Goal: Task Accomplishment & Management: Complete application form

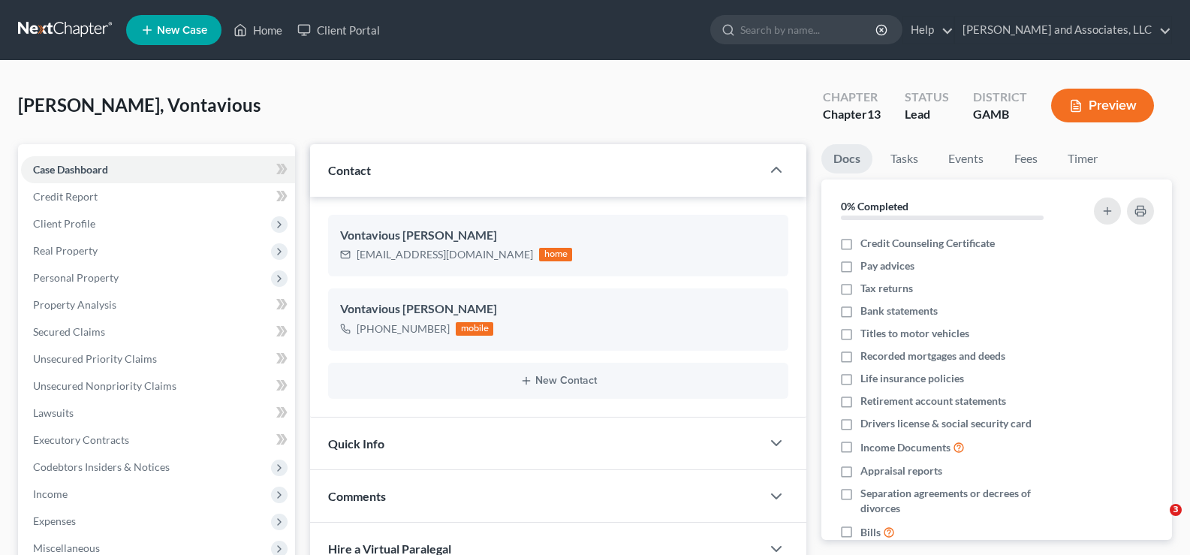
select select "0"
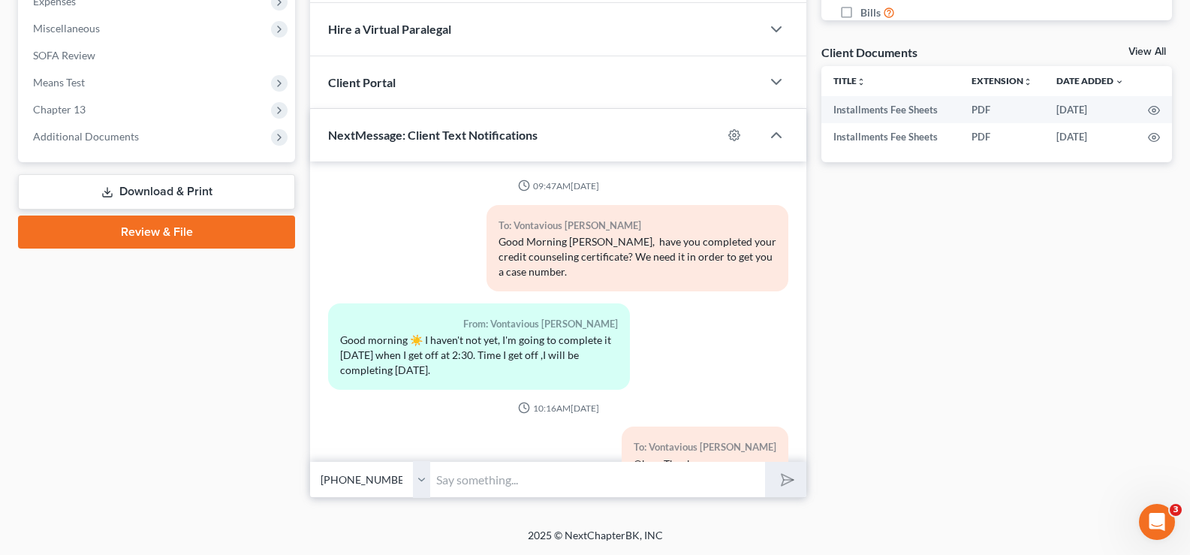
scroll to position [1101, 0]
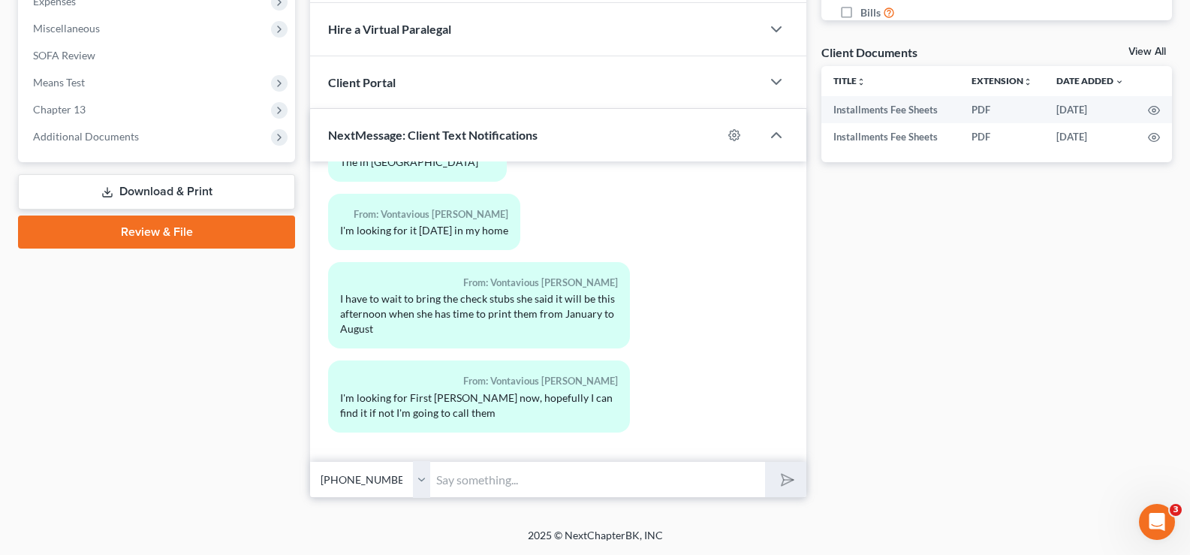
click at [494, 480] on input "text" at bounding box center [597, 479] width 335 height 37
type input "Okay... Thanks.."
click at [791, 475] on icon "submit" at bounding box center [784, 479] width 15 height 15
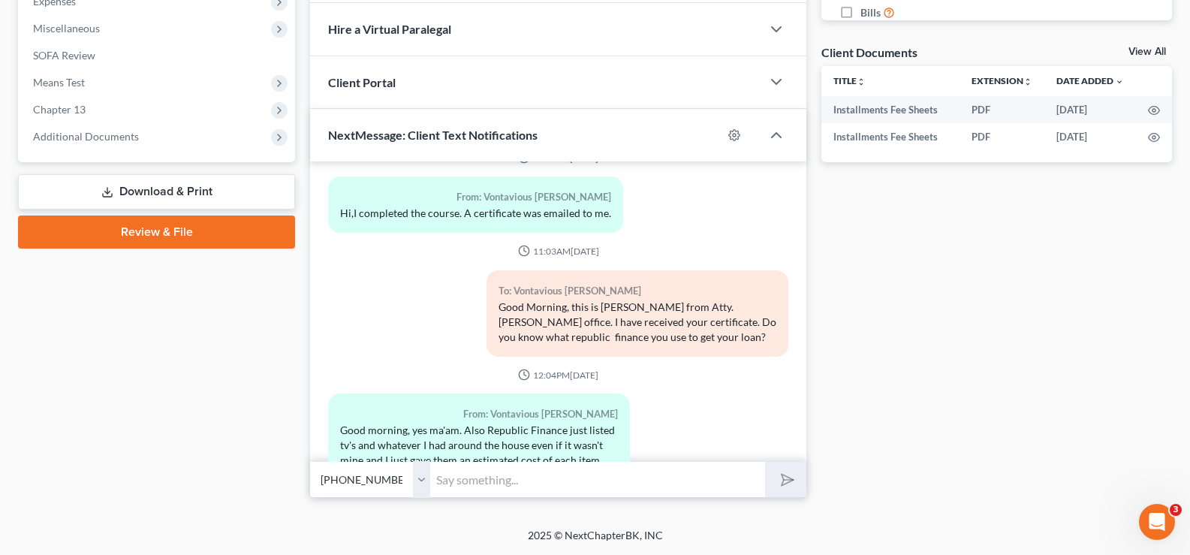
drag, startPoint x: 460, startPoint y: 199, endPoint x: 429, endPoint y: 194, distance: 31.2
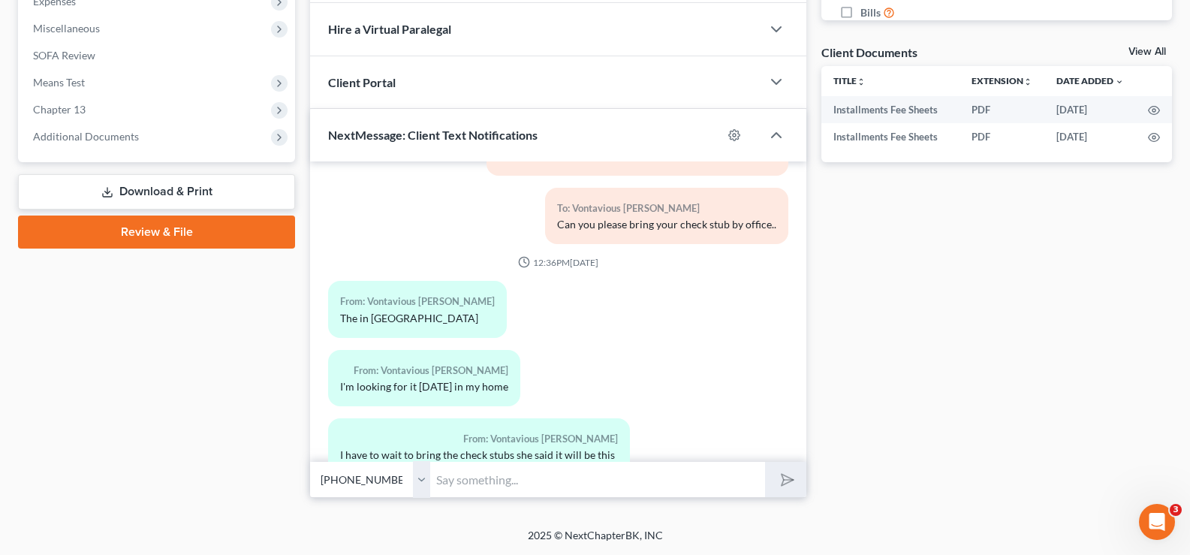
scroll to position [1020, 0]
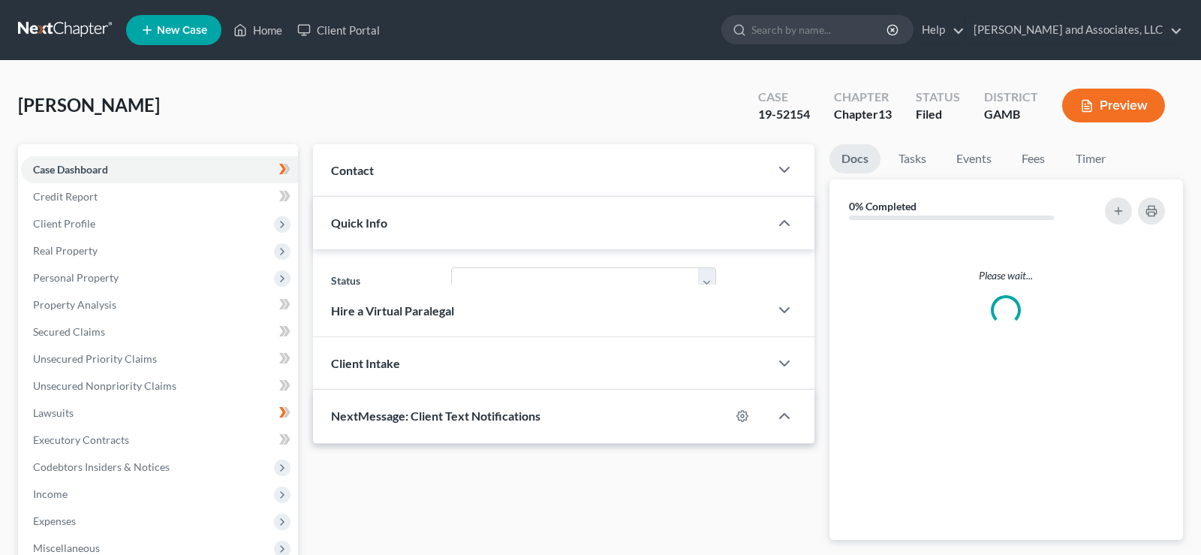
select select "1"
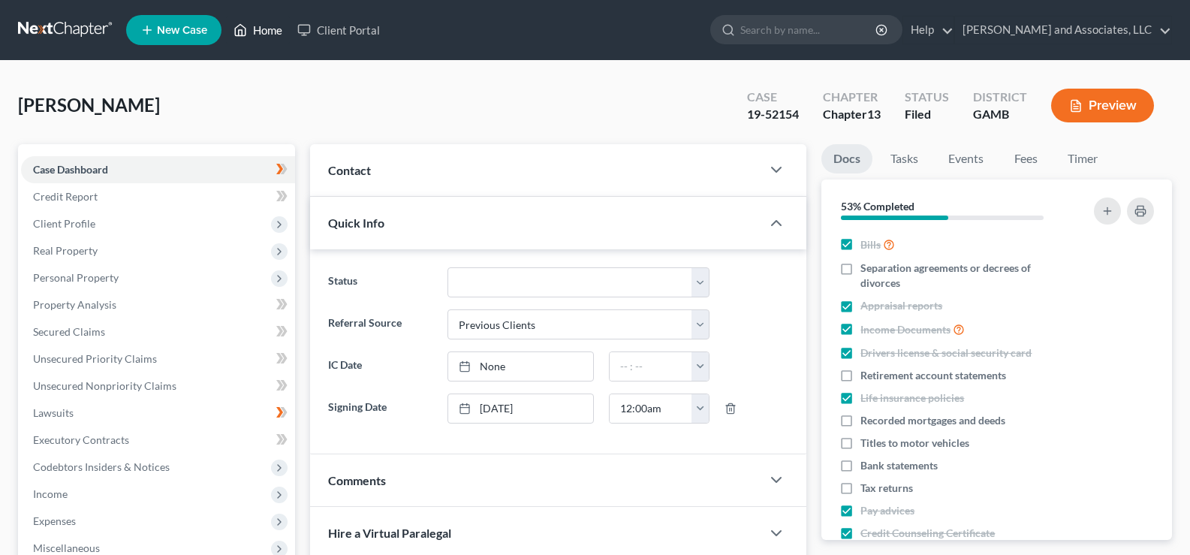
drag, startPoint x: 264, startPoint y: 28, endPoint x: 307, endPoint y: 55, distance: 50.6
click at [267, 28] on link "Home" at bounding box center [258, 30] width 64 height 27
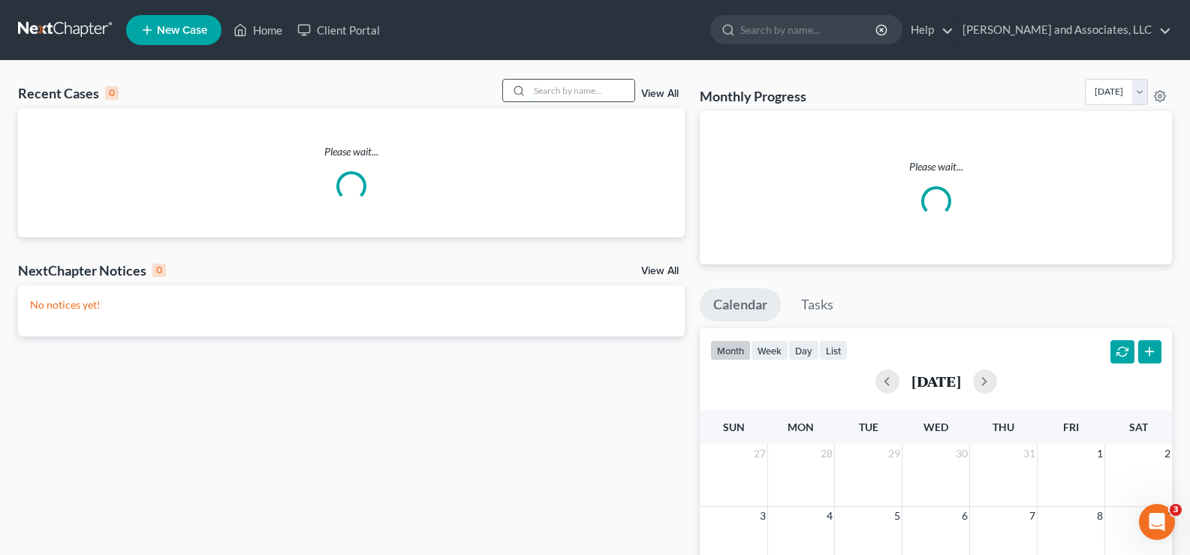
click at [571, 93] on input "search" at bounding box center [581, 91] width 105 height 22
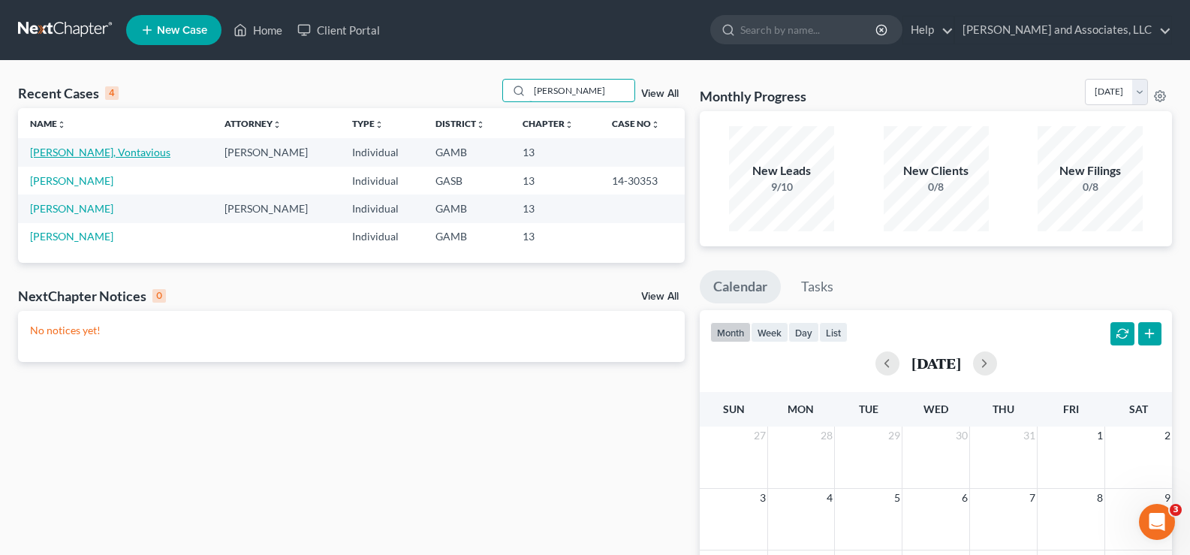
type input "tillman"
click at [79, 151] on link "[PERSON_NAME], Vontavious" at bounding box center [100, 152] width 140 height 13
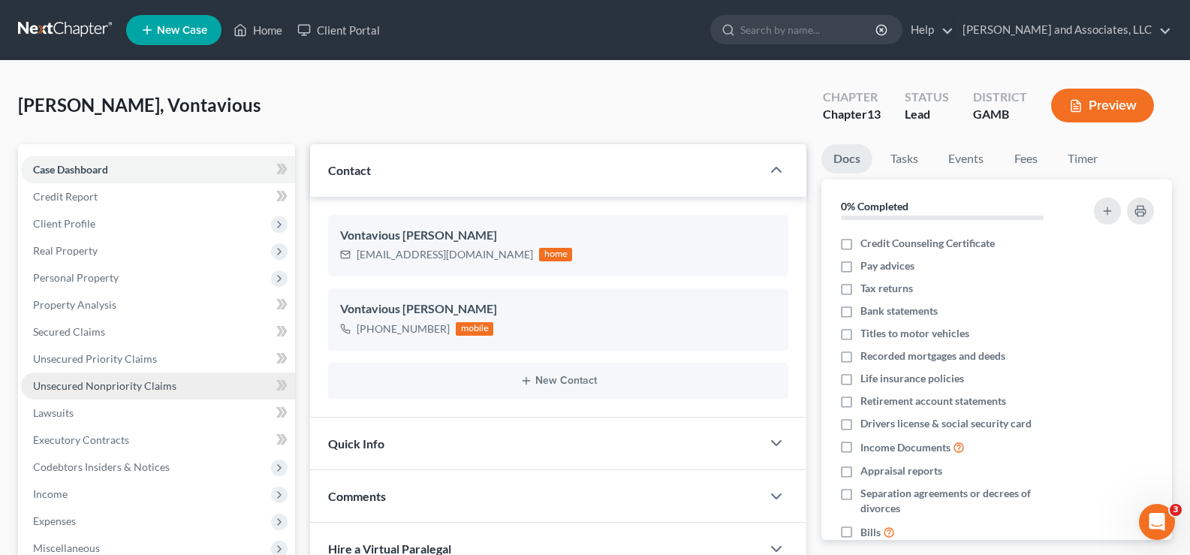
drag, startPoint x: 92, startPoint y: 384, endPoint x: 103, endPoint y: 385, distance: 11.3
click at [93, 385] on span "Unsecured Nonpriority Claims" at bounding box center [104, 385] width 143 height 13
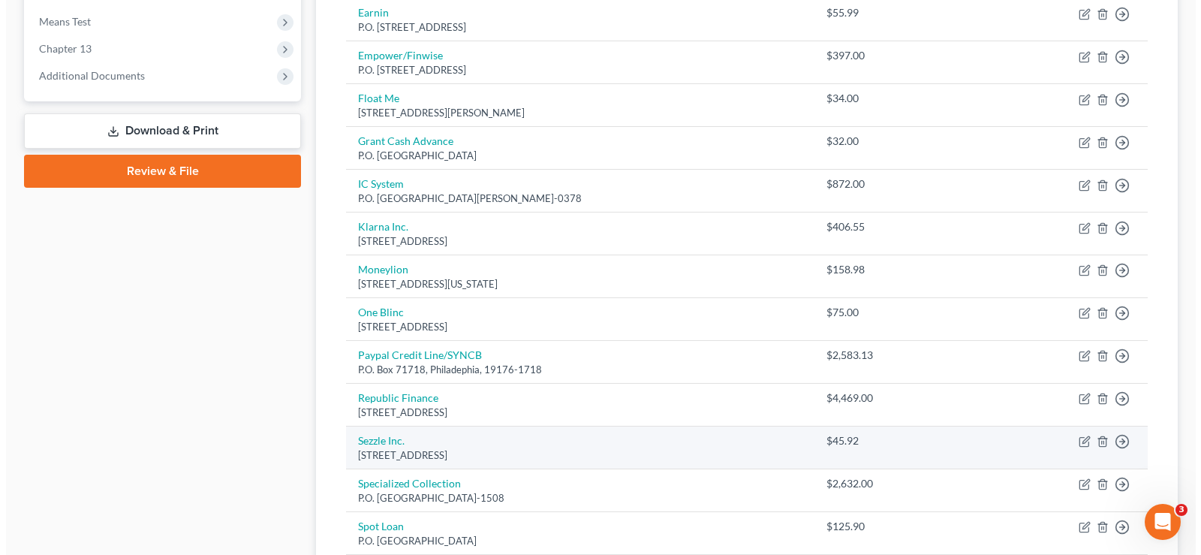
scroll to position [601, 0]
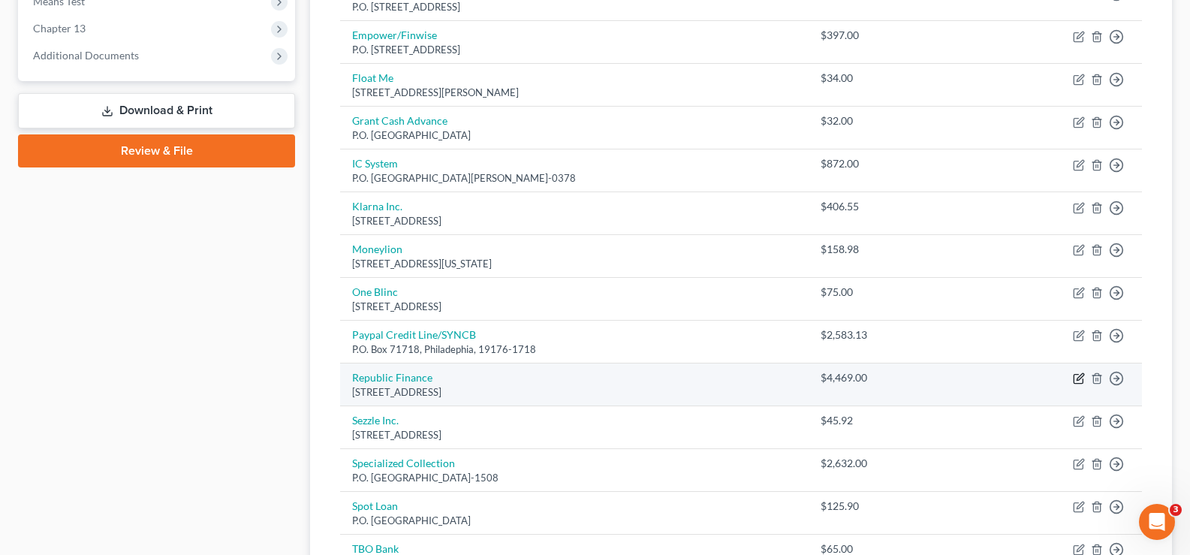
click at [1081, 380] on icon "button" at bounding box center [1079, 378] width 12 height 12
select select "19"
select select "14"
select select "0"
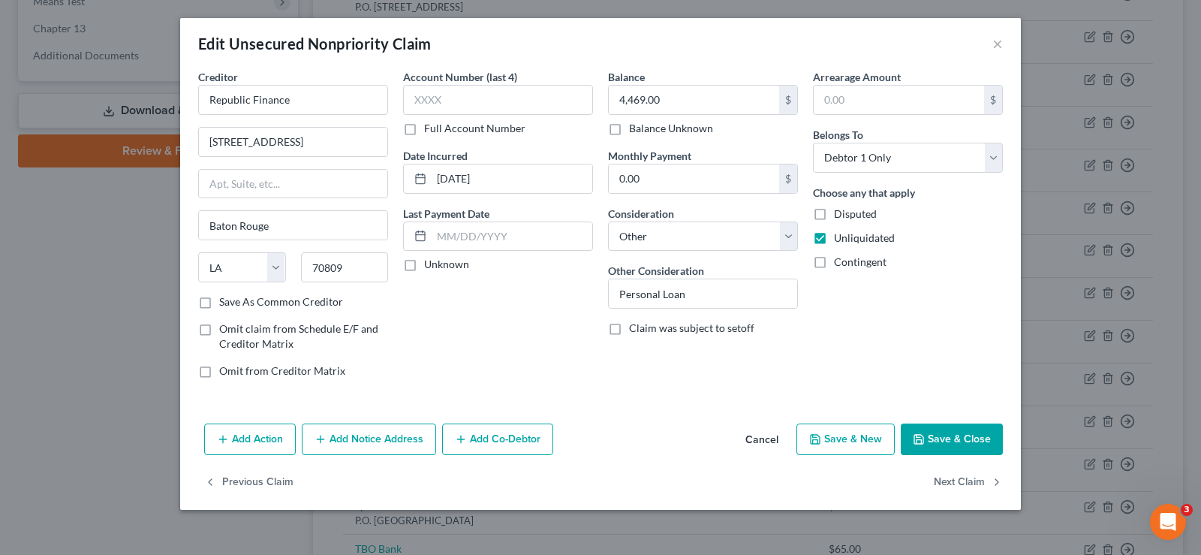
click at [394, 443] on button "Add Notice Address" at bounding box center [369, 439] width 134 height 32
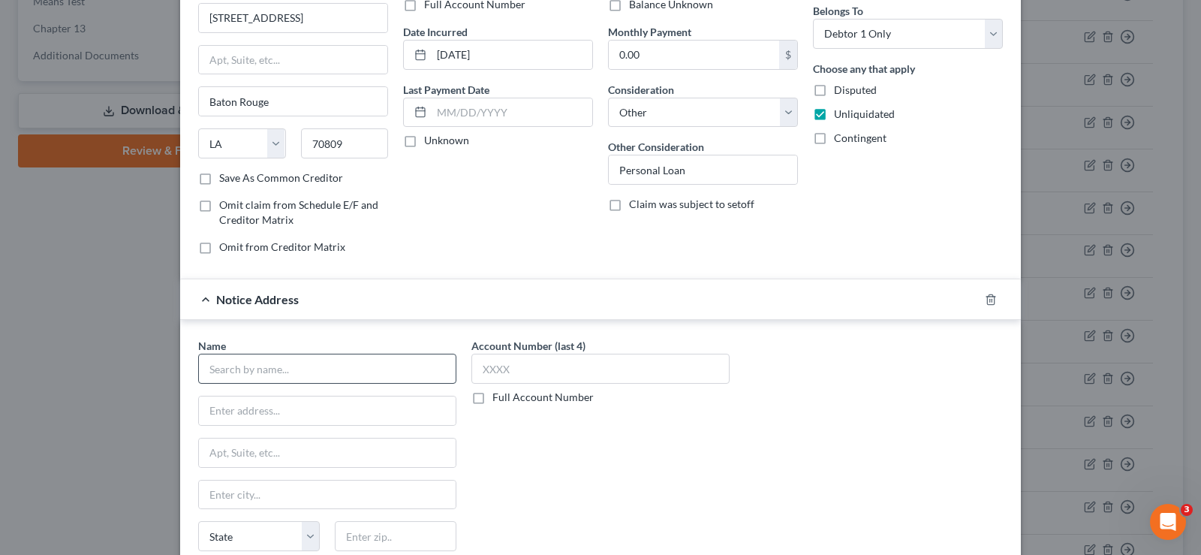
scroll to position [150, 0]
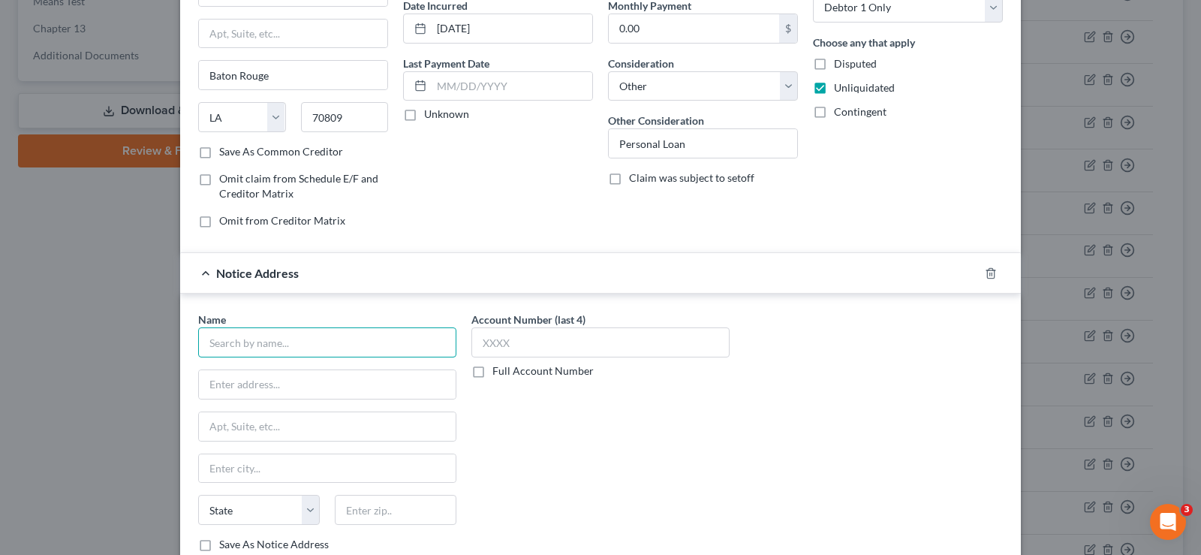
click at [273, 345] on input "text" at bounding box center [327, 342] width 258 height 30
type input "Republic Finance"
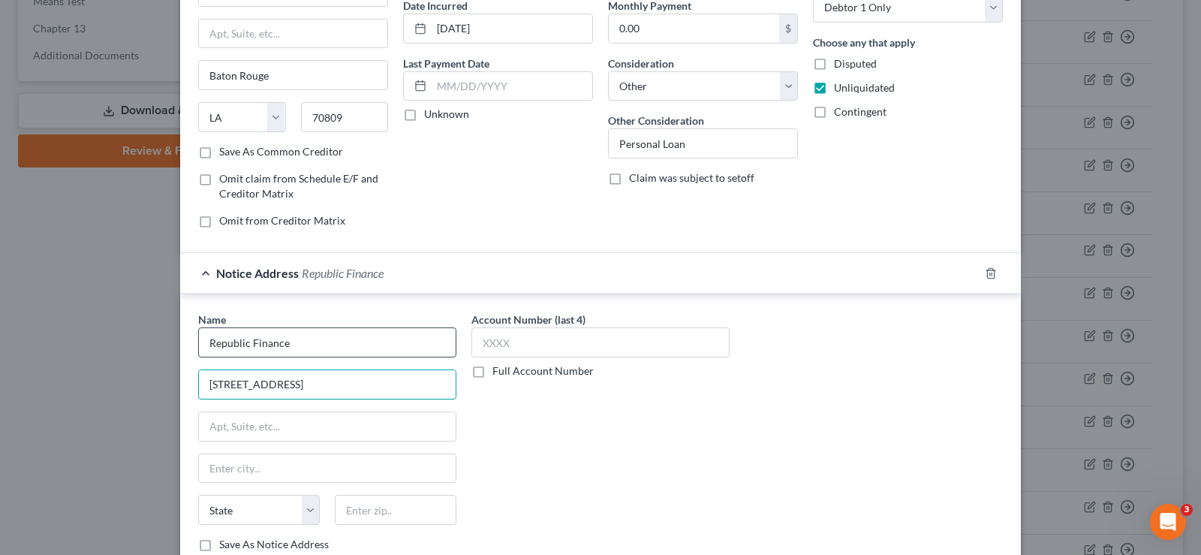
type input "2806 N. Columbia St."
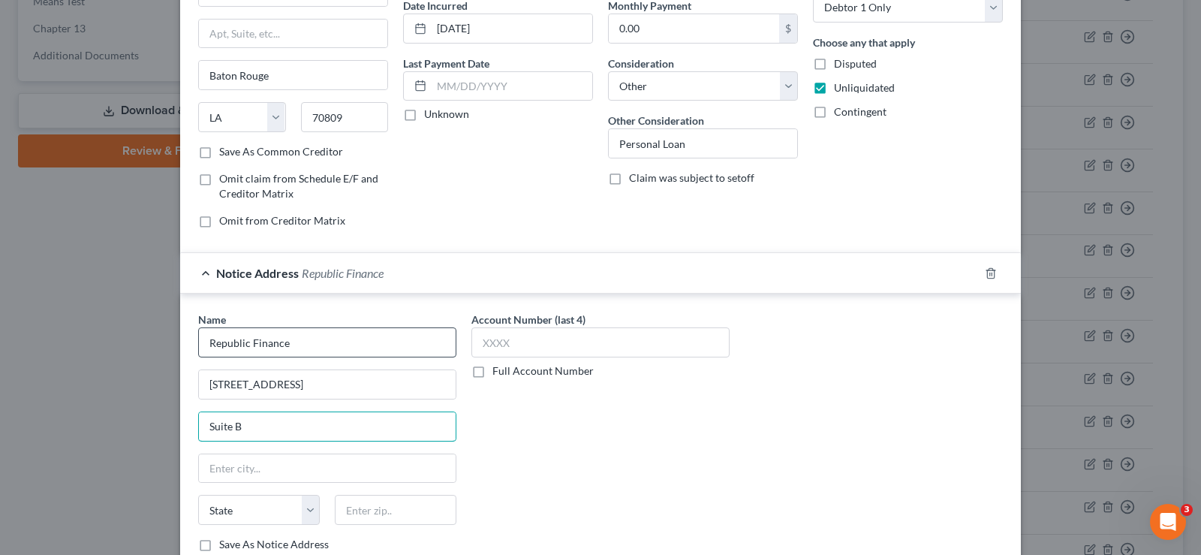
type input "Suite B"
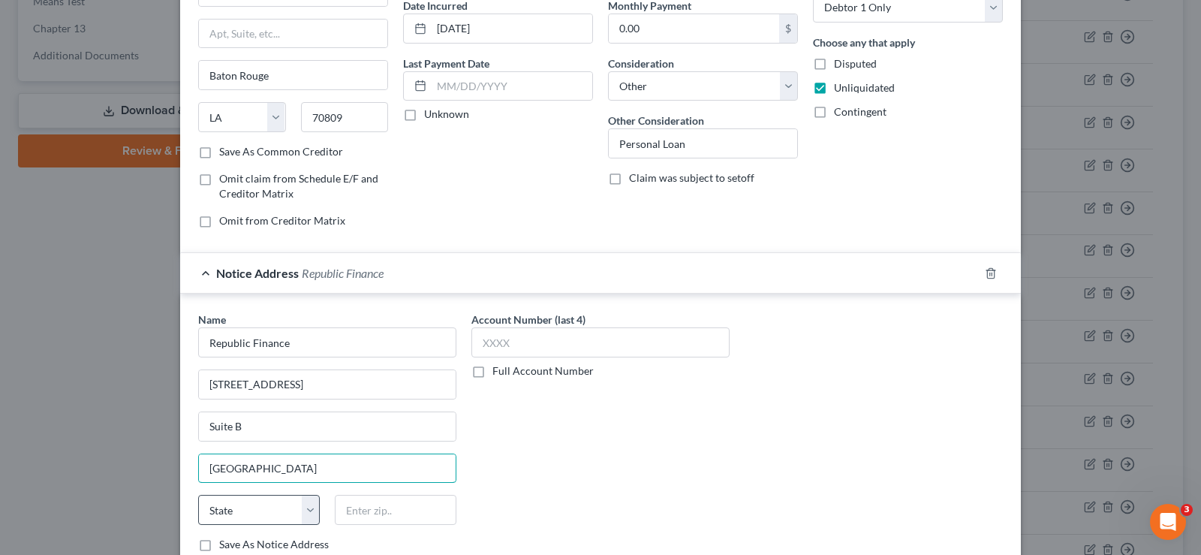
type input "Milledgeville"
click at [263, 502] on select "State [US_STATE] AK AR AZ CA CO CT DE DC [GEOGRAPHIC_DATA] [GEOGRAPHIC_DATA] GU…" at bounding box center [259, 510] width 122 height 30
select select "10"
click at [198, 495] on select "State [US_STATE] AK AR AZ CA CO CT DE DC [GEOGRAPHIC_DATA] [GEOGRAPHIC_DATA] GU…" at bounding box center [259, 510] width 122 height 30
click at [363, 519] on input "text" at bounding box center [396, 510] width 122 height 30
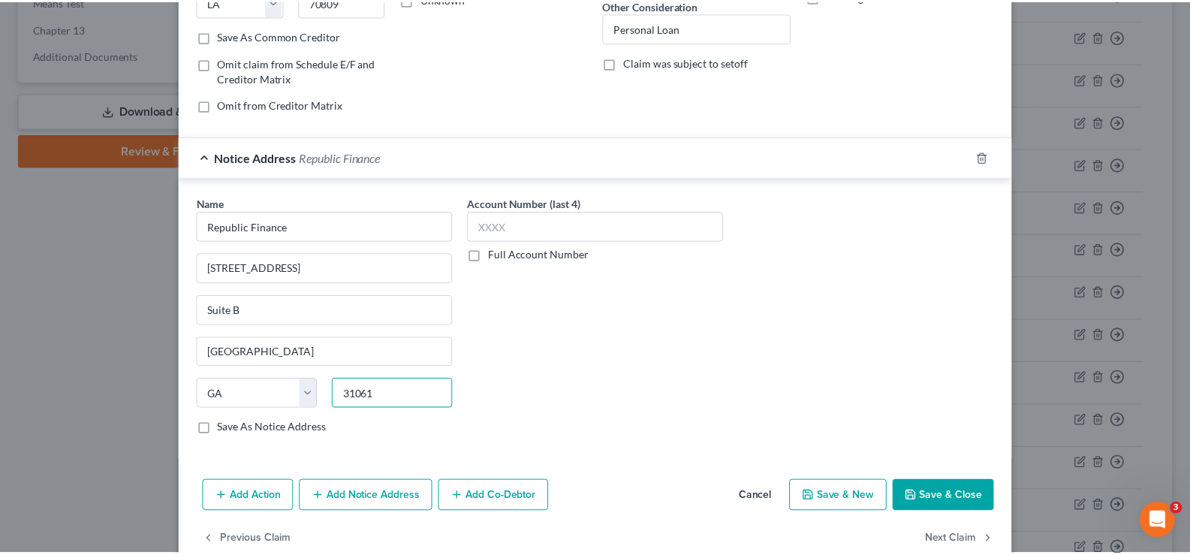
scroll to position [297, 0]
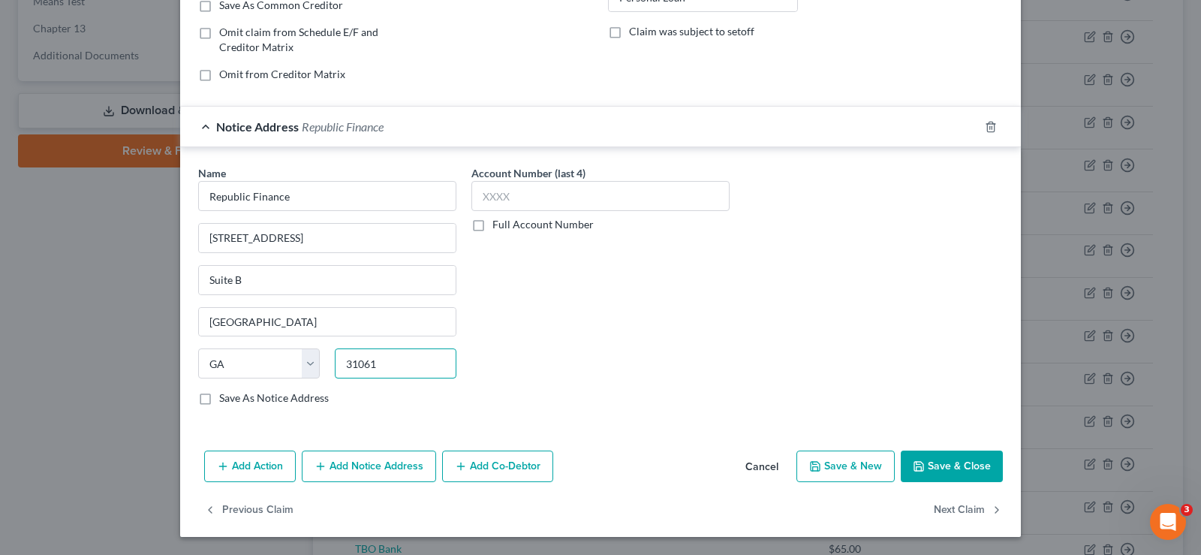
type input "31061"
click at [969, 464] on button "Save & Close" at bounding box center [952, 467] width 102 height 32
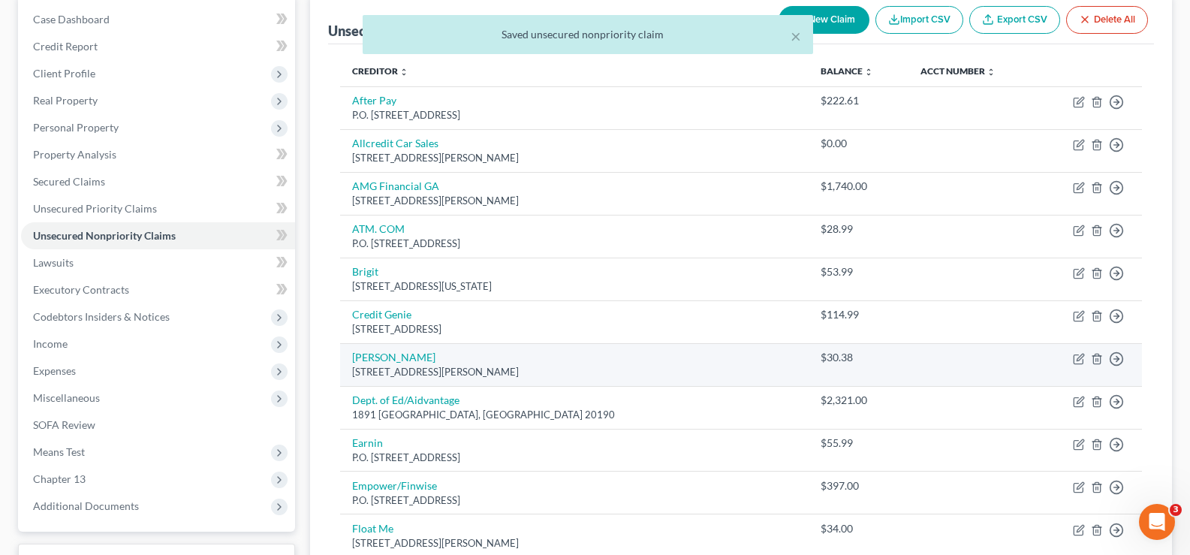
drag, startPoint x: 752, startPoint y: 352, endPoint x: 773, endPoint y: 345, distance: 22.1
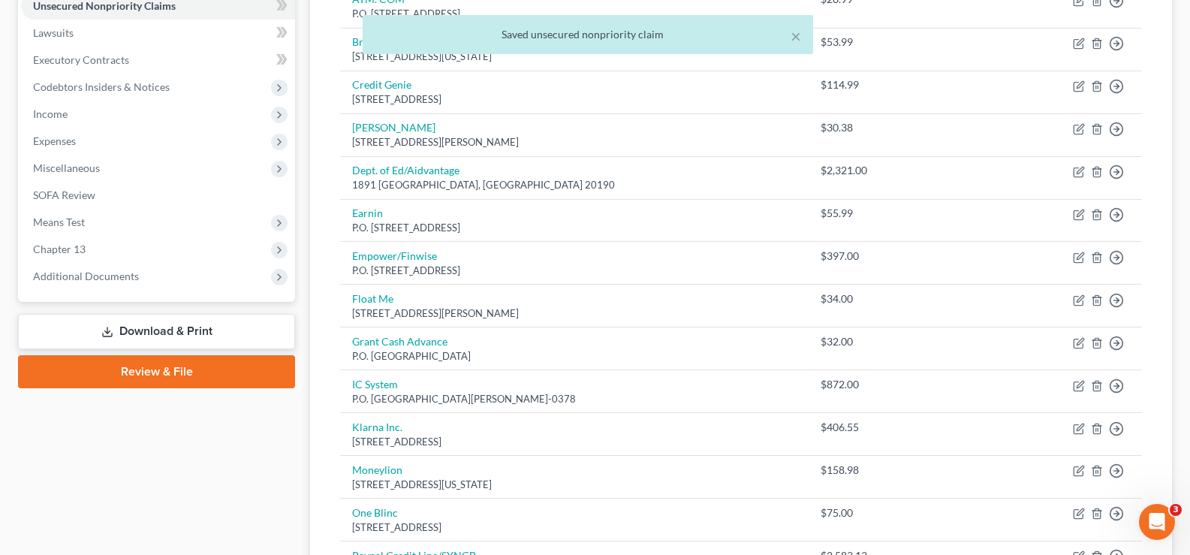
scroll to position [526, 0]
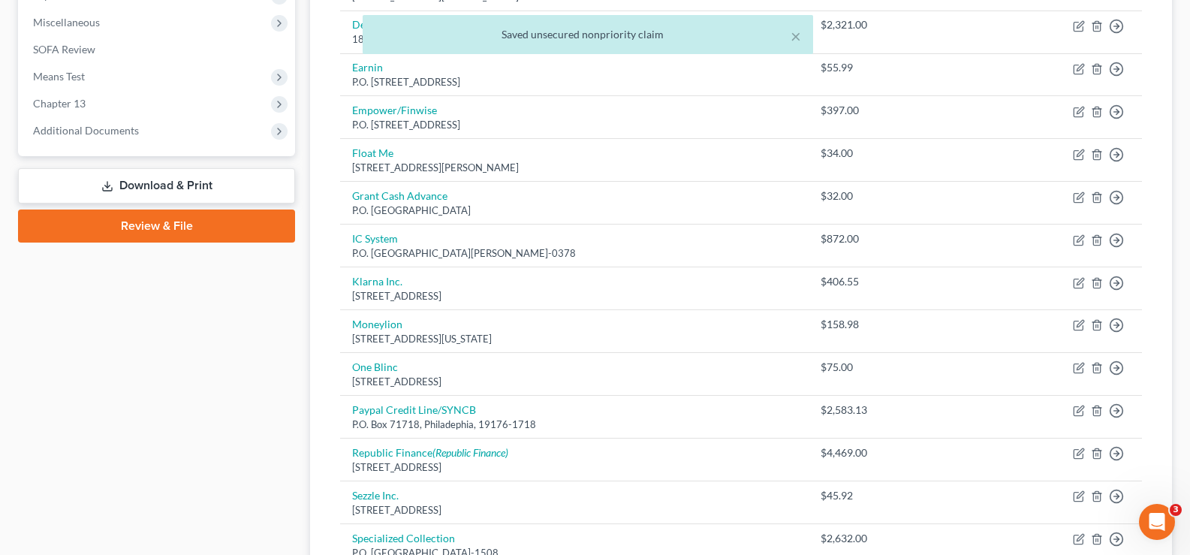
click at [180, 184] on link "Download & Print" at bounding box center [156, 185] width 277 height 35
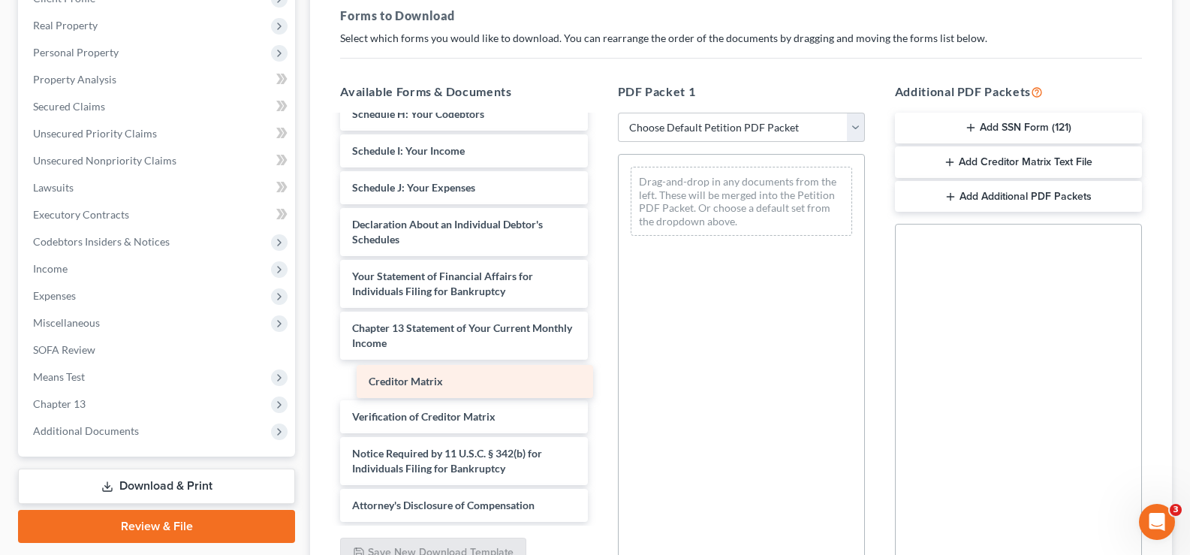
scroll to position [388, 0]
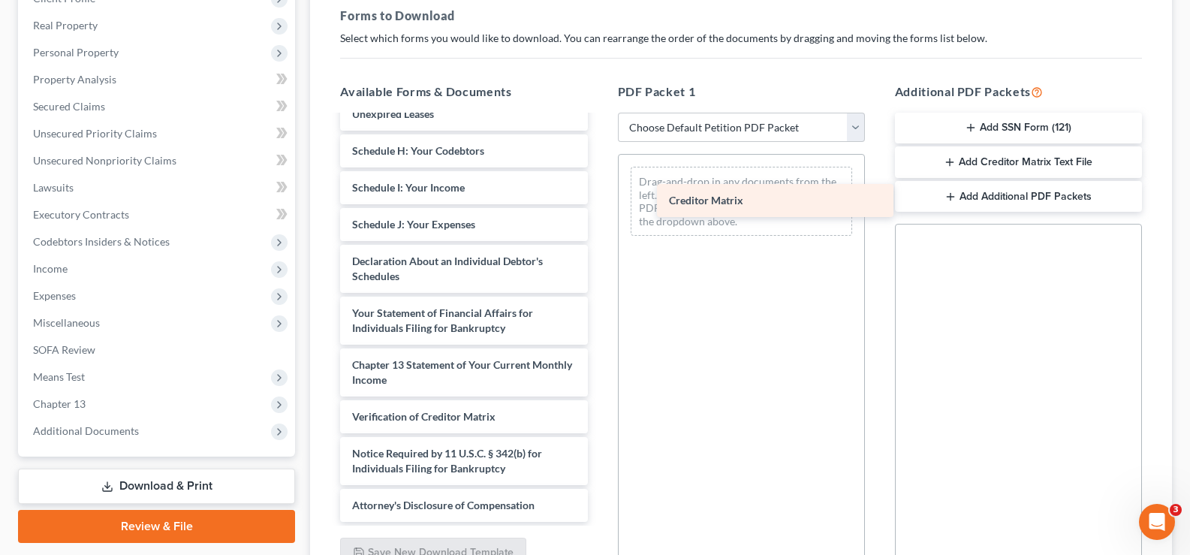
drag, startPoint x: 421, startPoint y: 374, endPoint x: 738, endPoint y: 194, distance: 364.2
click at [599, 194] on div "Creditor Matrix Installments Fee Sheets Installments Fee Sheets Voluntary Petit…" at bounding box center [463, 132] width 271 height 779
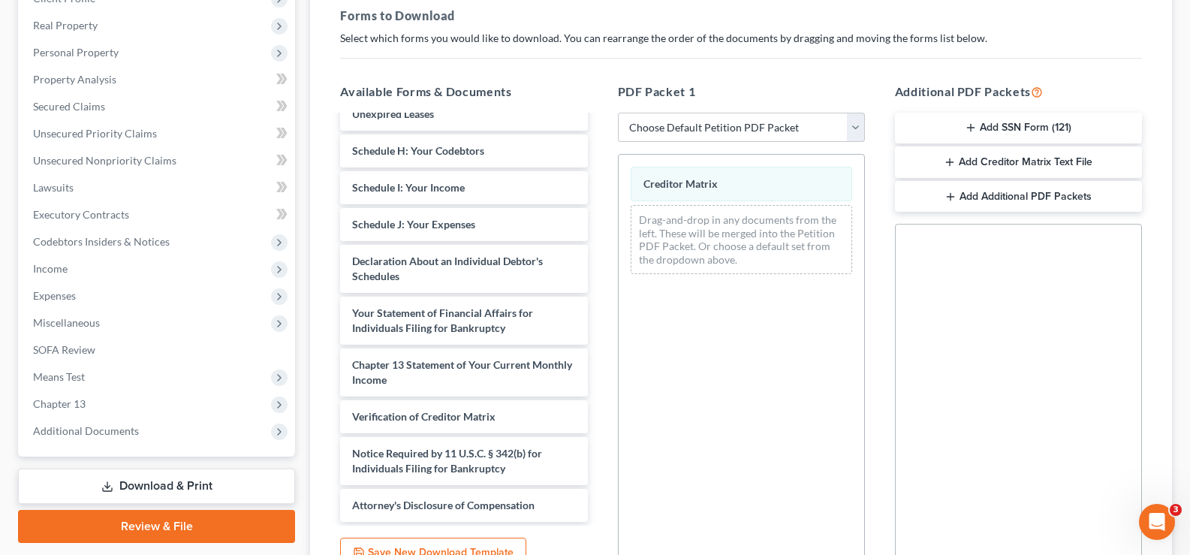
scroll to position [0, 0]
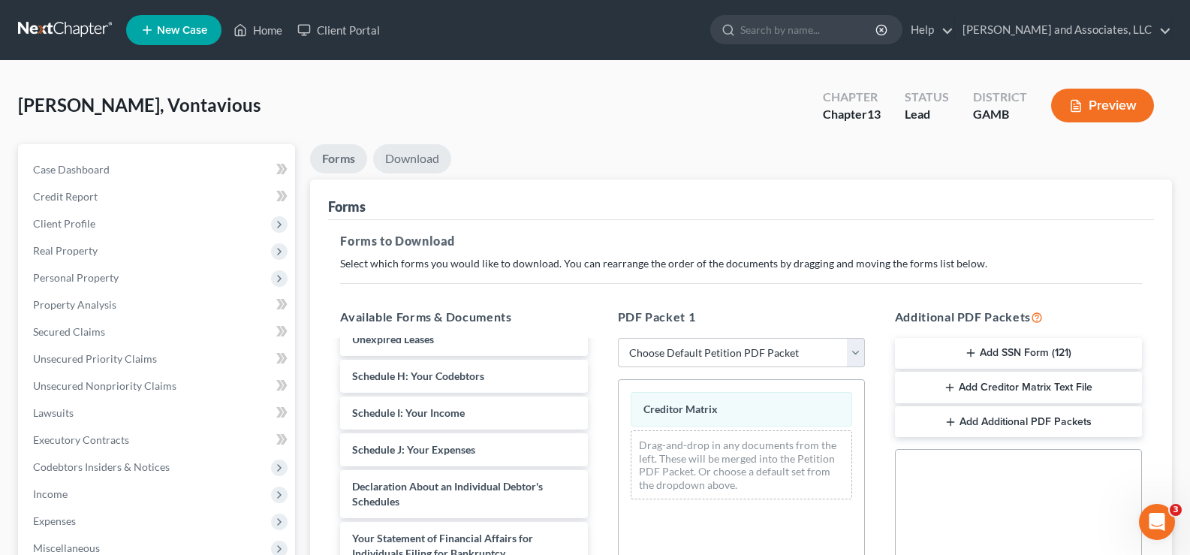
click at [427, 155] on link "Download" at bounding box center [412, 158] width 78 height 29
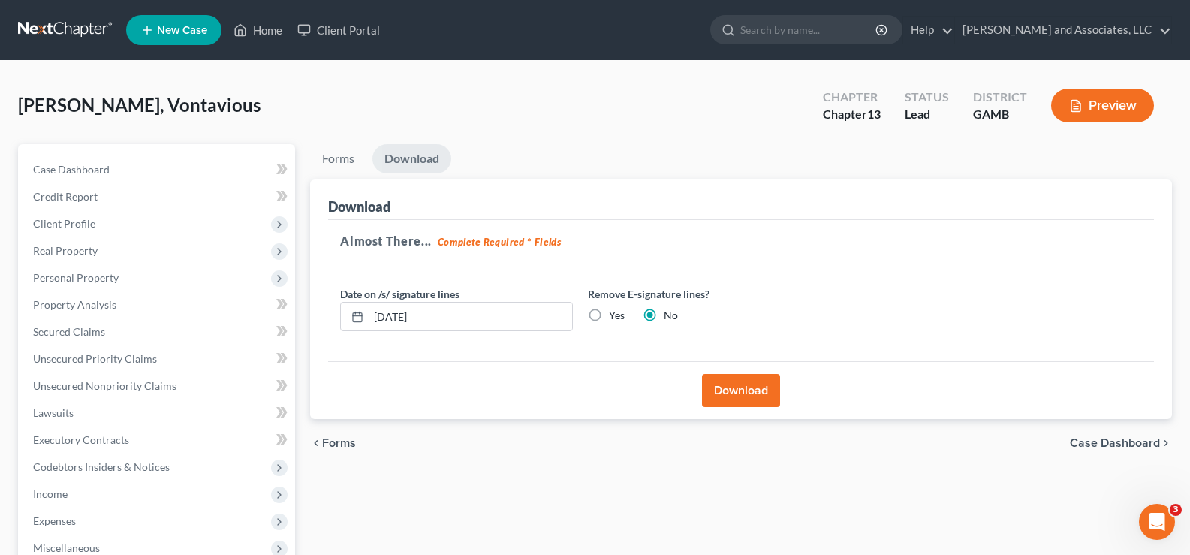
click at [728, 393] on button "Download" at bounding box center [741, 390] width 78 height 33
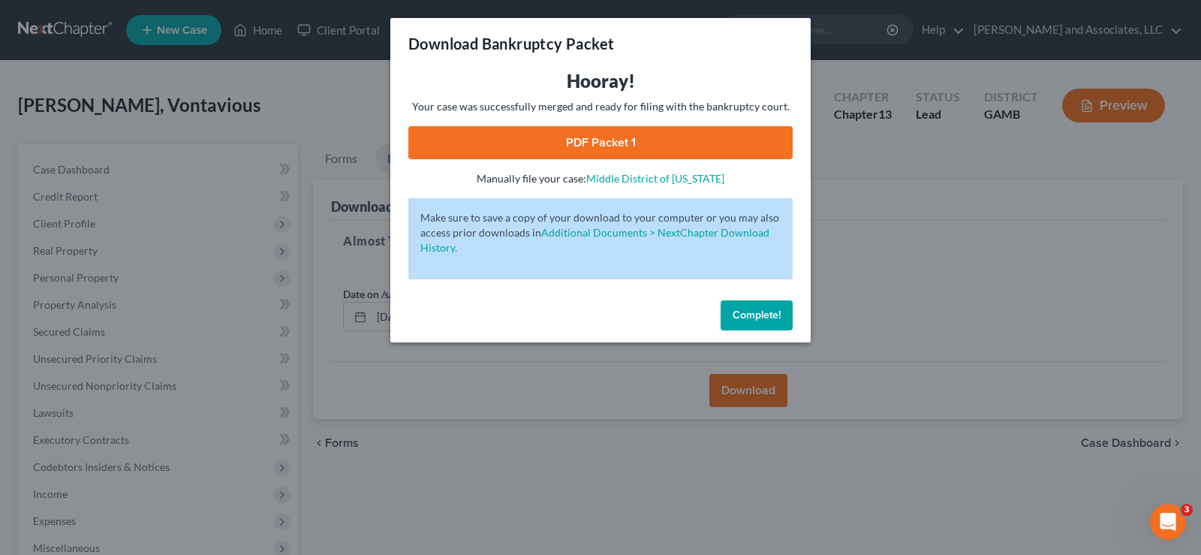
click at [667, 132] on link "PDF Packet 1" at bounding box center [600, 142] width 384 height 33
click at [756, 313] on span "Complete!" at bounding box center [757, 315] width 48 height 13
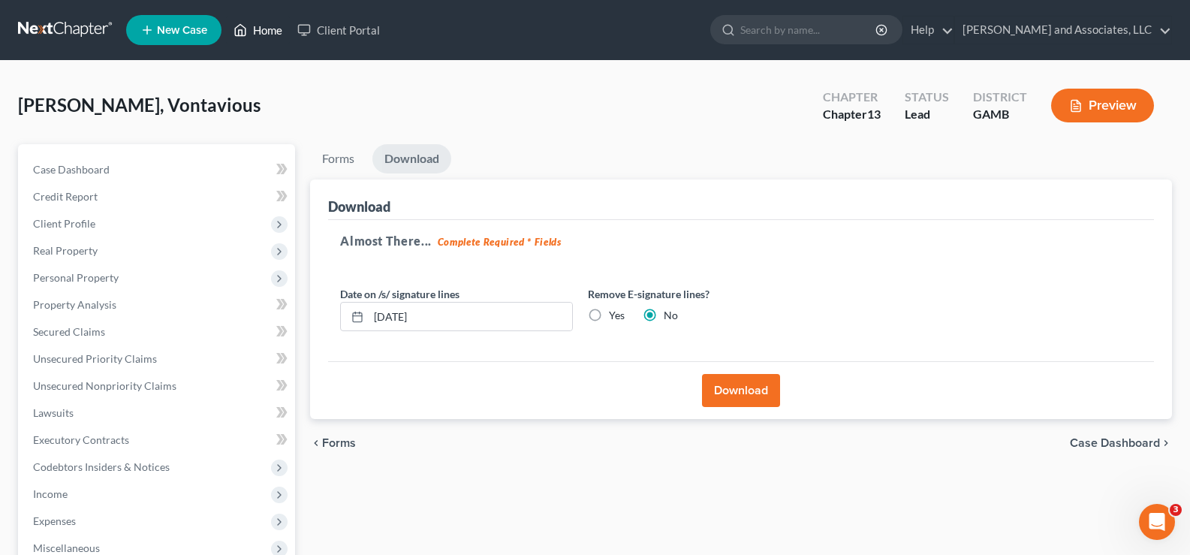
click at [263, 32] on link "Home" at bounding box center [258, 30] width 64 height 27
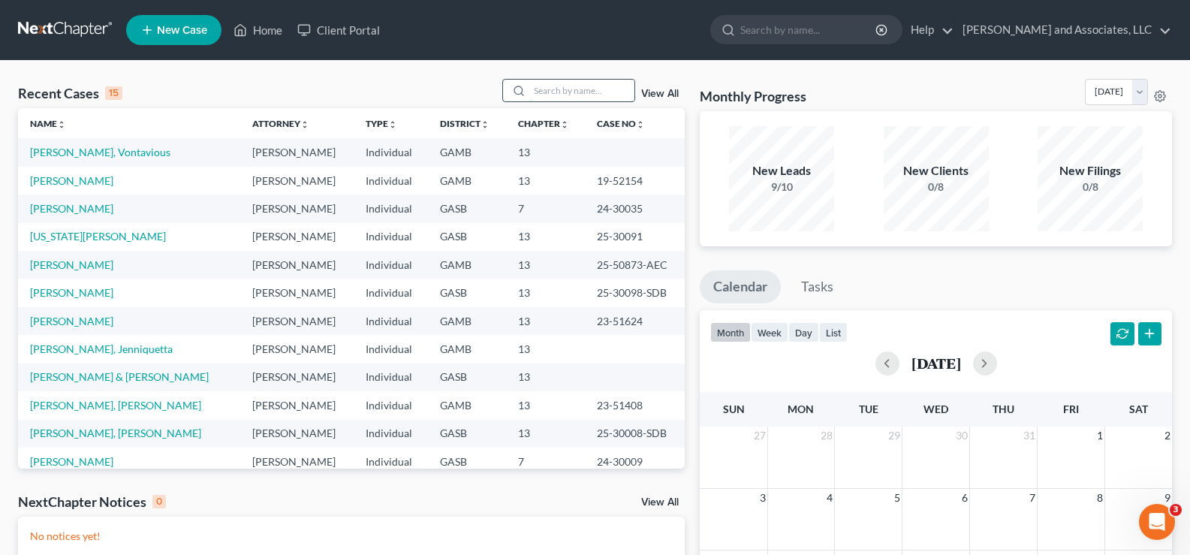
click at [556, 93] on input "search" at bounding box center [581, 91] width 105 height 22
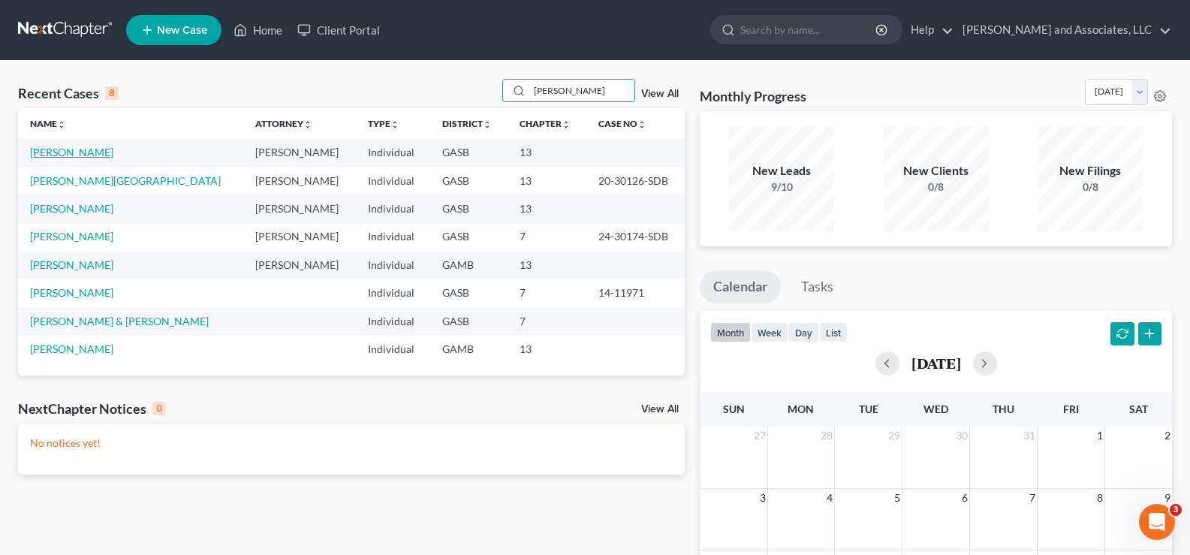
type input "shannon"
click at [77, 152] on link "[PERSON_NAME]" at bounding box center [71, 152] width 83 height 13
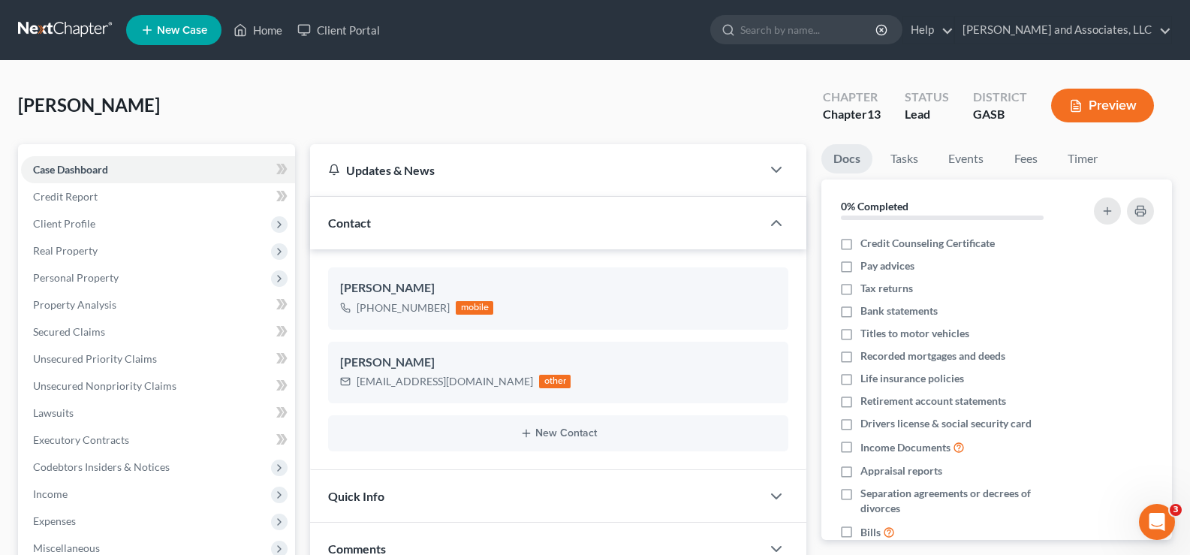
scroll to position [1666, 0]
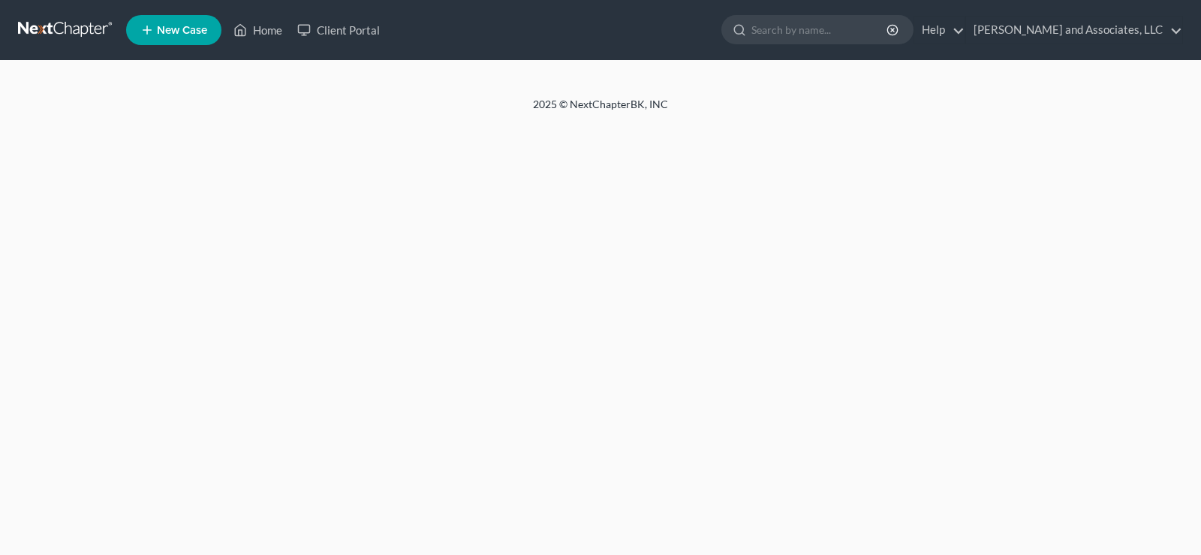
select select "1"
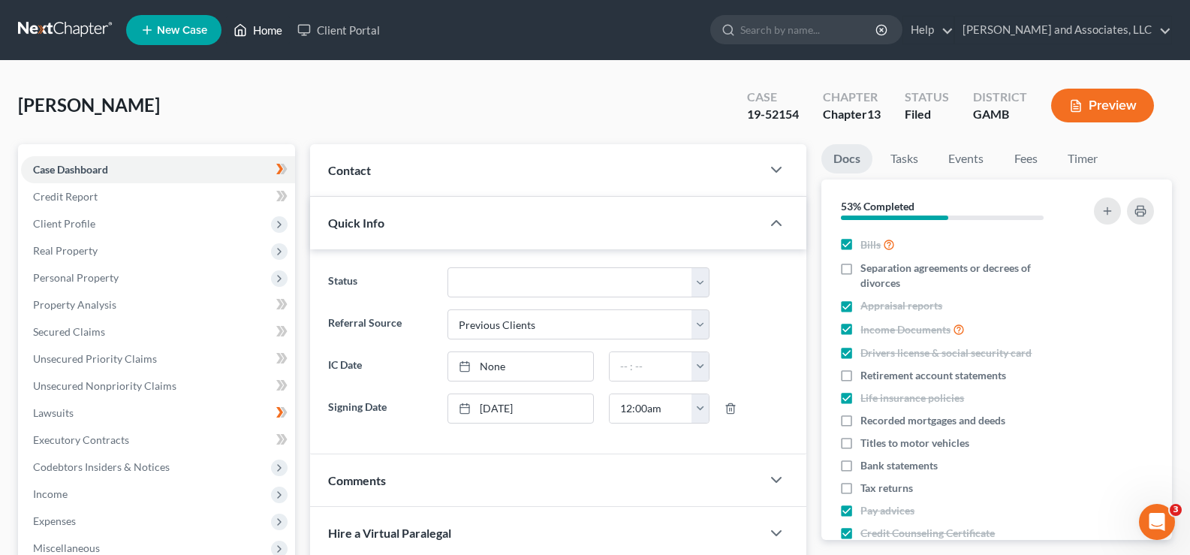
click at [276, 30] on link "Home" at bounding box center [258, 30] width 64 height 27
click at [270, 26] on link "Home" at bounding box center [258, 30] width 64 height 27
click at [263, 29] on link "Home" at bounding box center [258, 30] width 64 height 27
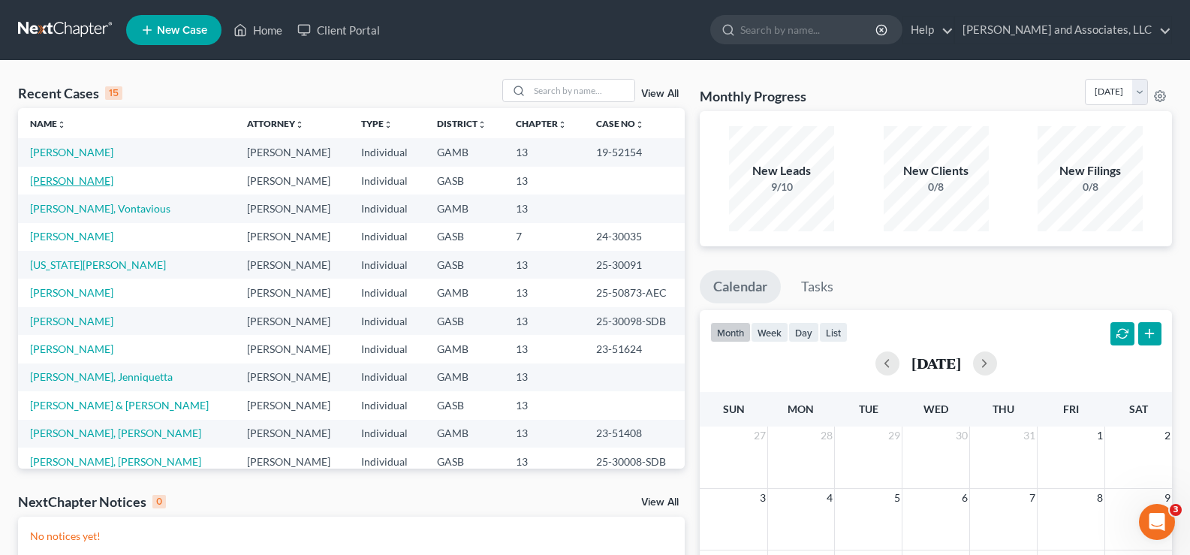
click at [74, 179] on link "[PERSON_NAME]" at bounding box center [71, 180] width 83 height 13
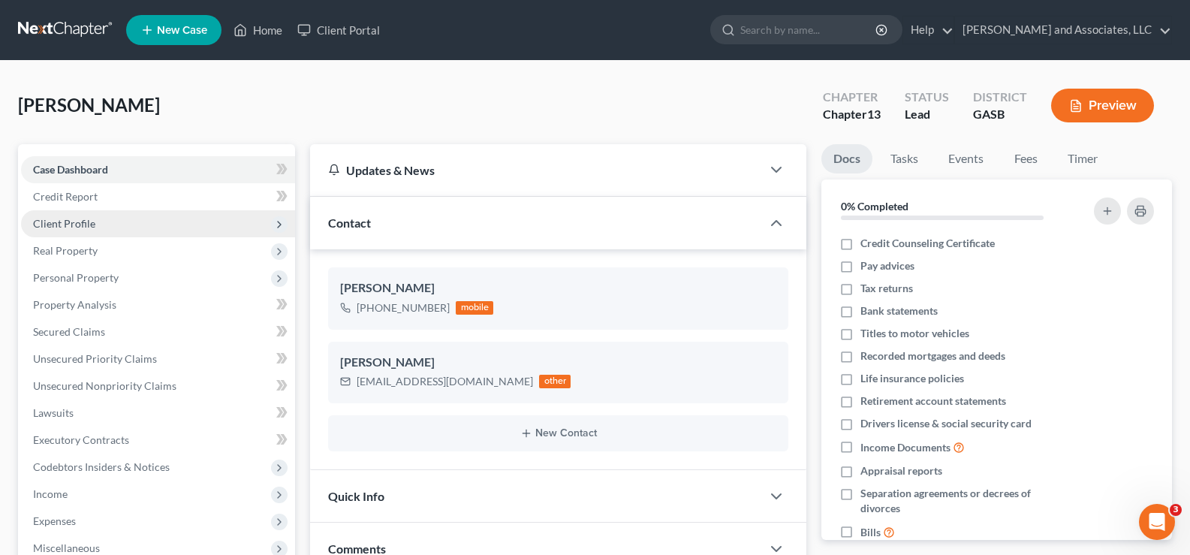
click at [76, 222] on span "Client Profile" at bounding box center [64, 223] width 62 height 13
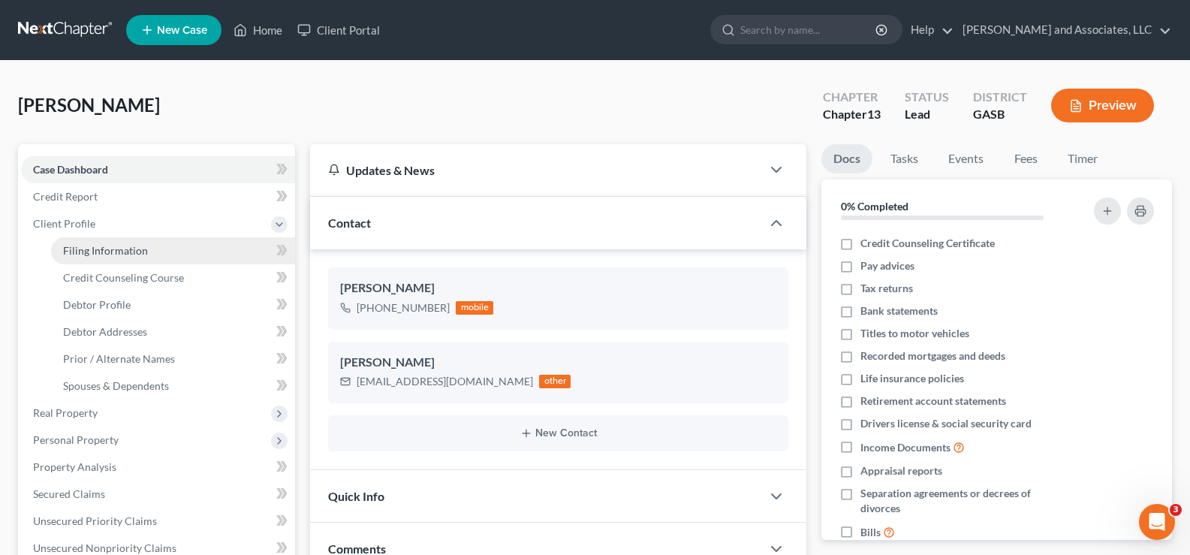
scroll to position [1666, 0]
click at [87, 246] on span "Filing Information" at bounding box center [105, 250] width 85 height 13
select select "1"
select select "0"
select select "3"
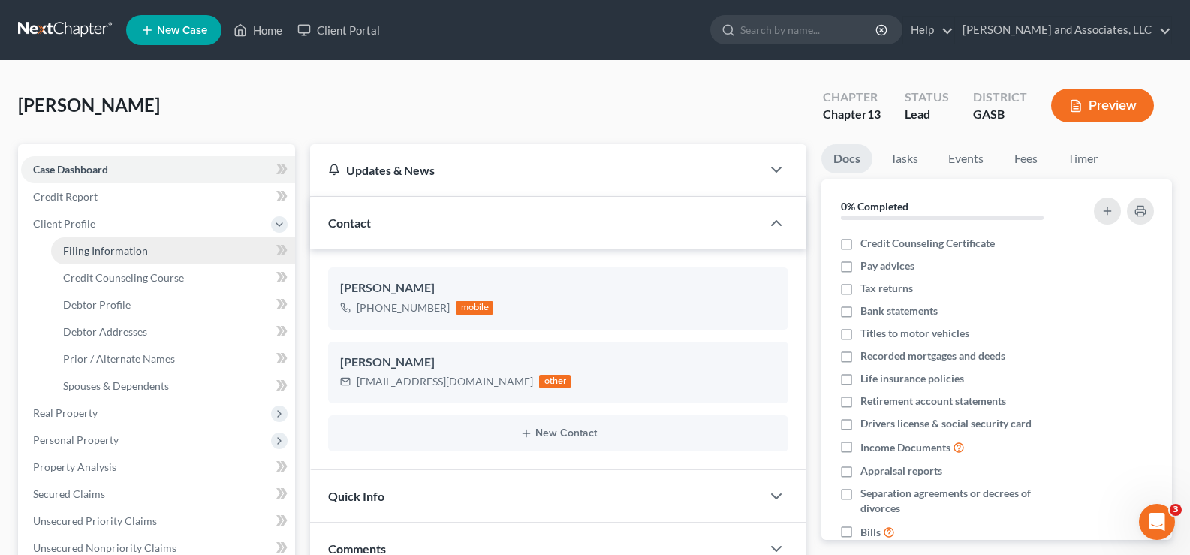
select select "10"
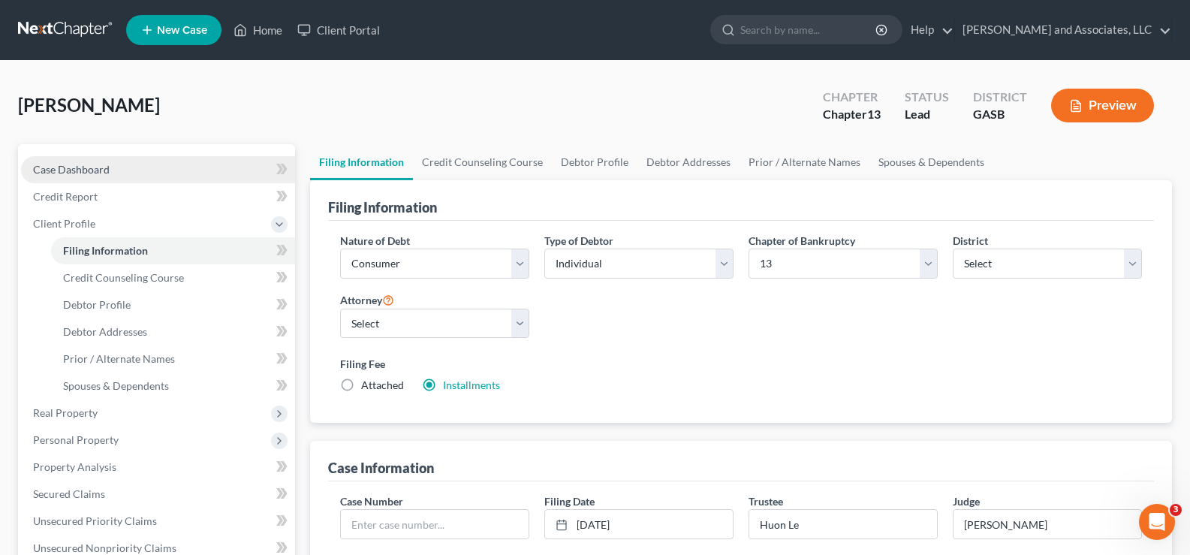
click at [84, 163] on span "Case Dashboard" at bounding box center [71, 169] width 77 height 13
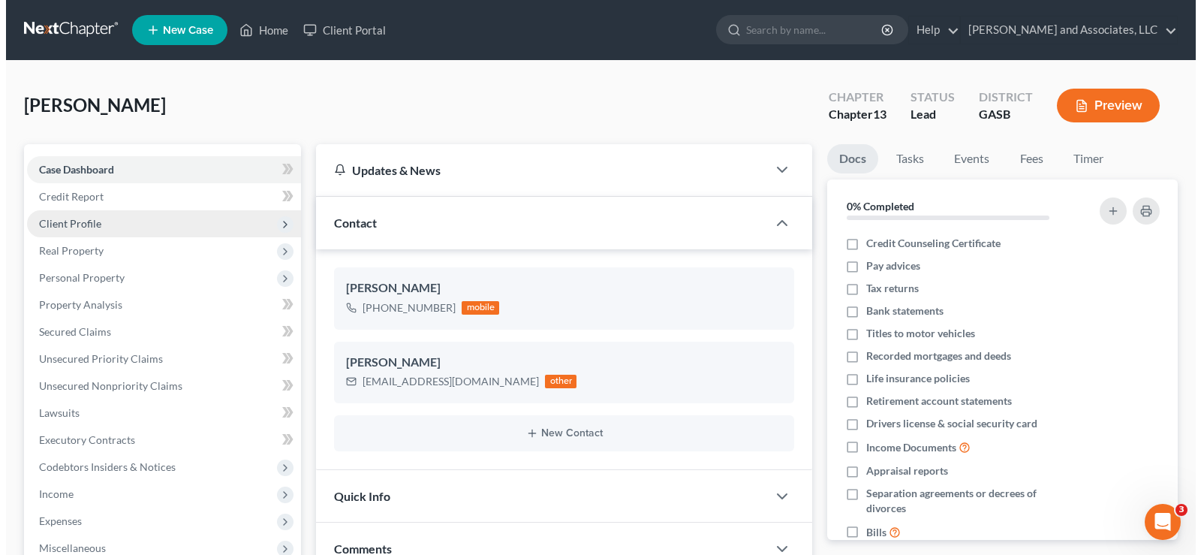
scroll to position [1666, 0]
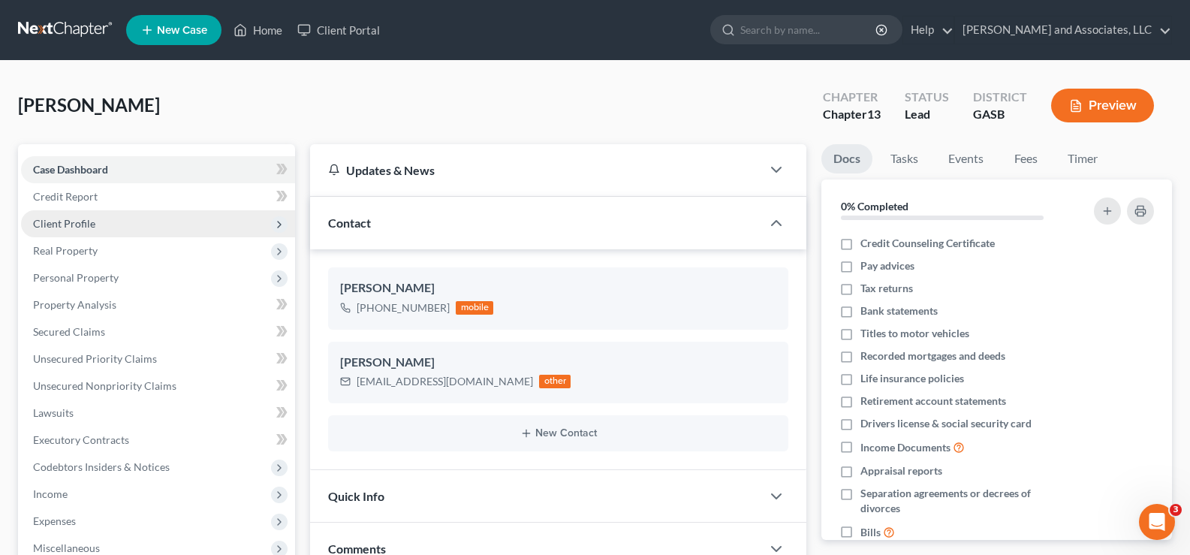
click at [80, 227] on span "Client Profile" at bounding box center [64, 223] width 62 height 13
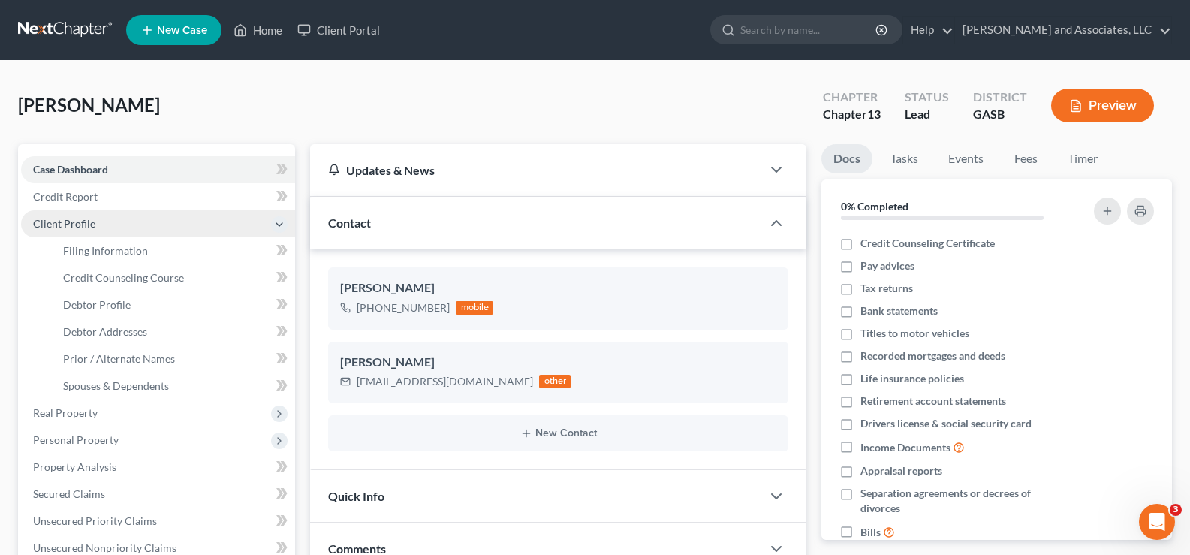
click at [80, 227] on span "Client Profile" at bounding box center [64, 223] width 62 height 13
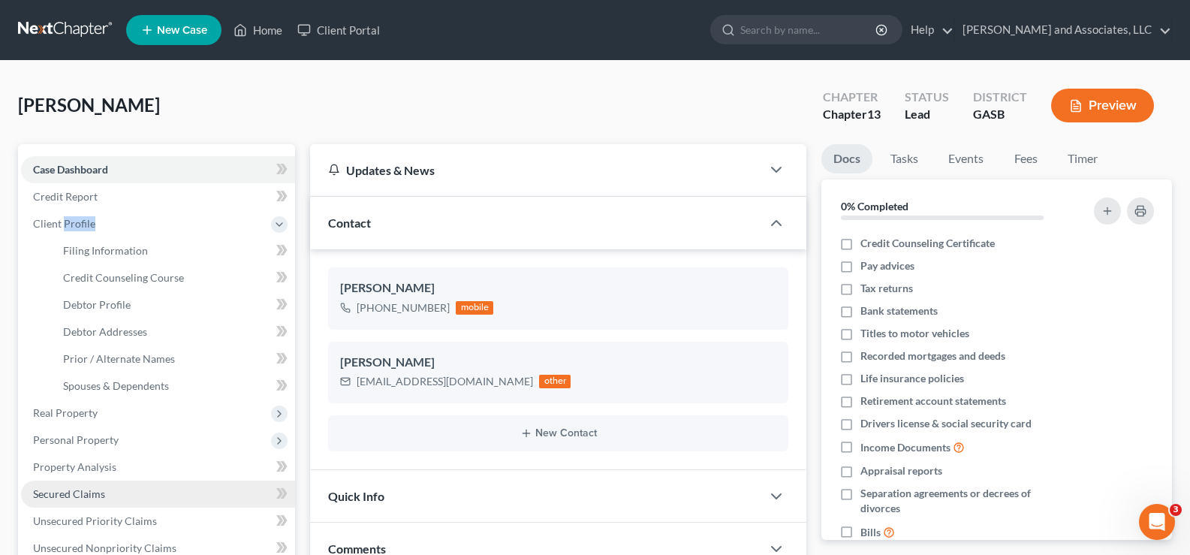
click at [80, 494] on span "Secured Claims" at bounding box center [69, 493] width 72 height 13
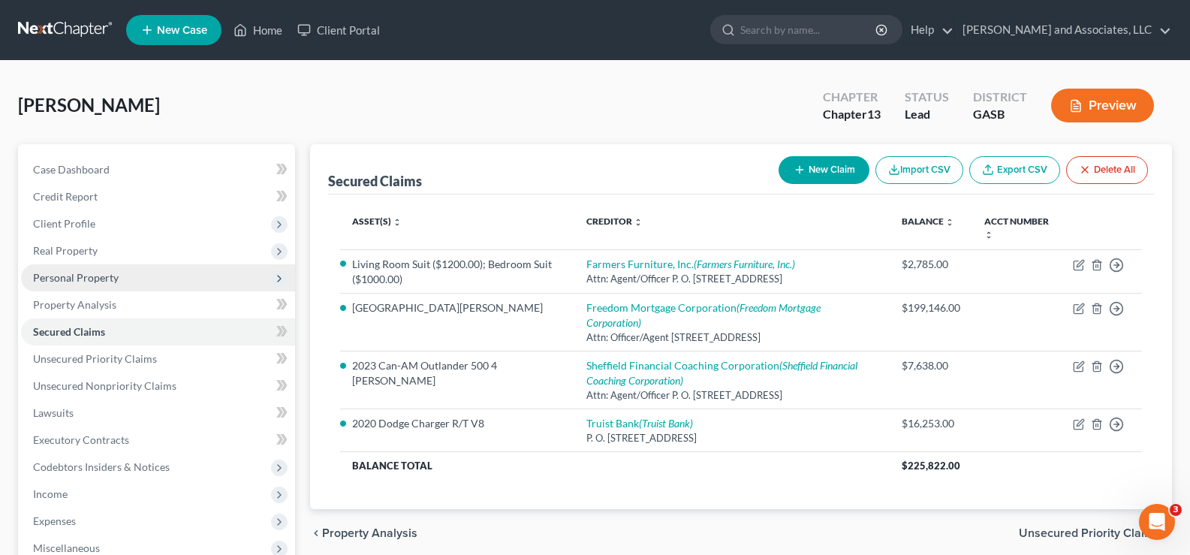
click at [67, 281] on span "Personal Property" at bounding box center [76, 277] width 86 height 13
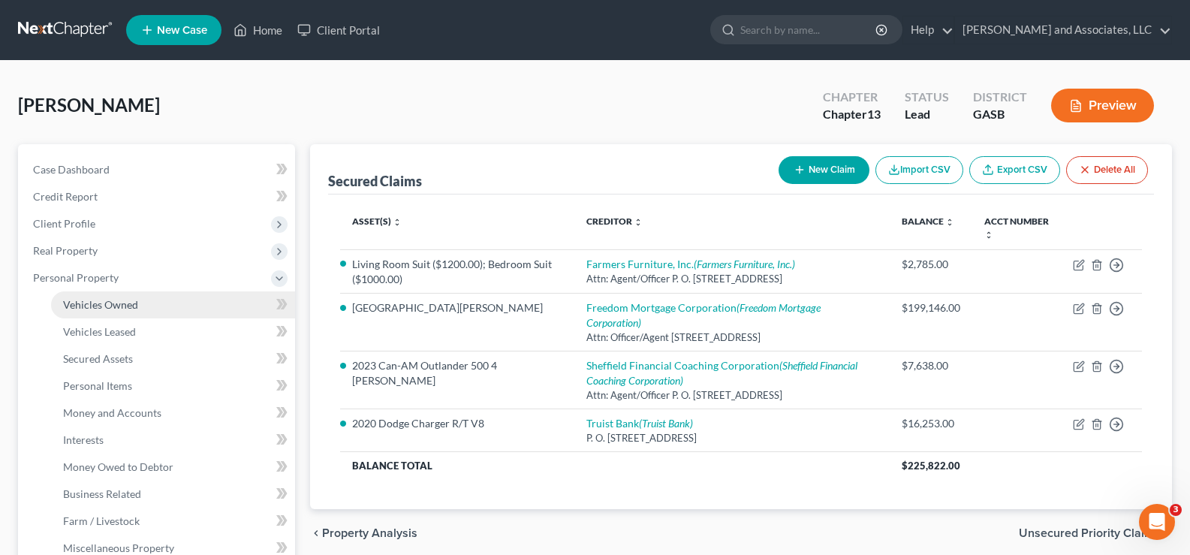
click at [88, 306] on span "Vehicles Owned" at bounding box center [100, 304] width 75 height 13
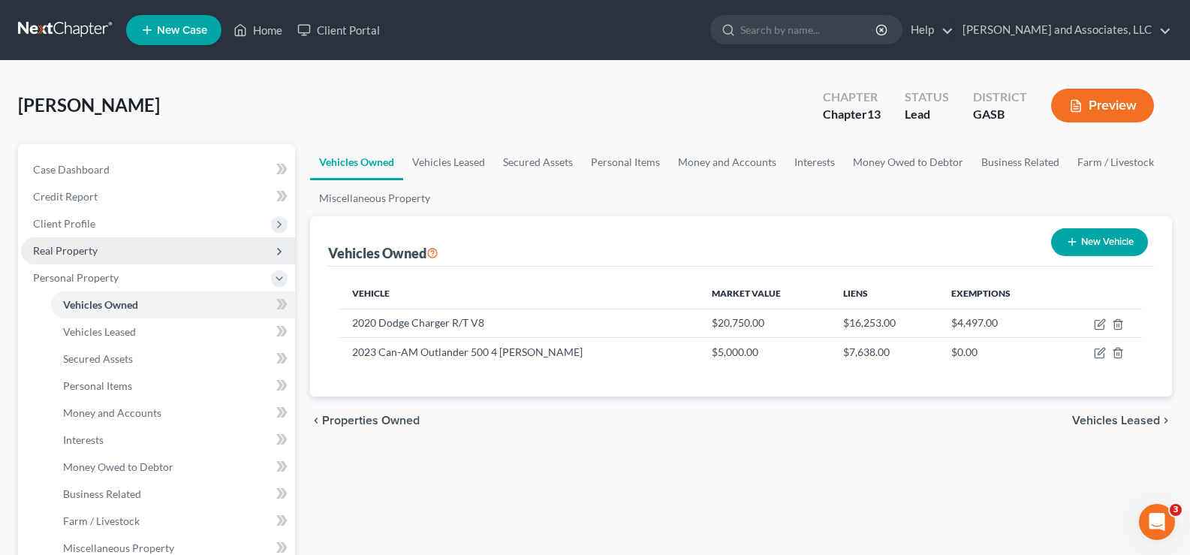
click at [48, 240] on span "Real Property" at bounding box center [158, 250] width 274 height 27
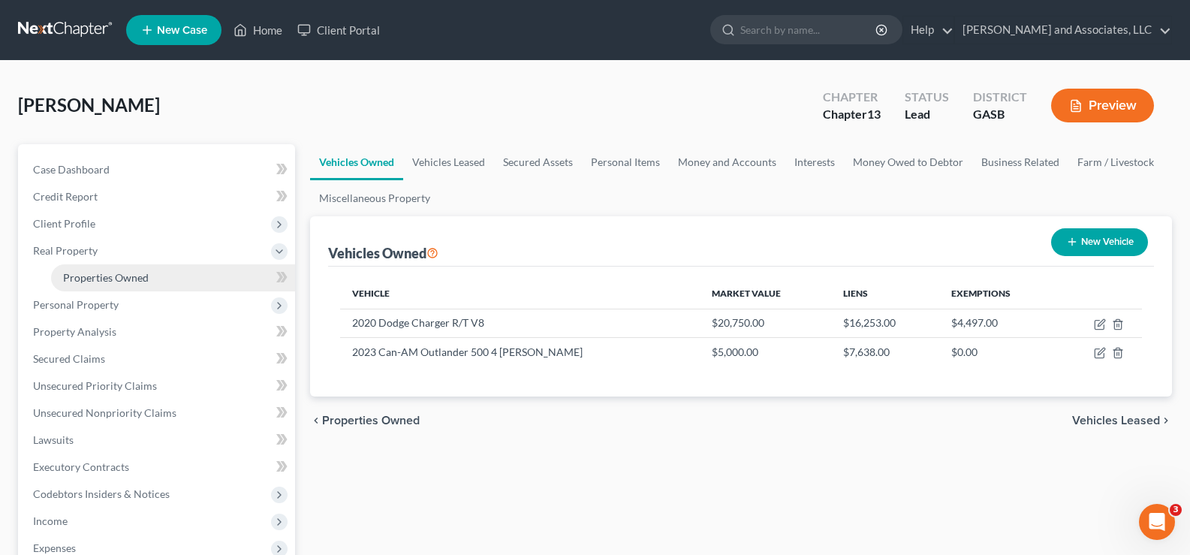
click at [81, 278] on span "Properties Owned" at bounding box center [106, 277] width 86 height 13
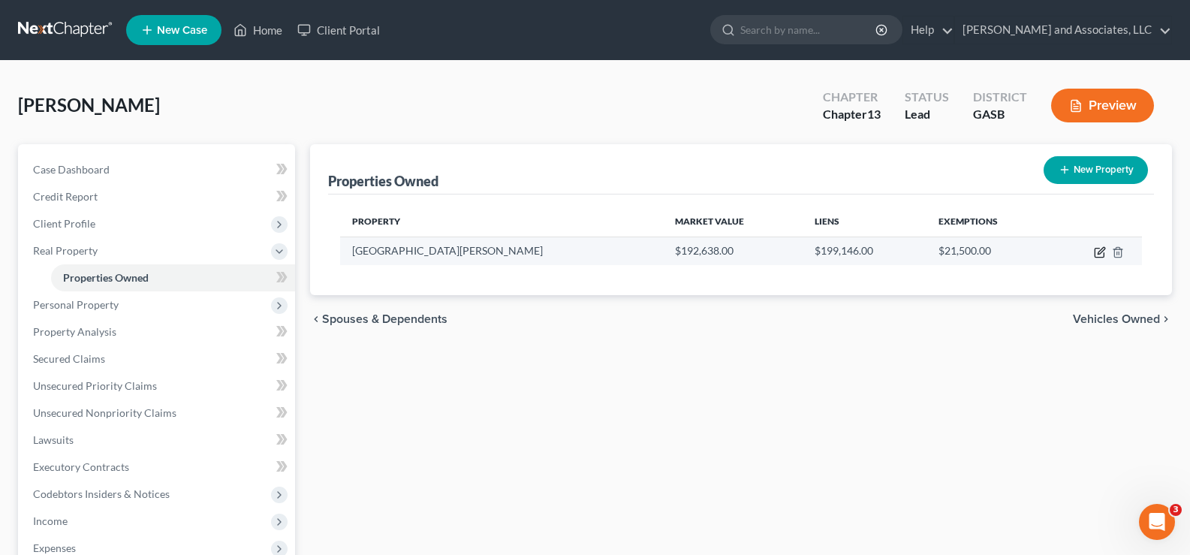
click at [1100, 252] on icon "button" at bounding box center [1100, 252] width 12 height 12
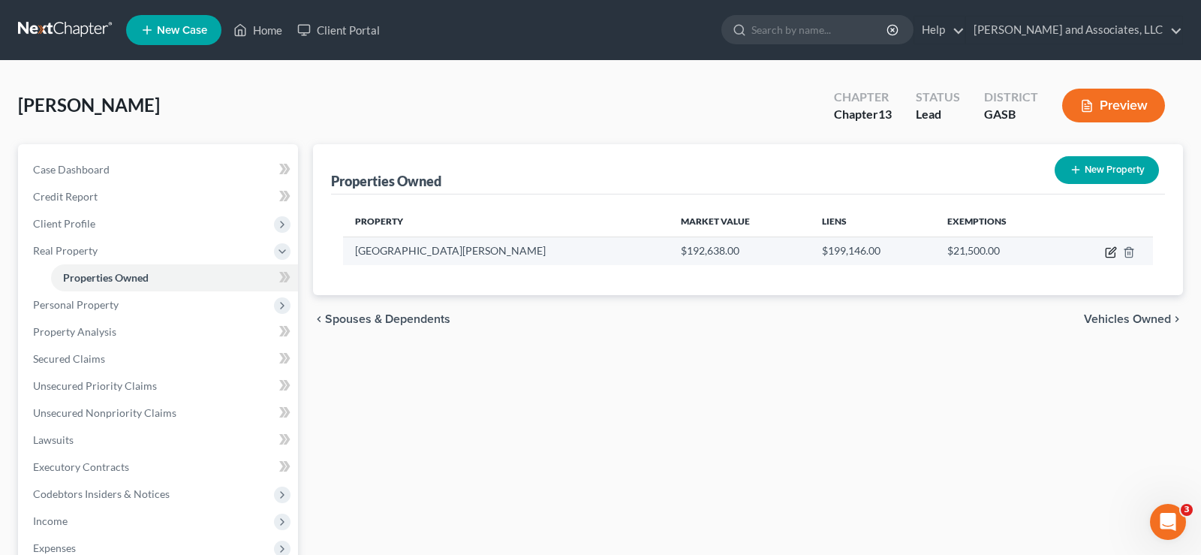
select select "10"
select select "0"
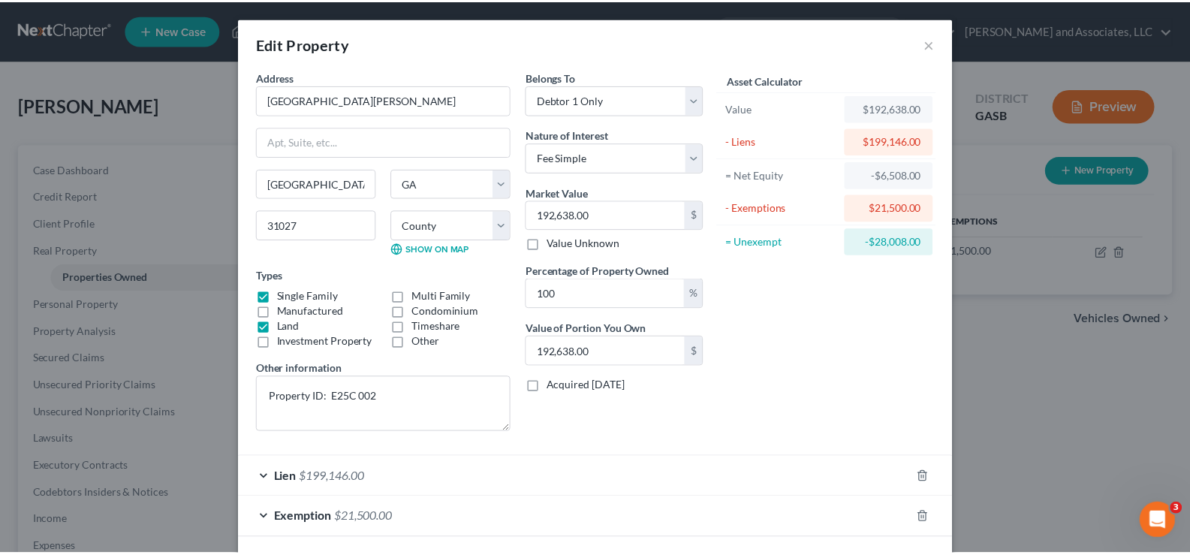
scroll to position [66, 0]
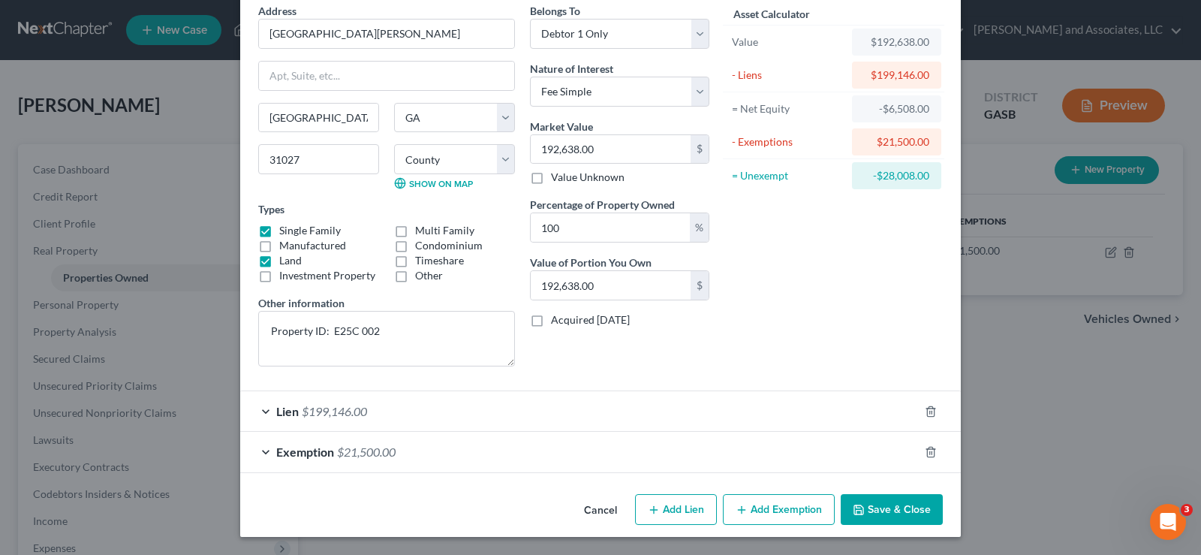
click at [924, 516] on button "Save & Close" at bounding box center [892, 510] width 102 height 32
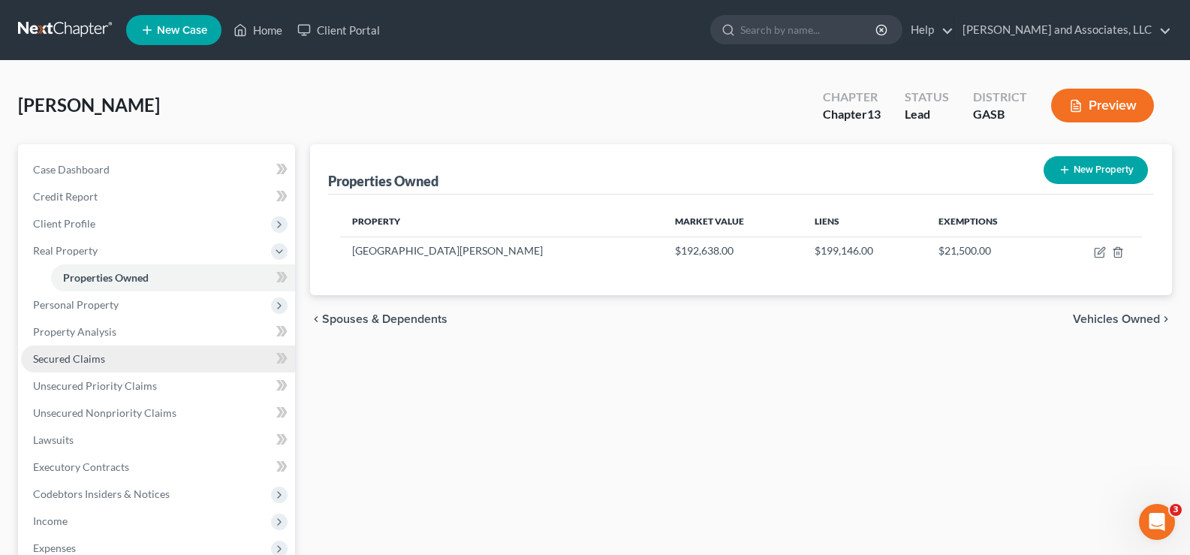
click at [77, 359] on span "Secured Claims" at bounding box center [69, 358] width 72 height 13
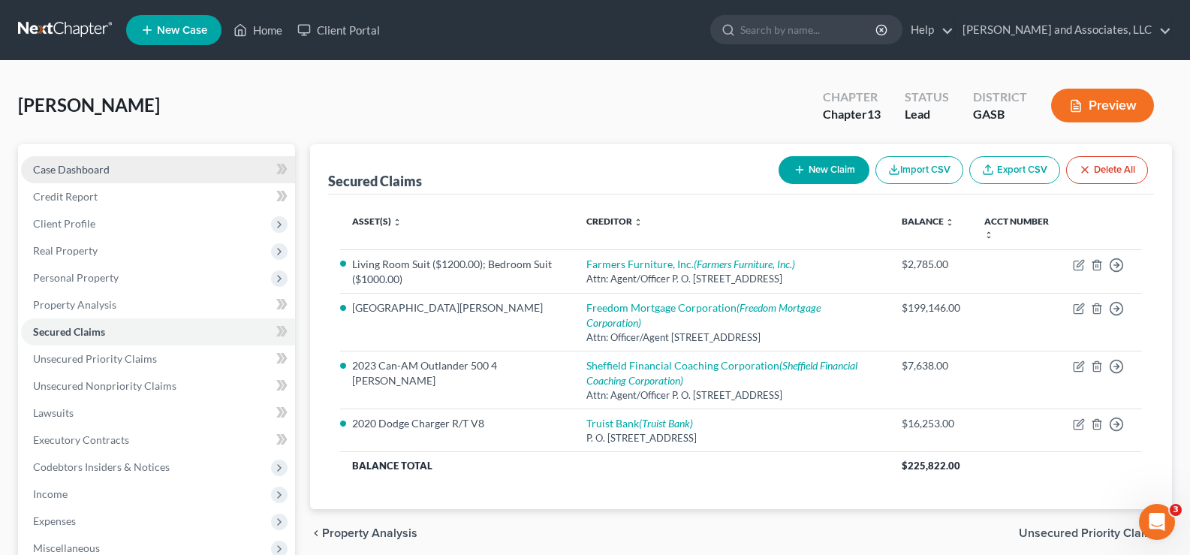
click at [86, 167] on span "Case Dashboard" at bounding box center [71, 169] width 77 height 13
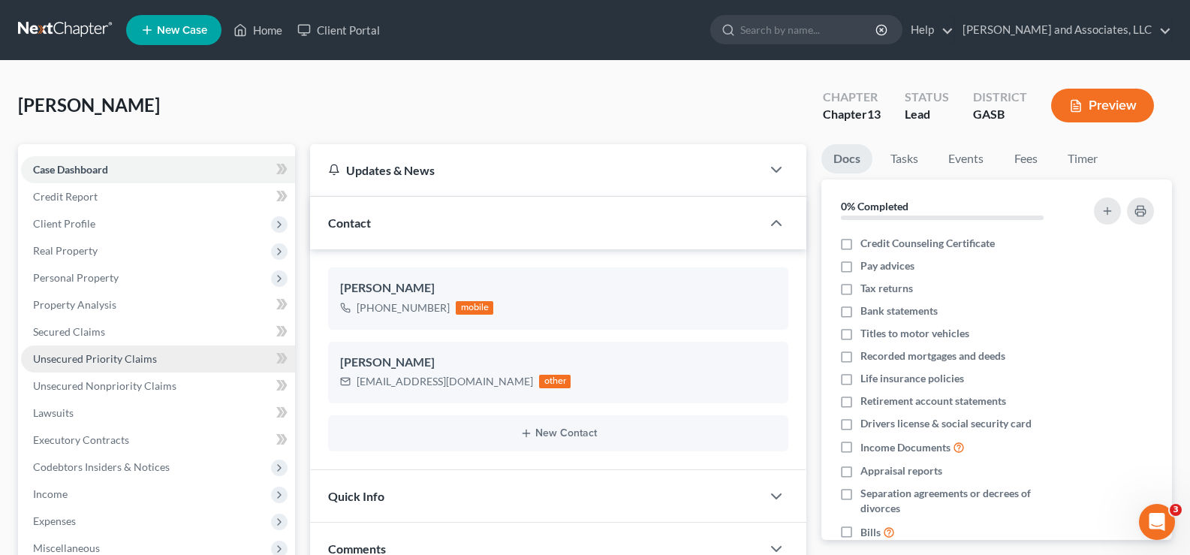
scroll to position [1666, 0]
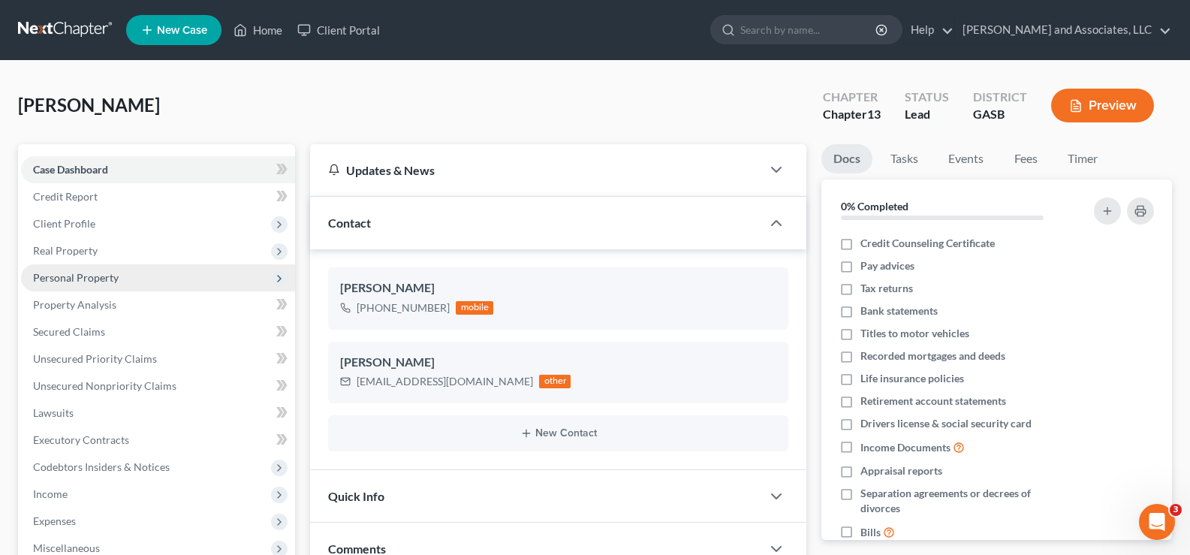
click at [74, 278] on span "Personal Property" at bounding box center [76, 277] width 86 height 13
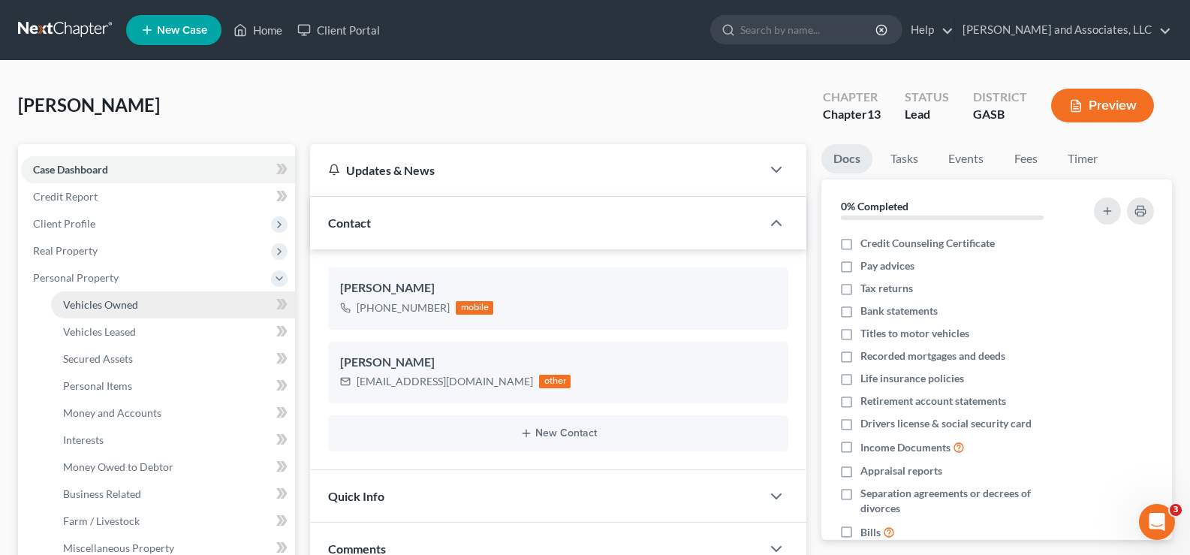
click at [85, 304] on span "Vehicles Owned" at bounding box center [100, 304] width 75 height 13
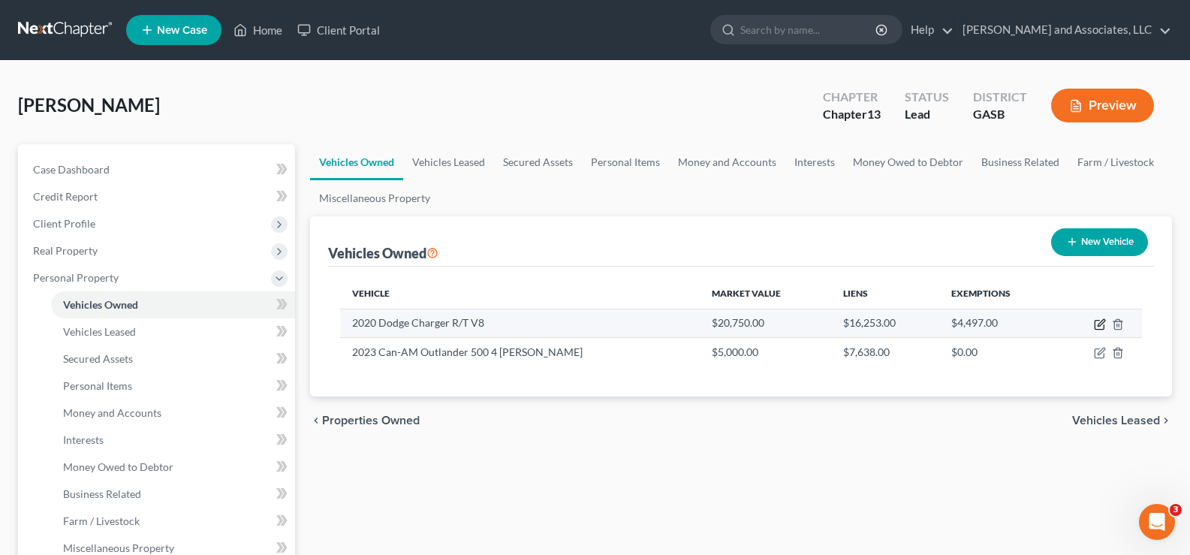
click at [1100, 326] on icon "button" at bounding box center [1101, 322] width 7 height 7
select select "0"
select select "6"
select select "2"
select select "0"
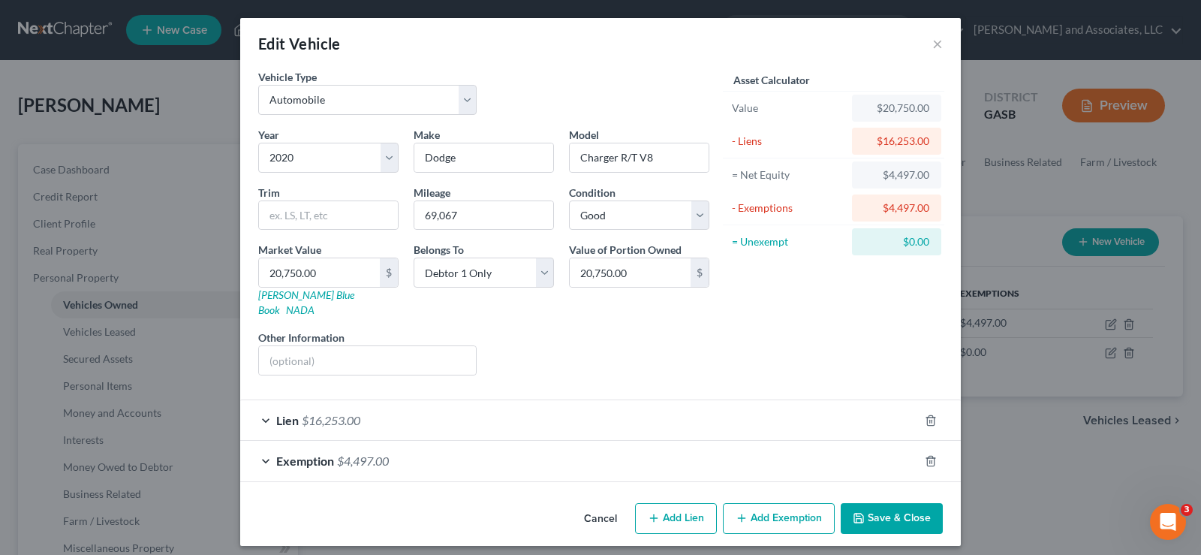
click at [903, 503] on button "Save & Close" at bounding box center [892, 519] width 102 height 32
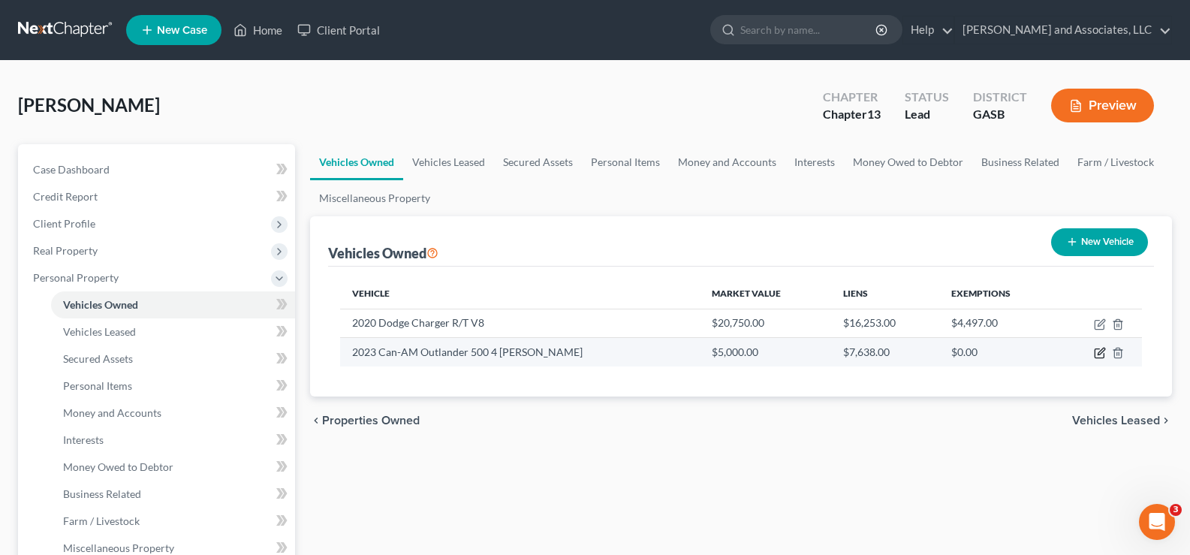
click at [1100, 354] on icon "button" at bounding box center [1100, 353] width 12 height 12
select select "0"
select select "3"
select select "2"
select select "0"
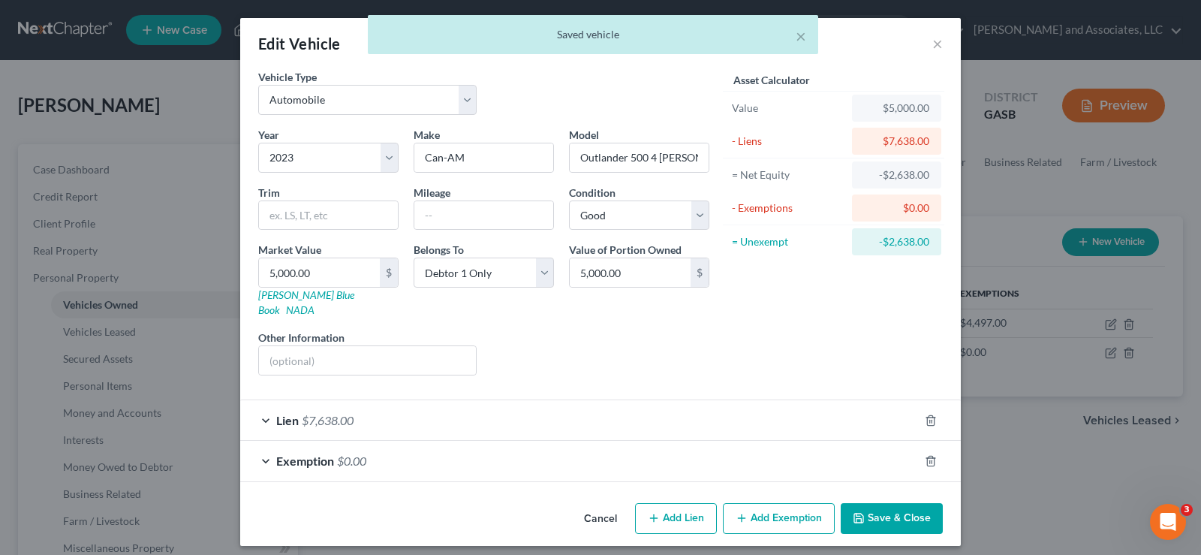
click at [887, 503] on button "Save & Close" at bounding box center [892, 519] width 102 height 32
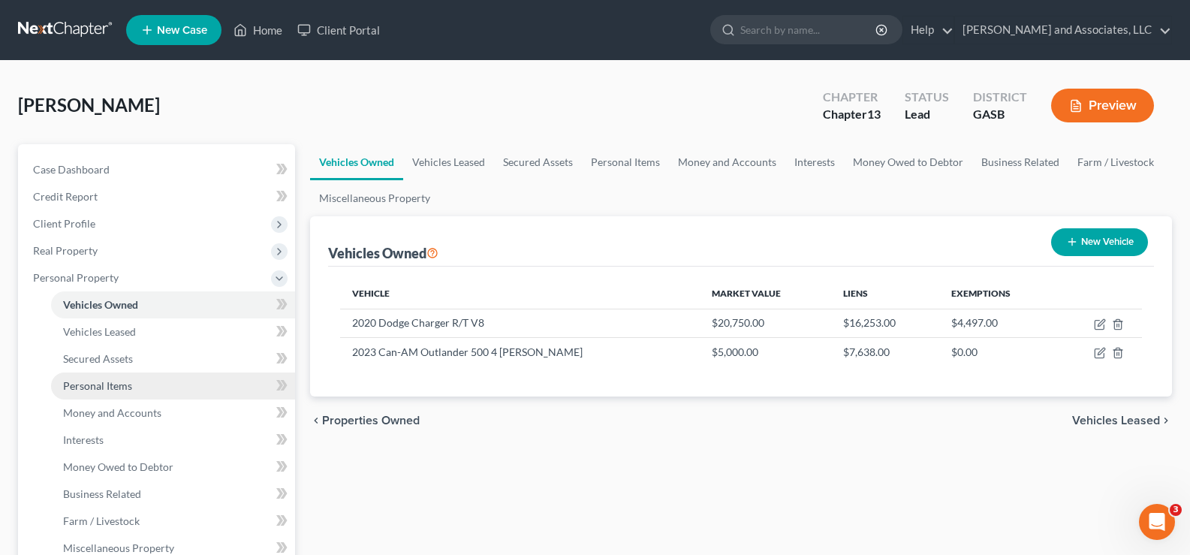
click at [116, 390] on span "Personal Items" at bounding box center [97, 385] width 69 height 13
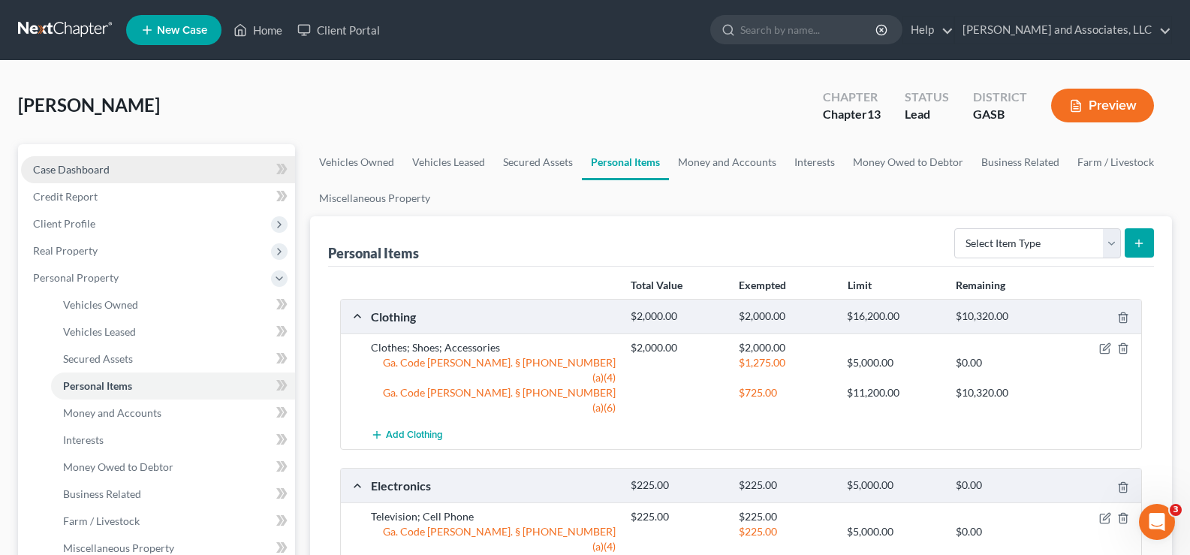
click at [80, 169] on span "Case Dashboard" at bounding box center [71, 169] width 77 height 13
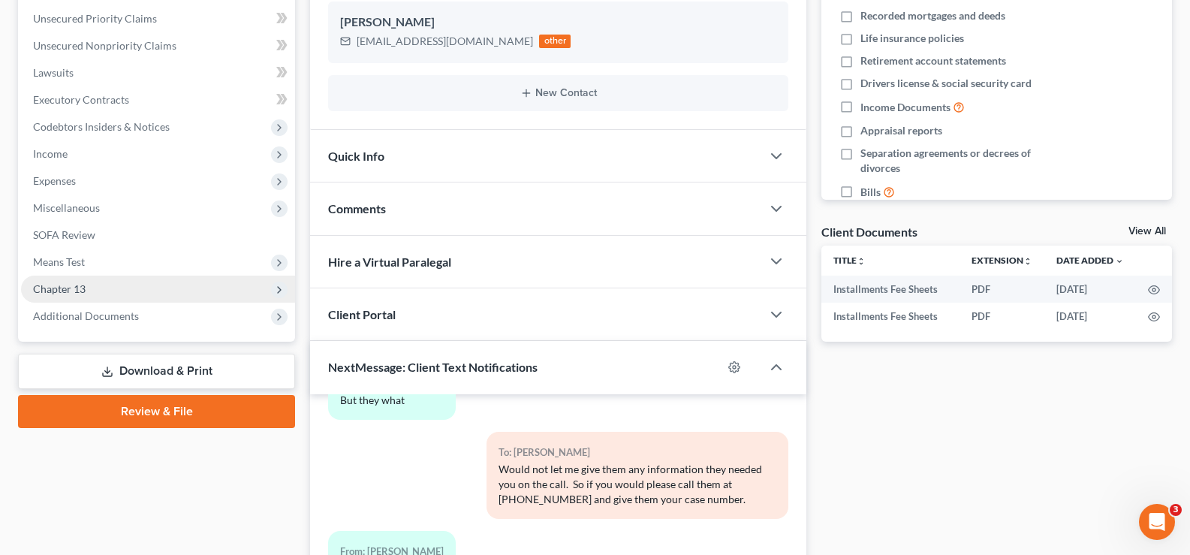
scroll to position [375, 0]
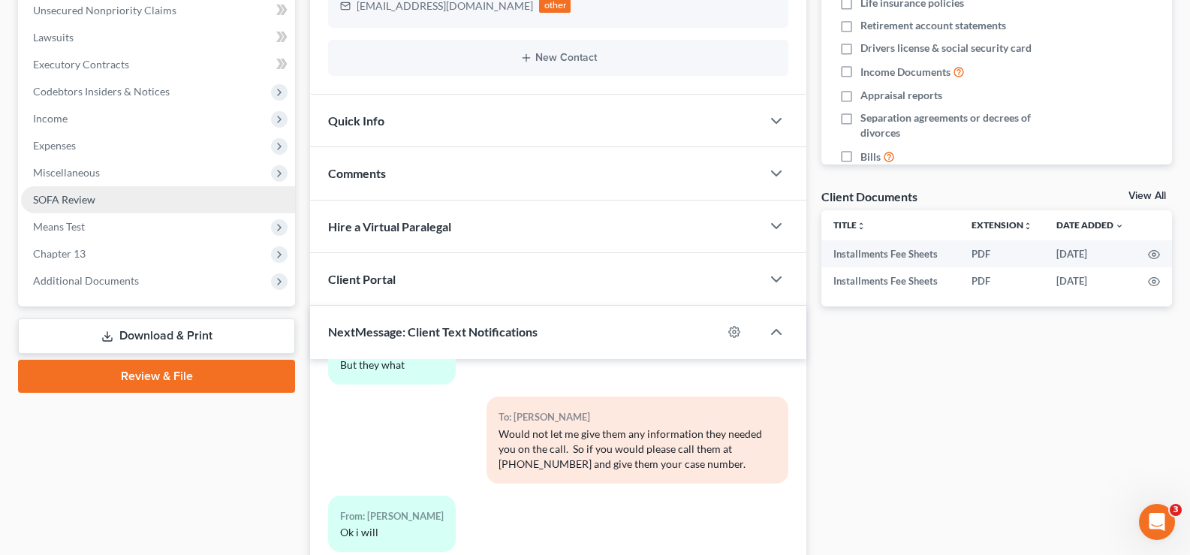
click at [69, 197] on span "SOFA Review" at bounding box center [64, 199] width 62 height 13
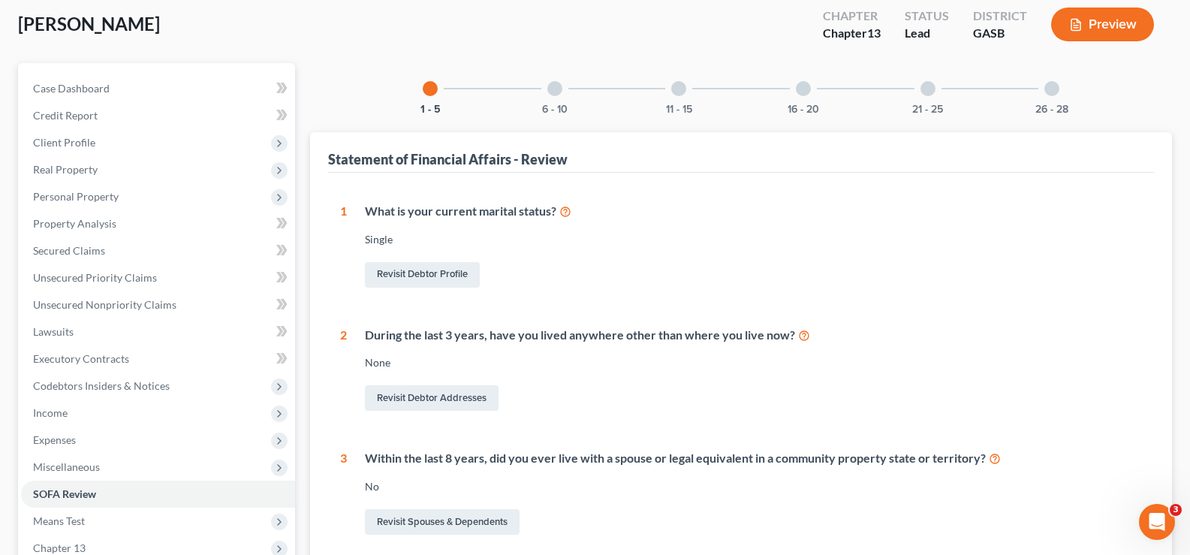
scroll to position [75, 0]
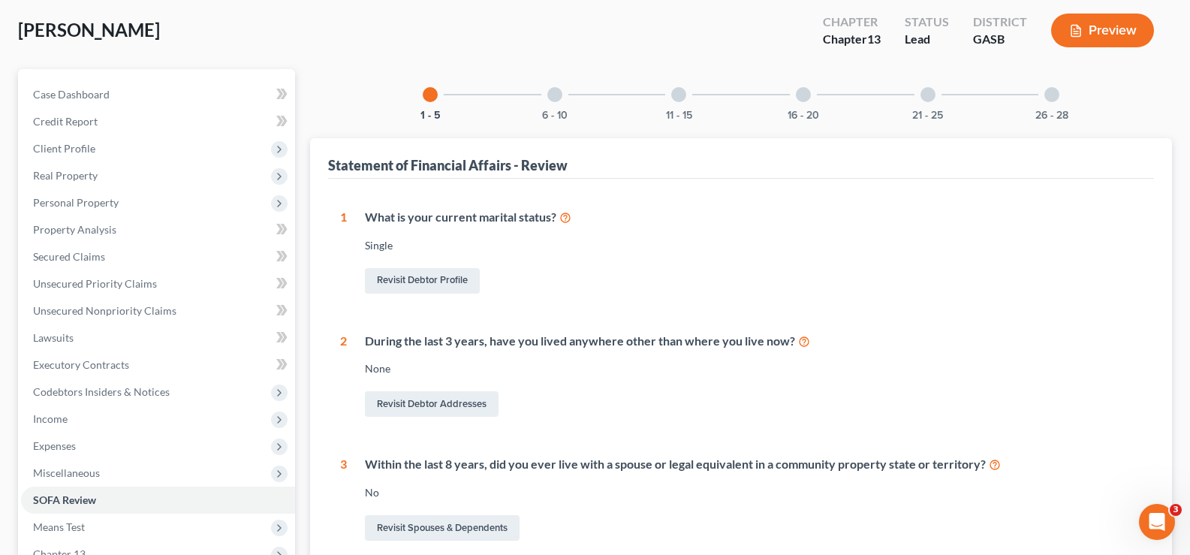
click at [559, 94] on div at bounding box center [554, 94] width 15 height 15
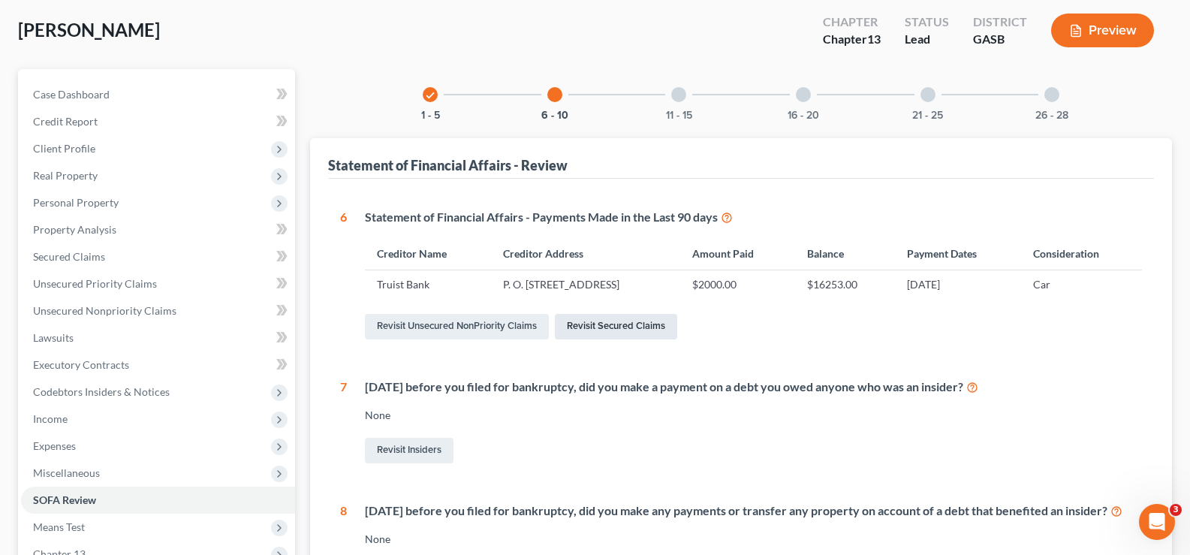
click at [612, 321] on link "Revisit Secured Claims" at bounding box center [616, 327] width 122 height 26
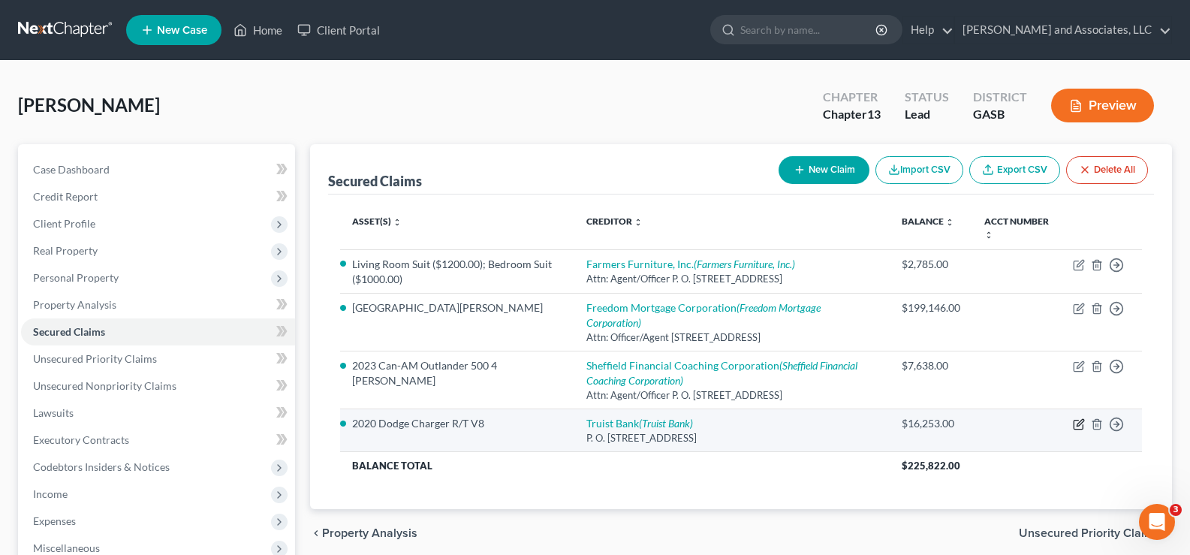
click at [1075, 423] on icon "button" at bounding box center [1079, 424] width 12 height 12
select select "28"
select select "0"
select select "9"
select select "0"
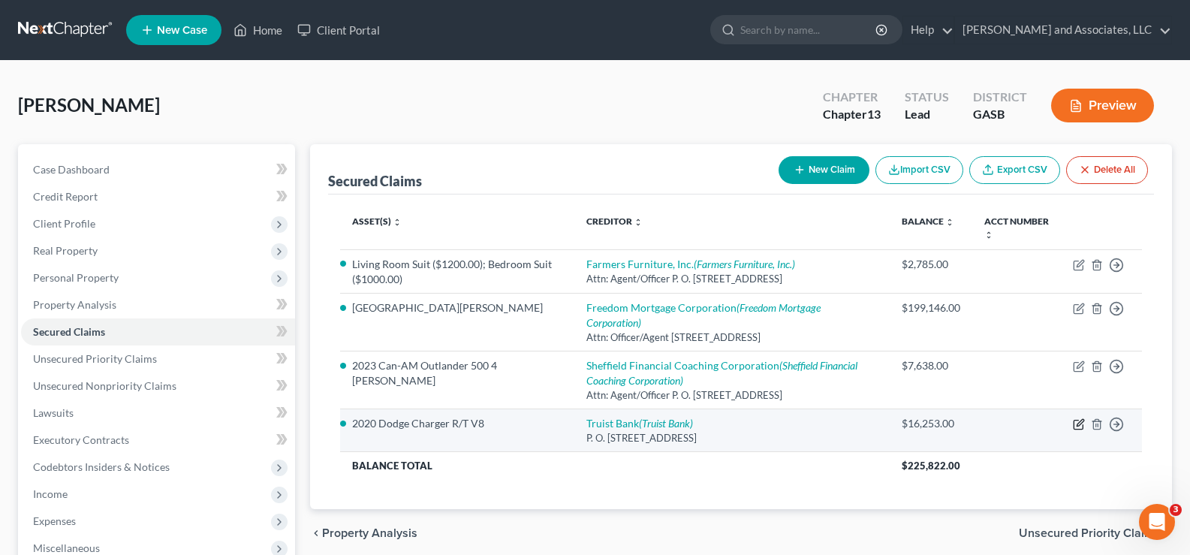
select select "0"
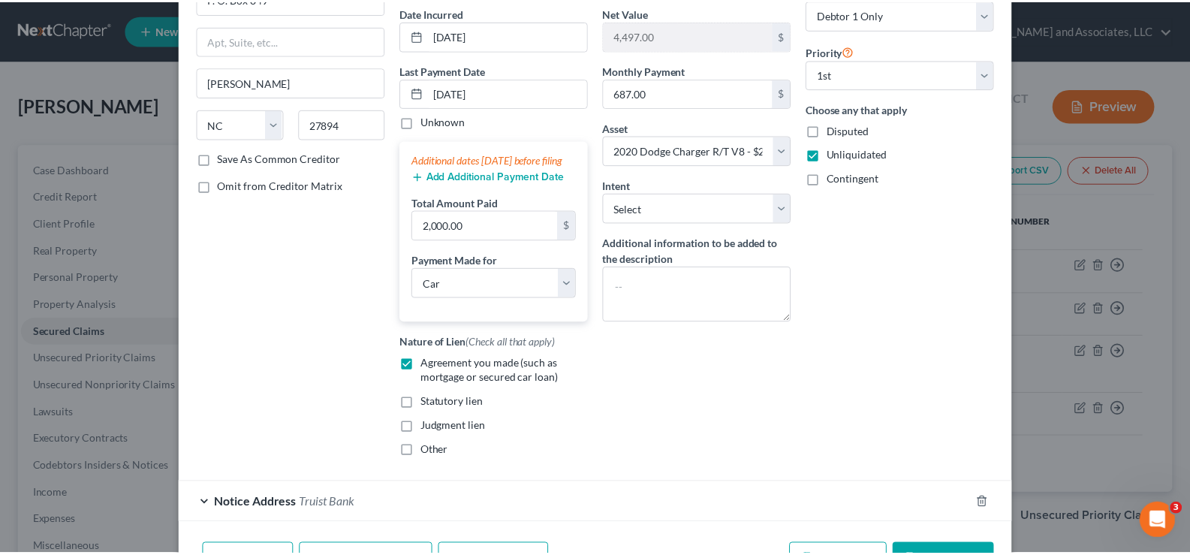
scroll to position [252, 0]
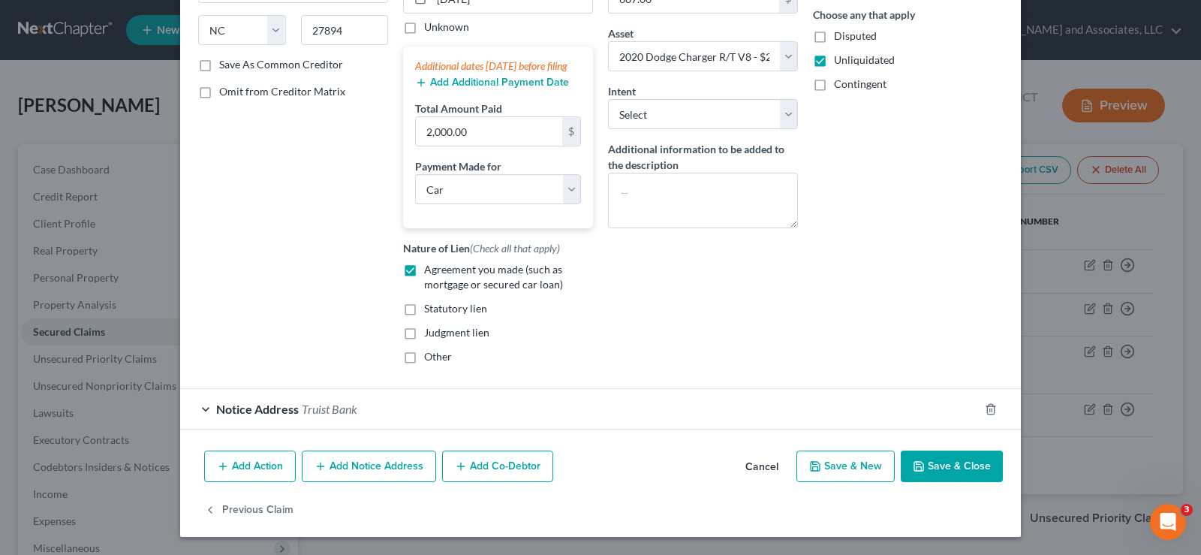
drag, startPoint x: 945, startPoint y: 473, endPoint x: 941, endPoint y: 461, distance: 12.6
click at [945, 472] on button "Save & Close" at bounding box center [952, 467] width 102 height 32
select select
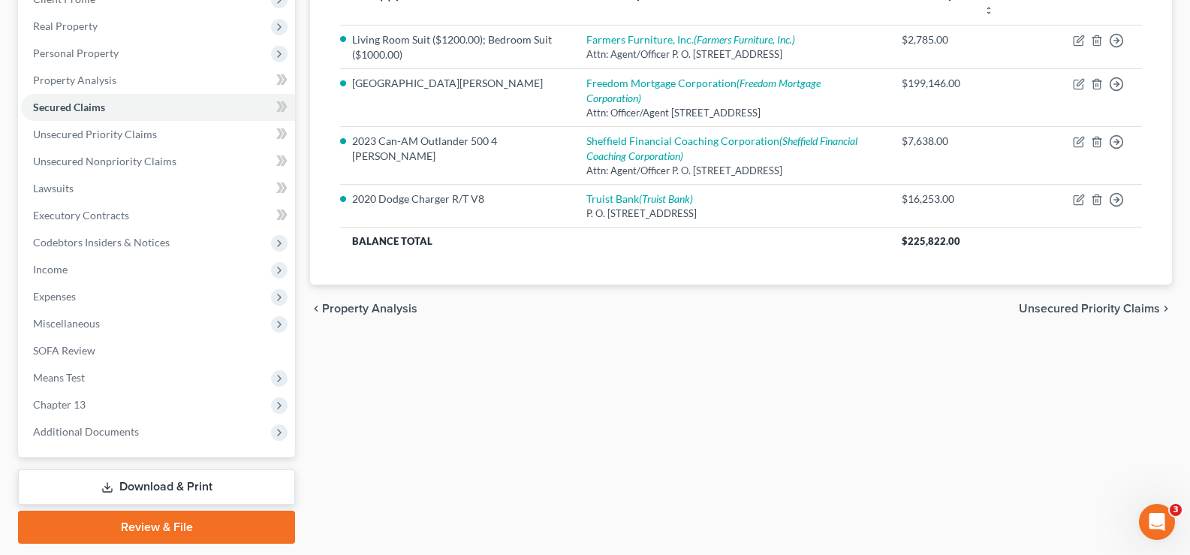
scroll to position [225, 0]
click at [47, 351] on span "SOFA Review" at bounding box center [64, 349] width 62 height 13
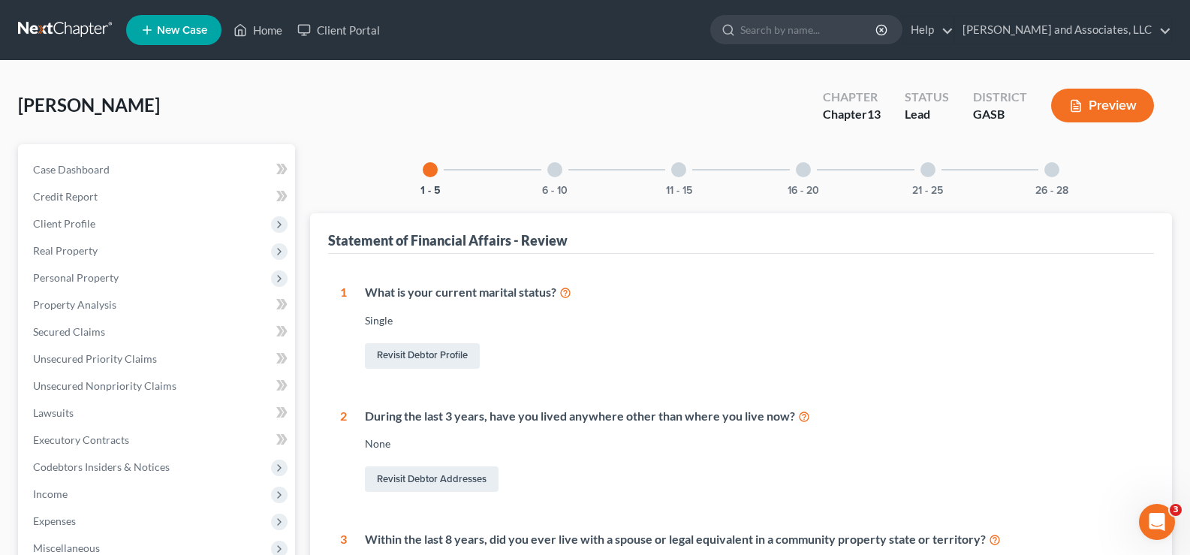
click at [807, 170] on div at bounding box center [803, 169] width 15 height 15
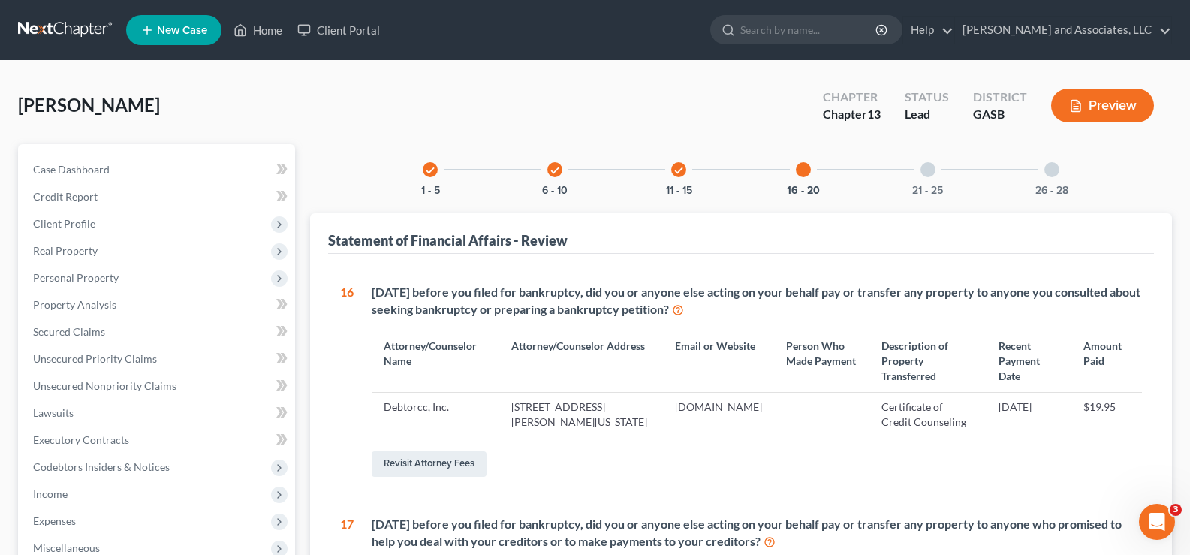
click at [803, 167] on div at bounding box center [803, 169] width 15 height 15
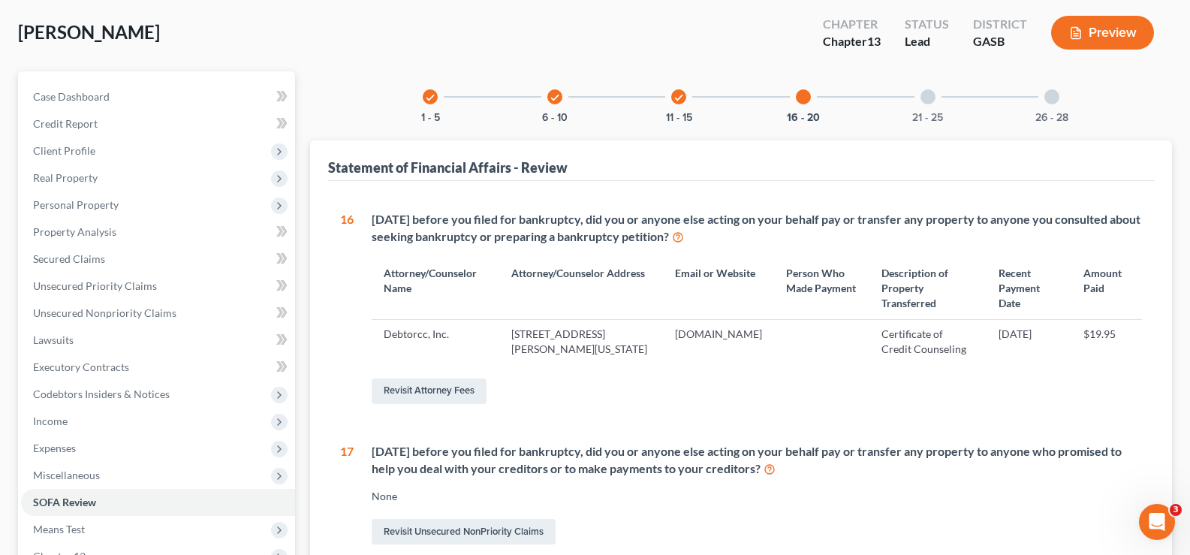
scroll to position [47, 0]
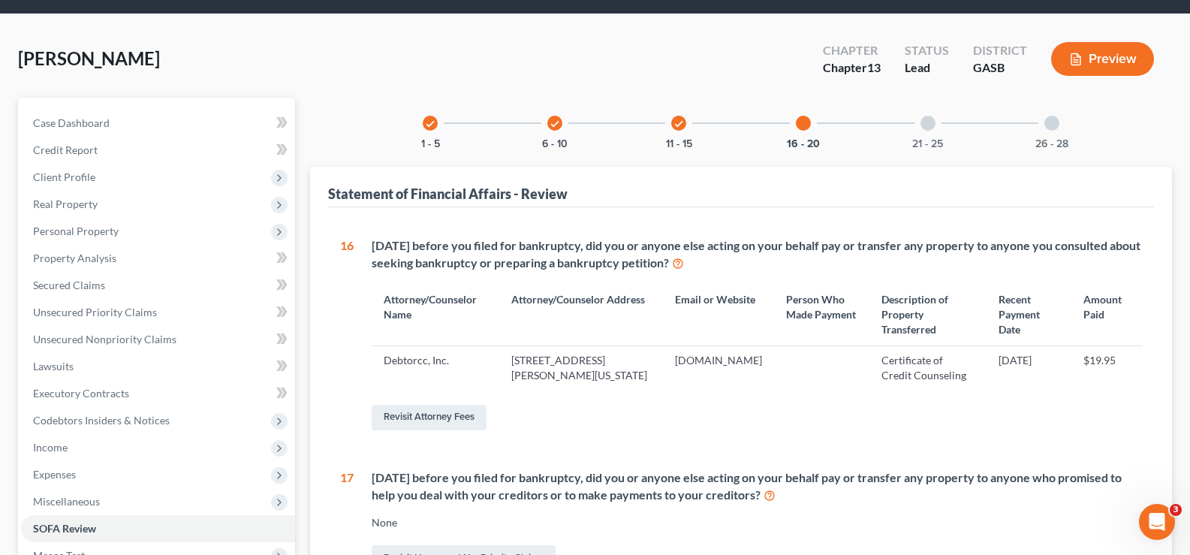
click at [1053, 125] on div at bounding box center [1051, 123] width 15 height 15
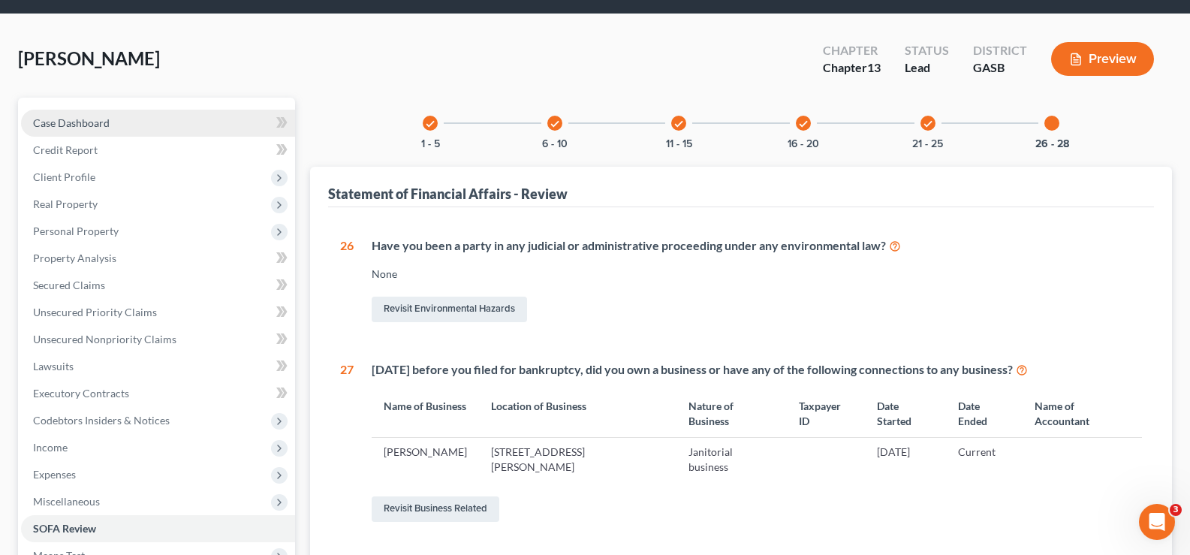
click at [56, 119] on span "Case Dashboard" at bounding box center [71, 122] width 77 height 13
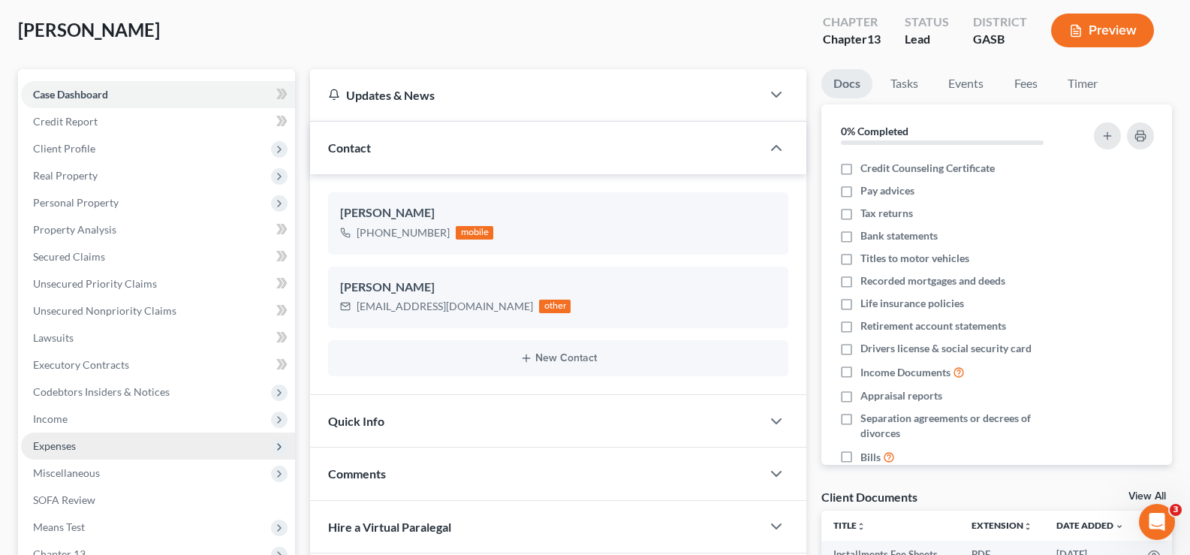
scroll to position [1666, 0]
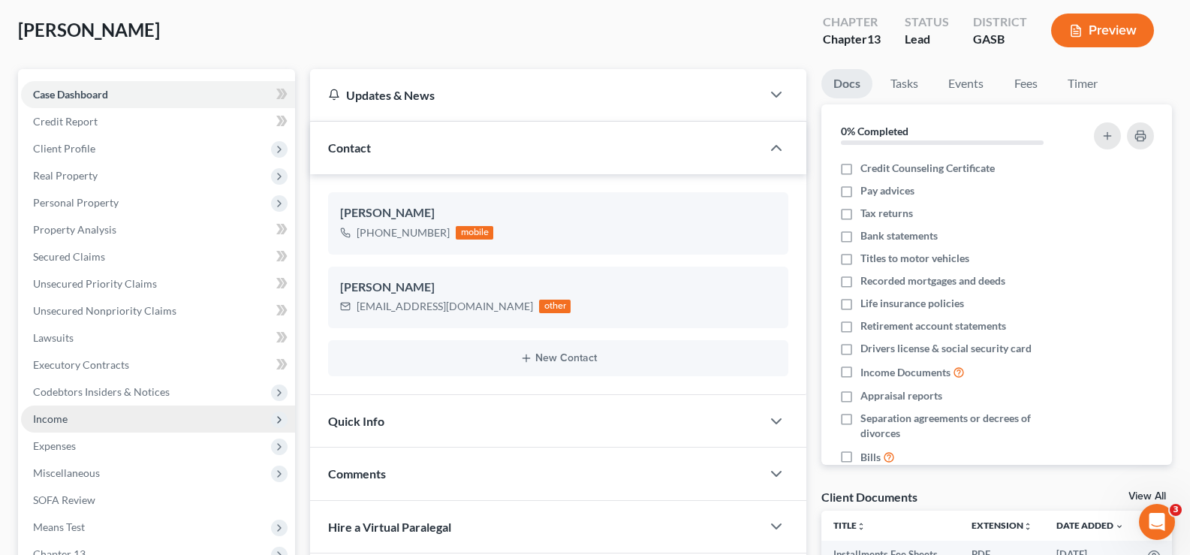
click at [55, 420] on span "Income" at bounding box center [50, 418] width 35 height 13
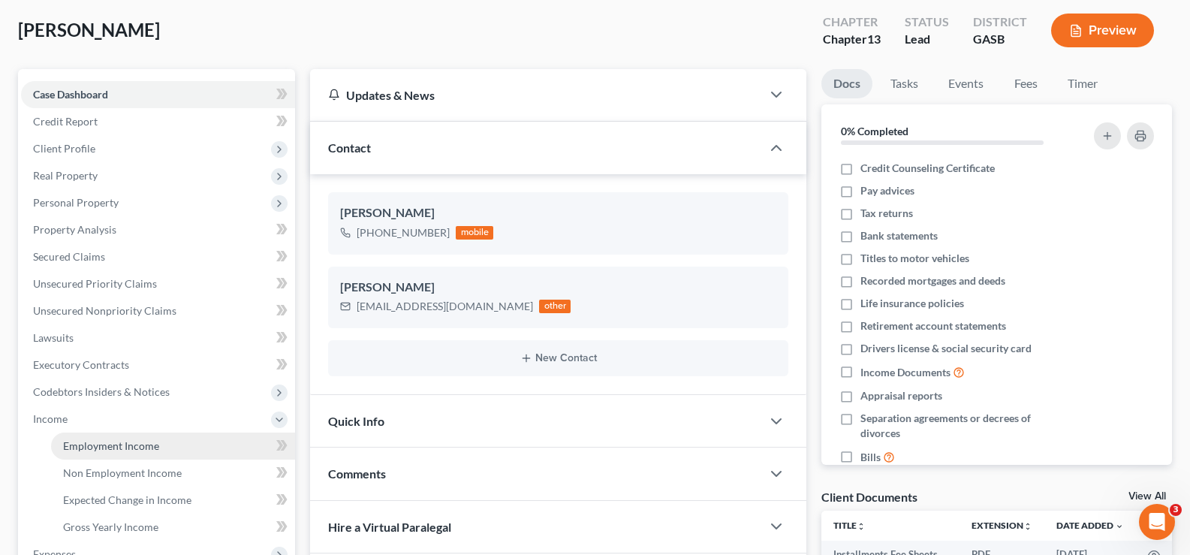
click at [113, 449] on span "Employment Income" at bounding box center [111, 445] width 96 height 13
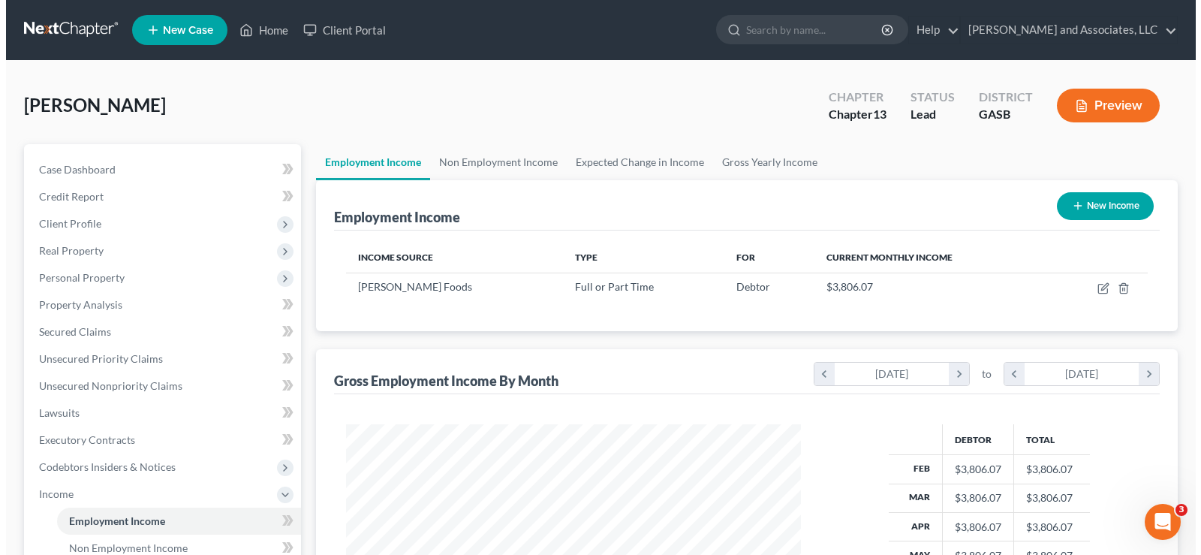
scroll to position [270, 485]
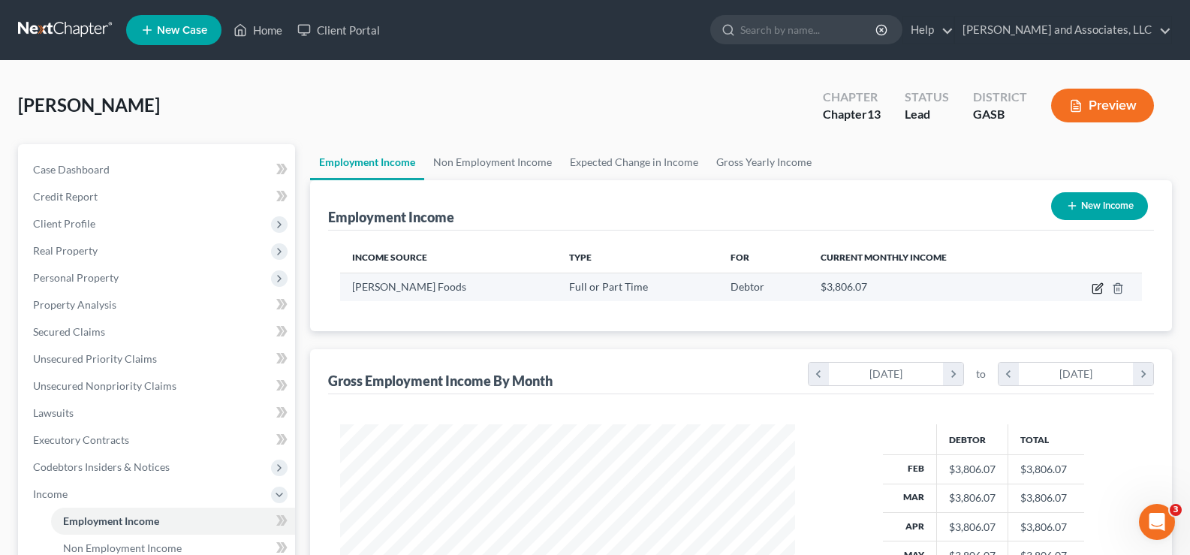
click at [1100, 284] on icon "button" at bounding box center [1098, 288] width 12 height 12
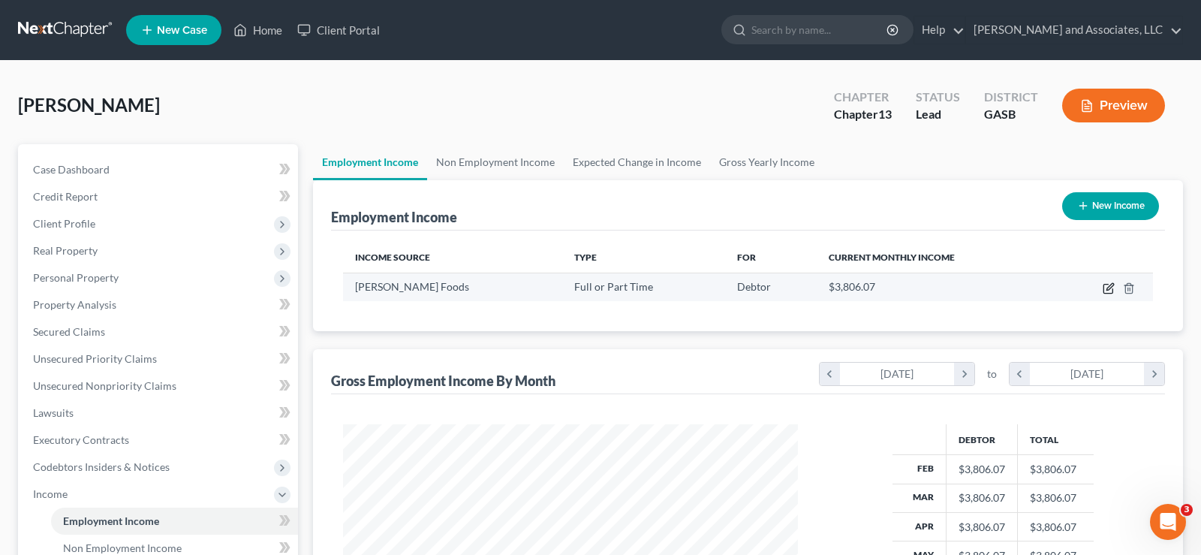
select select "0"
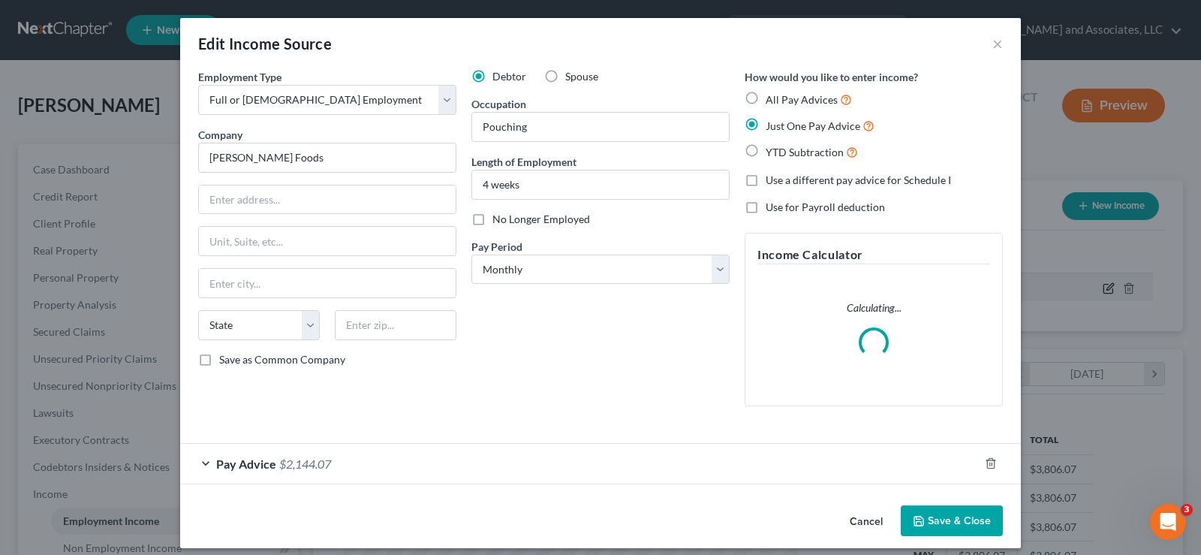
scroll to position [270, 490]
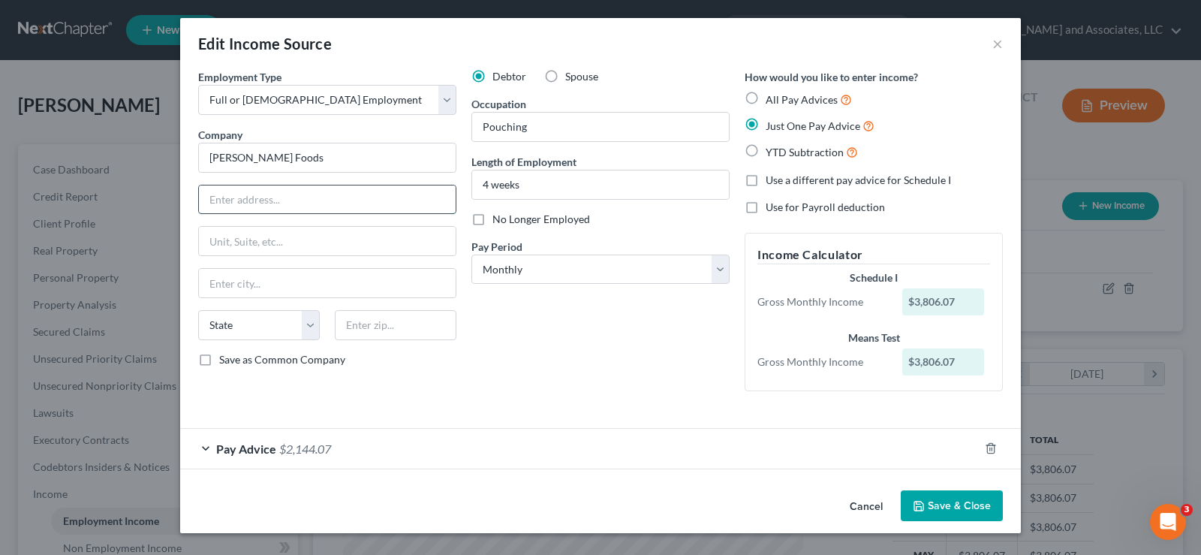
click at [292, 208] on input "text" at bounding box center [327, 199] width 257 height 29
click at [728, 458] on div "Pay Advice $2,144.07" at bounding box center [579, 449] width 799 height 40
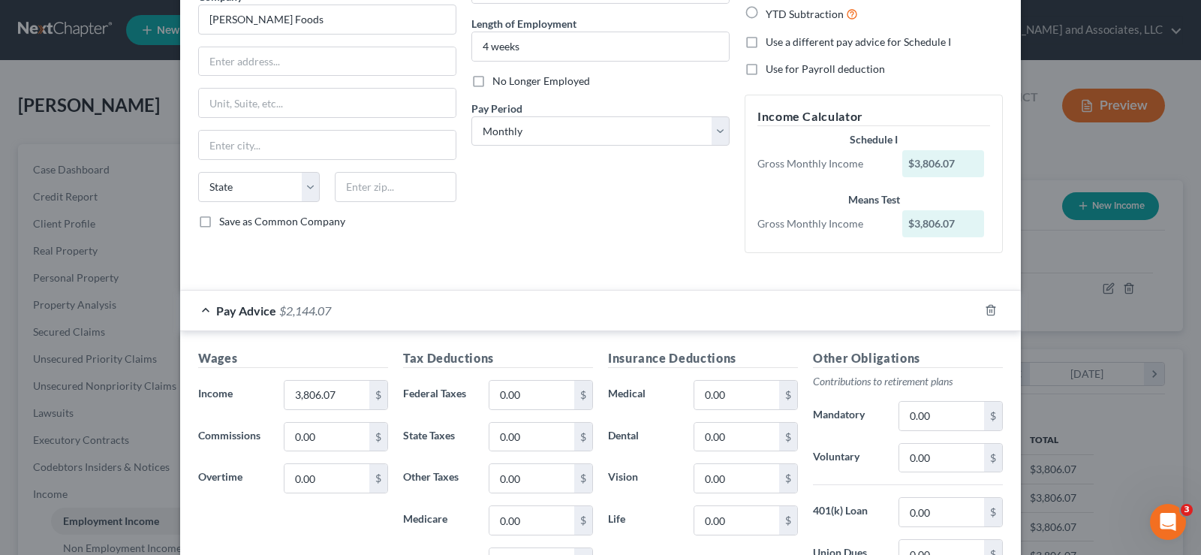
scroll to position [0, 0]
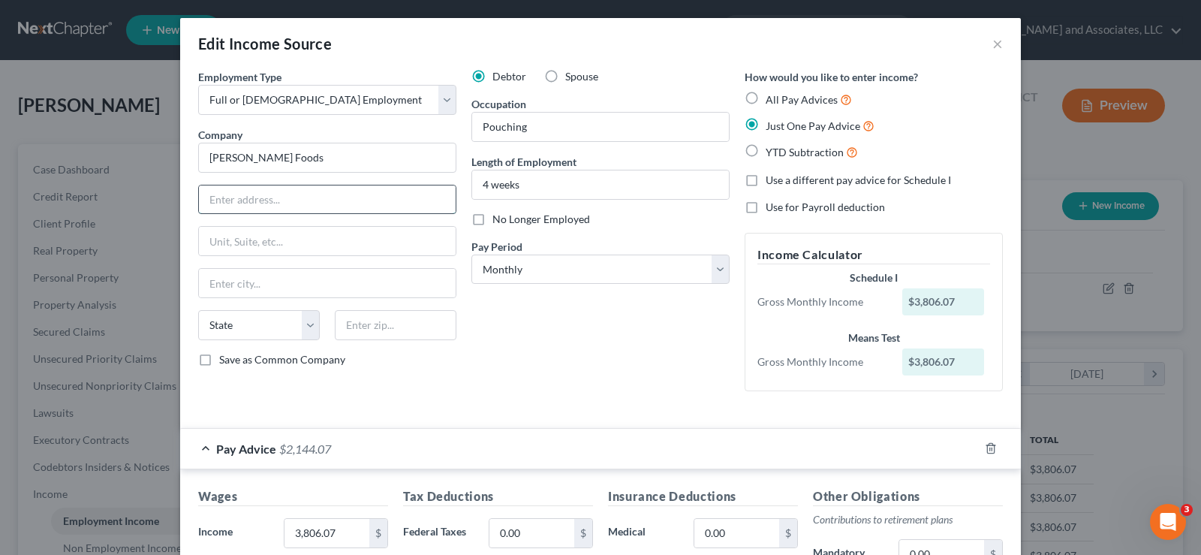
click at [307, 200] on input "text" at bounding box center [327, 199] width 257 height 29
type input "[STREET_ADDRESS]"
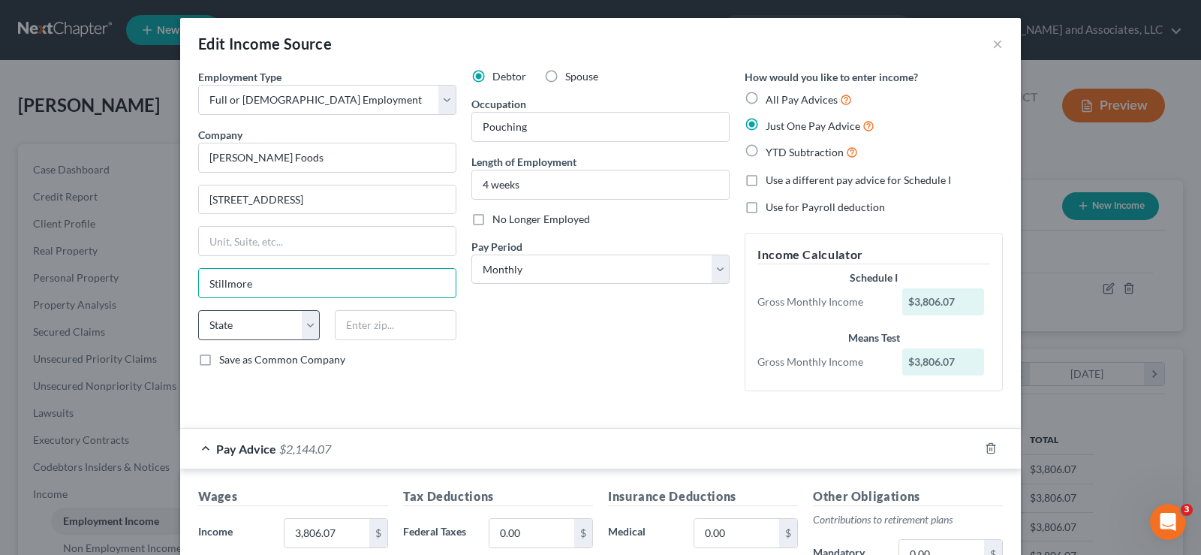
type input "Stillmore"
click at [274, 333] on select "State [US_STATE] AK AR AZ CA CO CT DE DC [GEOGRAPHIC_DATA] [GEOGRAPHIC_DATA] GU…" at bounding box center [259, 325] width 122 height 30
select select "10"
click at [198, 310] on select "State [US_STATE] AK AR AZ CA CO CT DE DC [GEOGRAPHIC_DATA] [GEOGRAPHIC_DATA] GU…" at bounding box center [259, 325] width 122 height 30
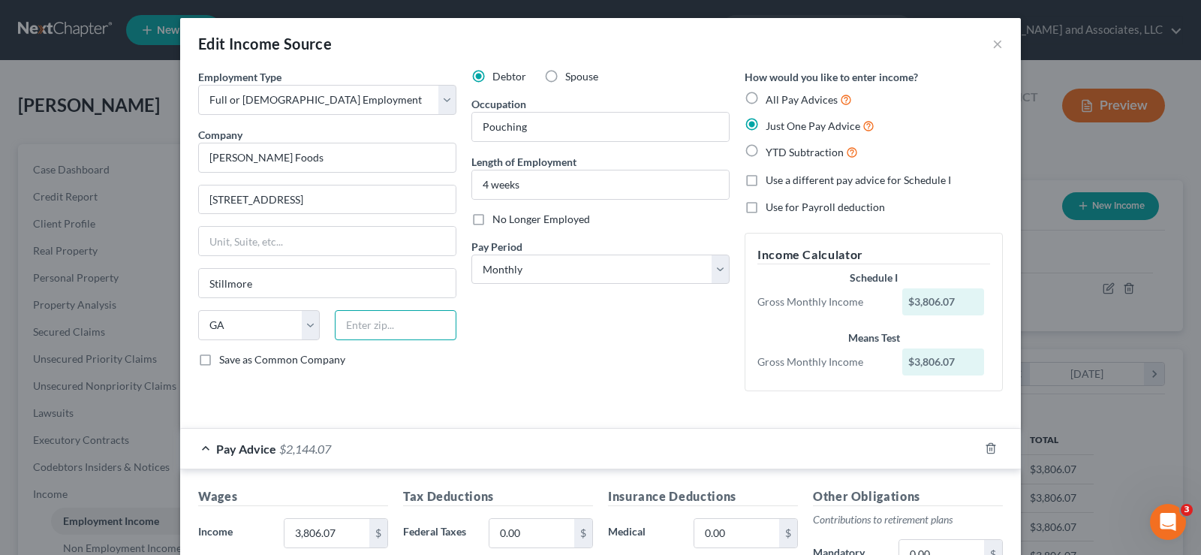
click at [391, 332] on input "text" at bounding box center [396, 325] width 122 height 30
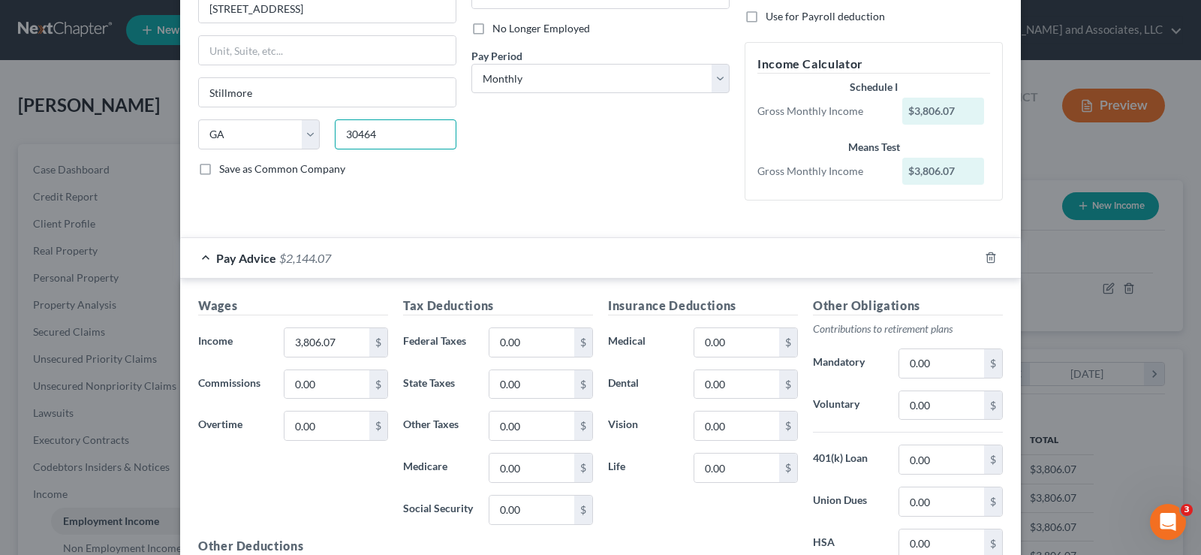
scroll to position [225, 0]
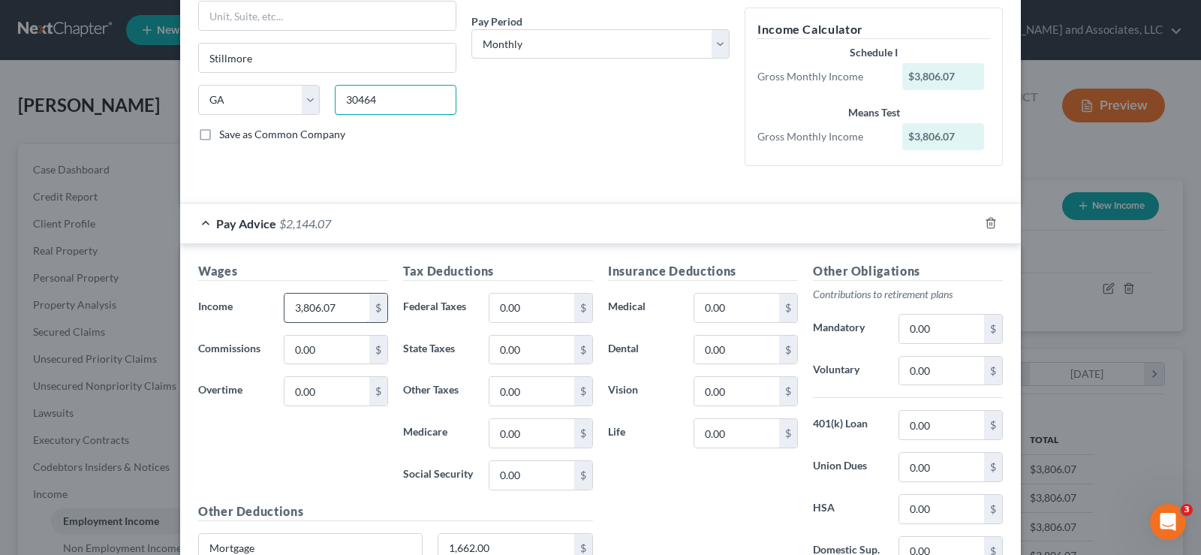
type input "30464"
click at [346, 309] on input "3,806.07" at bounding box center [327, 308] width 85 height 29
click at [519, 152] on div "Debtor Spouse Occupation Pouching Length of Employment 4 weeks No Longer Employ…" at bounding box center [600, 11] width 273 height 334
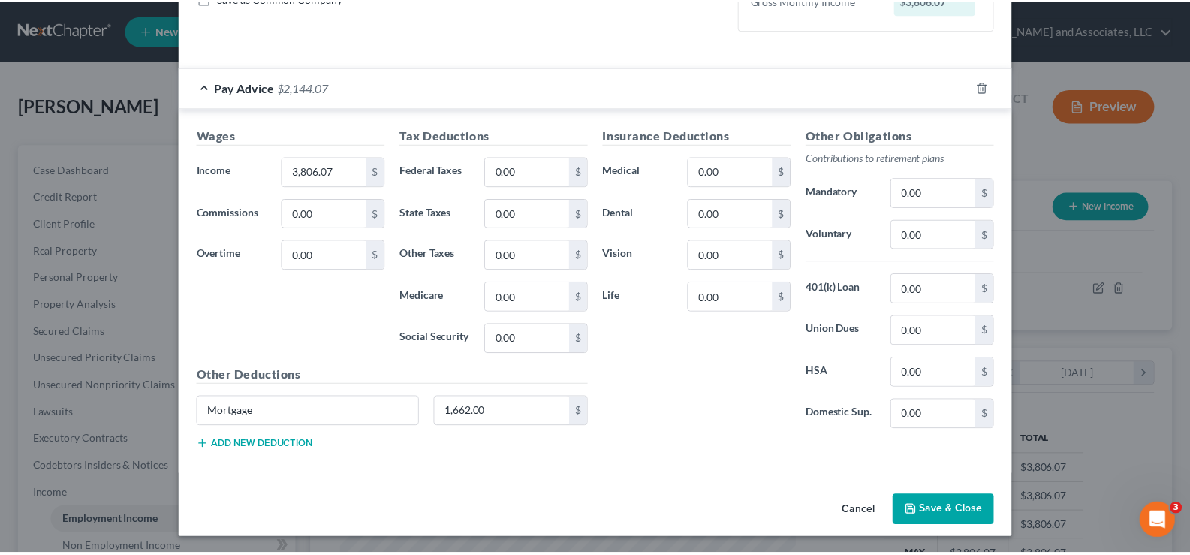
scroll to position [363, 0]
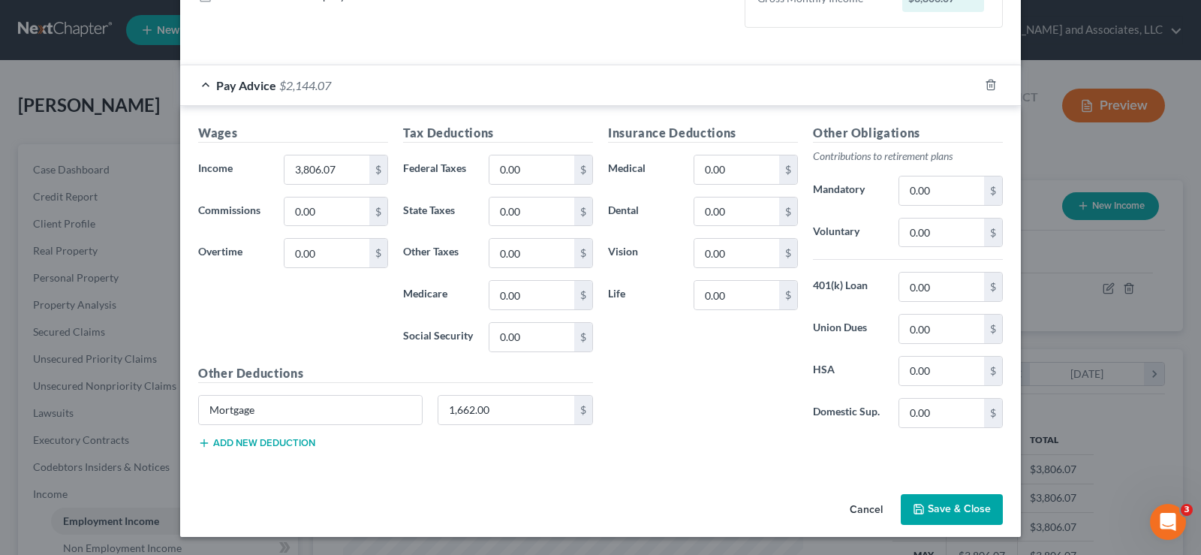
click at [954, 505] on button "Save & Close" at bounding box center [952, 510] width 102 height 32
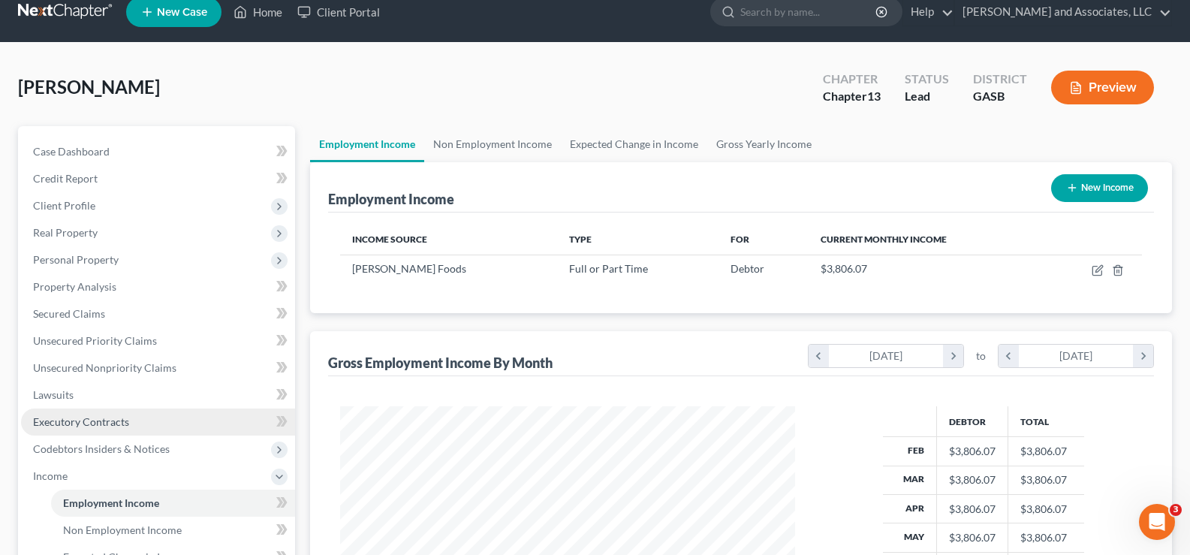
scroll to position [75, 0]
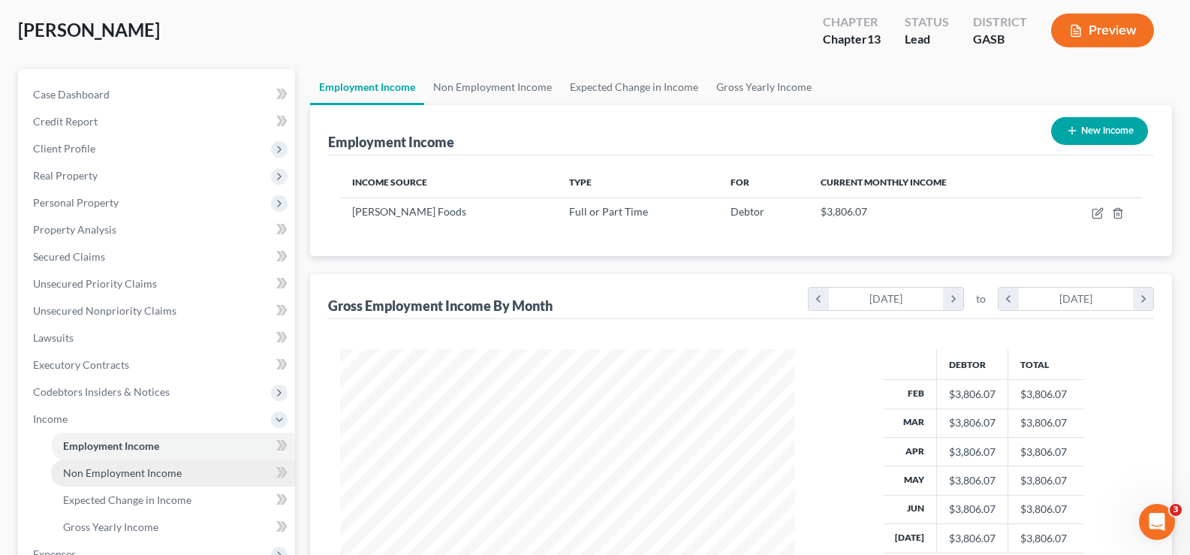
click at [104, 466] on span "Non Employment Income" at bounding box center [122, 472] width 119 height 13
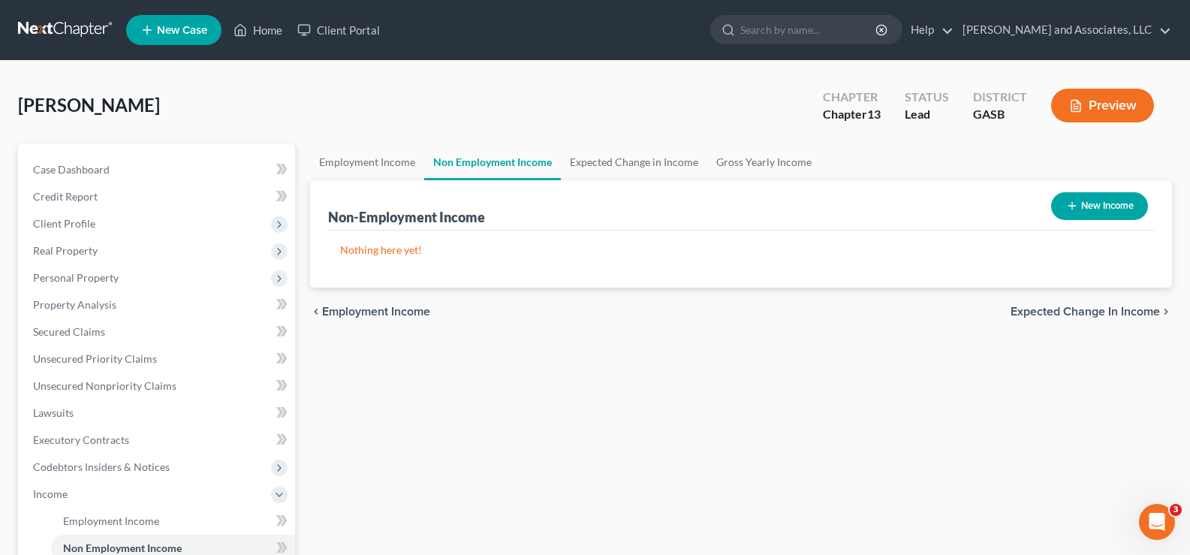
click at [1101, 211] on button "New Income" at bounding box center [1099, 206] width 97 height 28
select select "0"
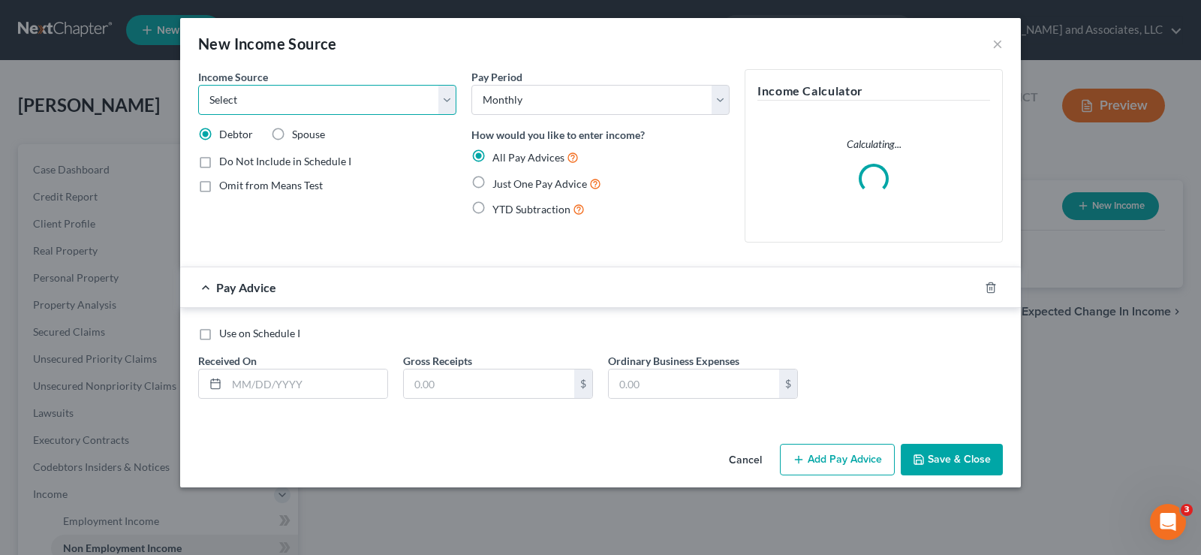
click at [289, 102] on select "Select Unemployment Disability (from employer) Pension Retirement Social Securi…" at bounding box center [327, 100] width 258 height 30
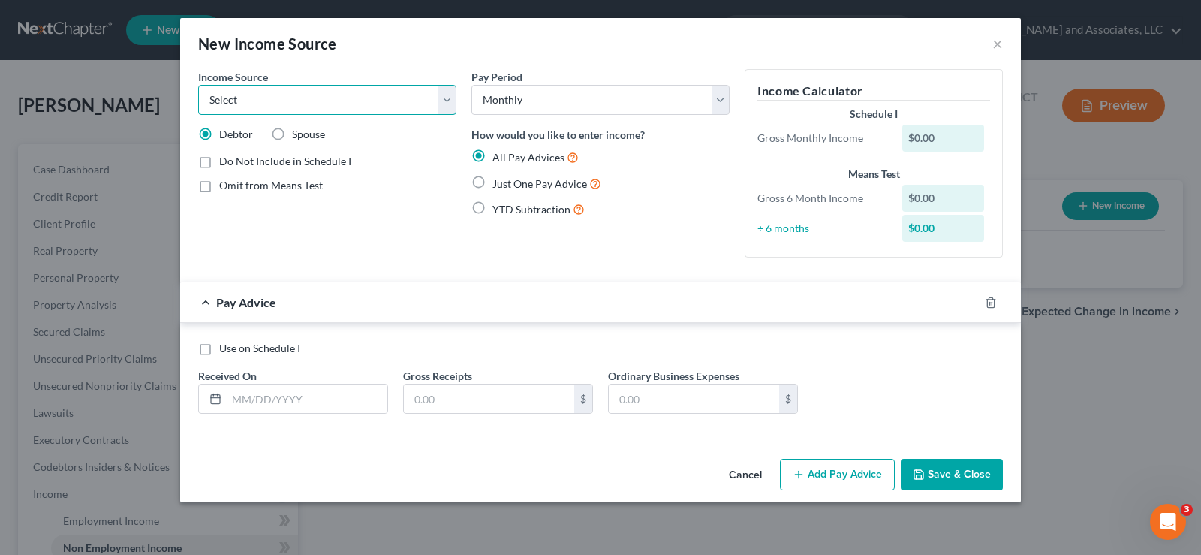
select select "13"
click at [198, 85] on select "Select Unemployment Disability (from employer) Pension Retirement Social Securi…" at bounding box center [327, 100] width 258 height 30
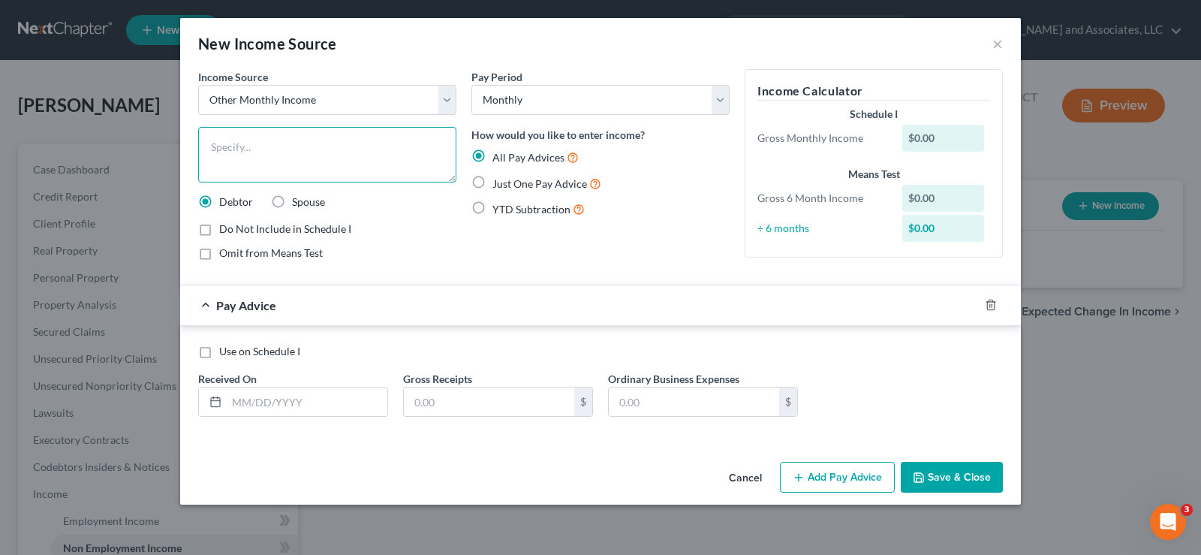
click at [259, 164] on textarea at bounding box center [327, 155] width 258 height 56
type textarea "2024 Tax Refund Pro-rata"
click at [411, 96] on select "Select Unemployment Disability (from employer) Pension Retirement Social Securi…" at bounding box center [327, 100] width 258 height 30
click at [198, 85] on select "Select Unemployment Disability (from employer) Pension Retirement Social Securi…" at bounding box center [327, 100] width 258 height 30
click at [219, 355] on label "Use on Schedule I" at bounding box center [259, 351] width 81 height 15
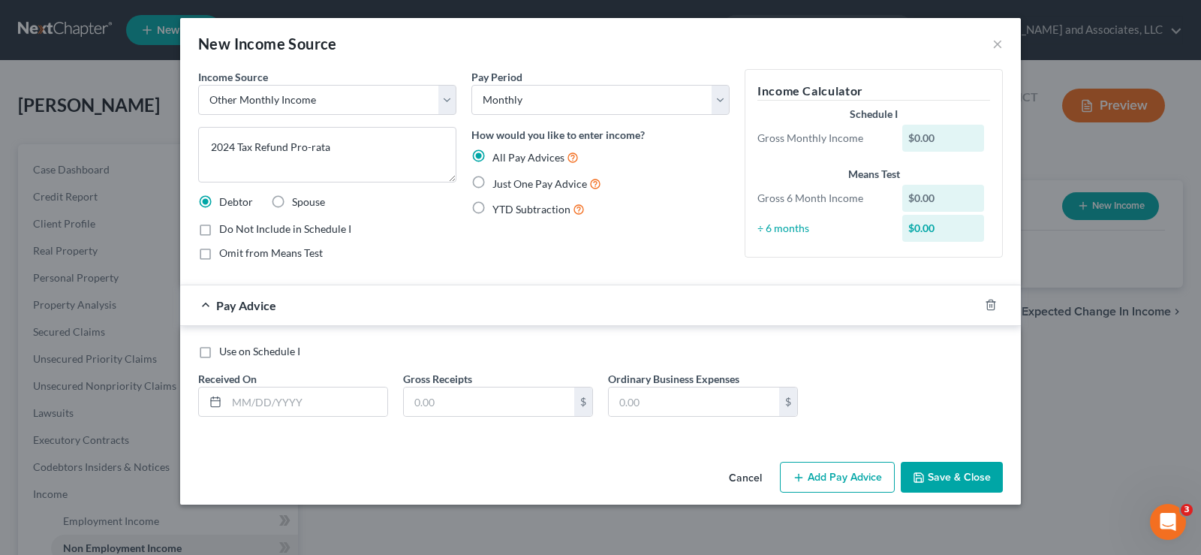
click at [225, 354] on input "Use on Schedule I" at bounding box center [230, 349] width 10 height 10
checkbox input "true"
click at [281, 401] on input "text" at bounding box center [307, 401] width 161 height 29
type input "[DATE]"
click at [445, 399] on input "text" at bounding box center [489, 401] width 170 height 29
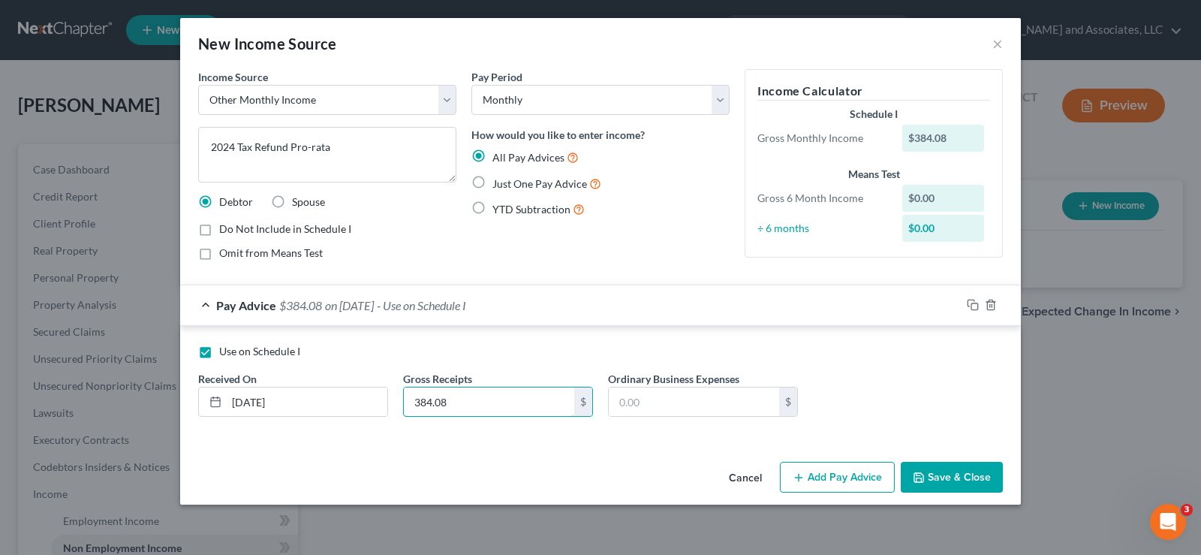
type input "384.08"
click at [942, 474] on button "Save & Close" at bounding box center [952, 478] width 102 height 32
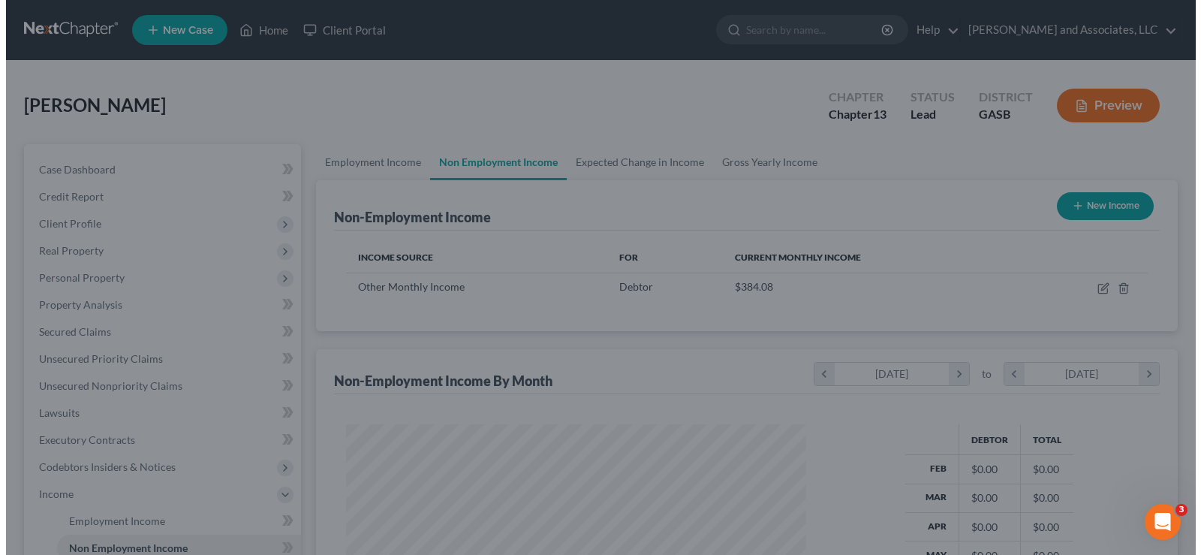
scroll to position [750601, 750385]
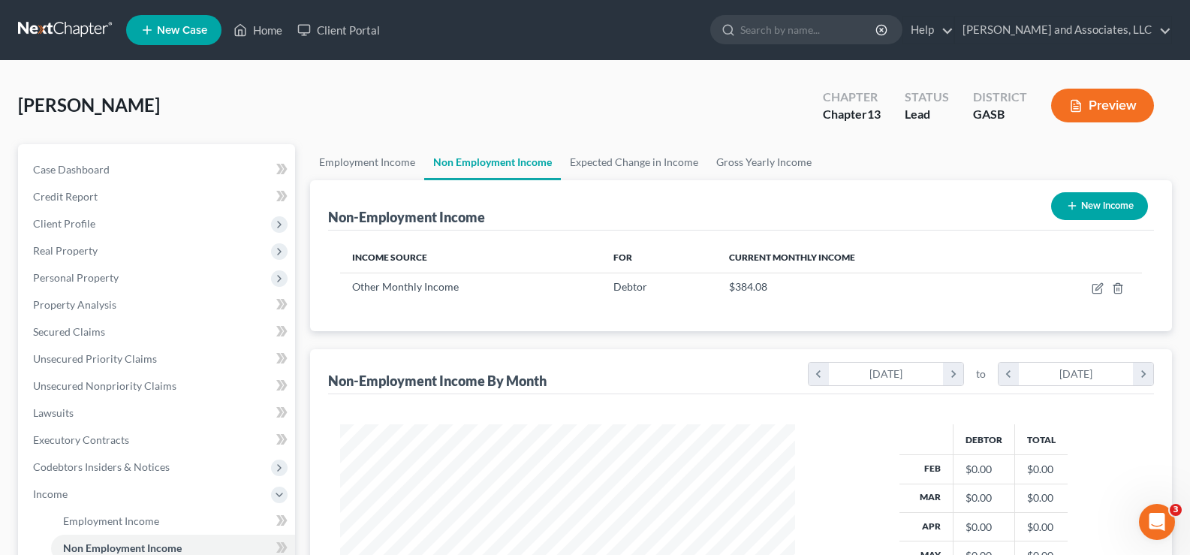
click at [1096, 101] on button "Preview" at bounding box center [1102, 106] width 103 height 34
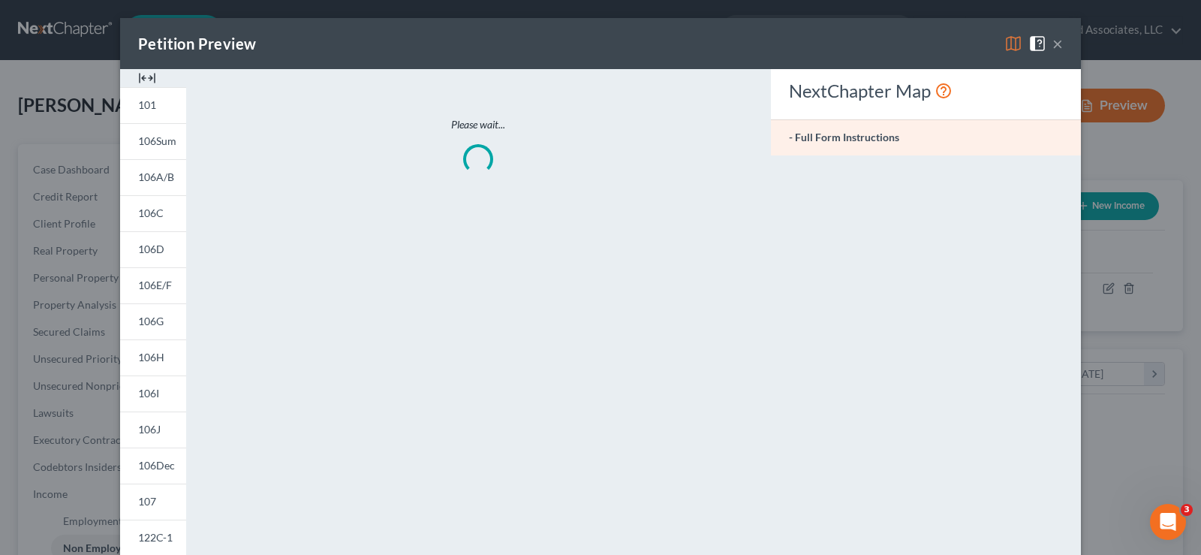
scroll to position [270, 490]
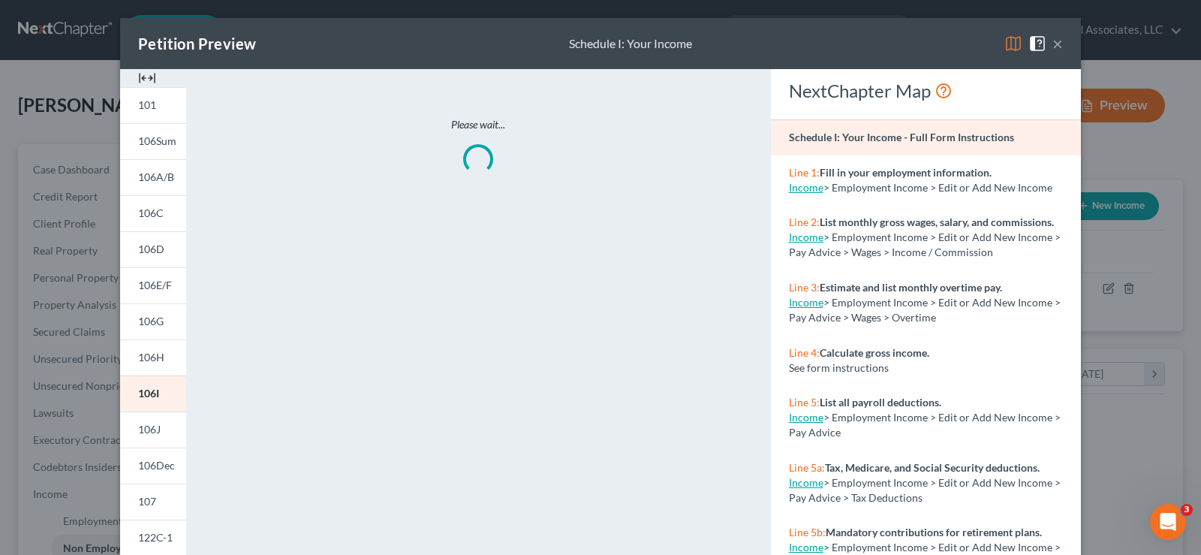
click at [150, 78] on img at bounding box center [147, 78] width 18 height 18
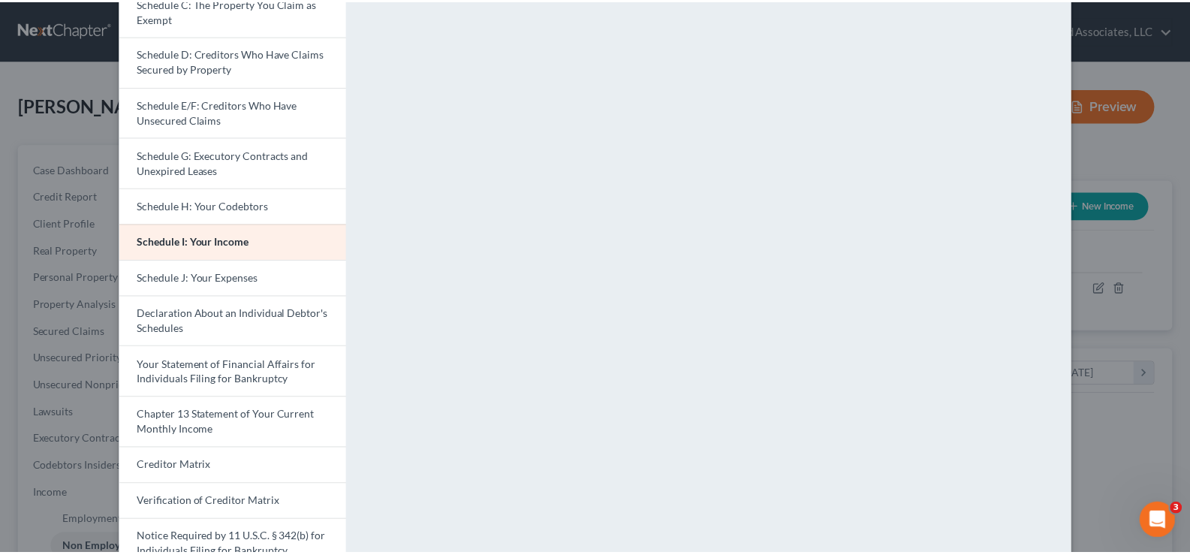
scroll to position [128, 0]
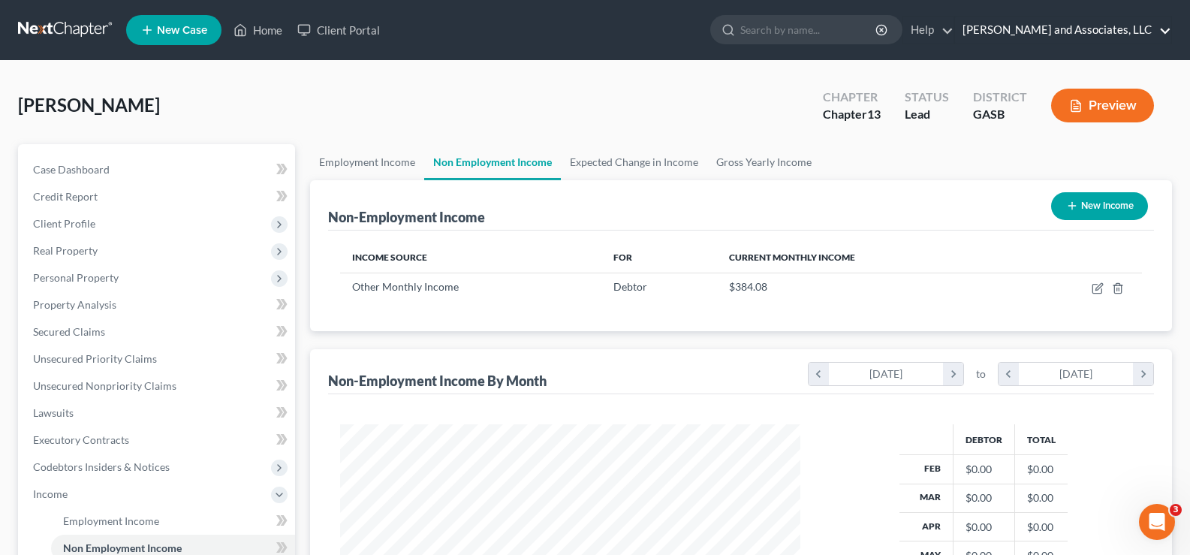
drag, startPoint x: 1192, startPoint y: 237, endPoint x: 1160, endPoint y: 29, distance: 210.4
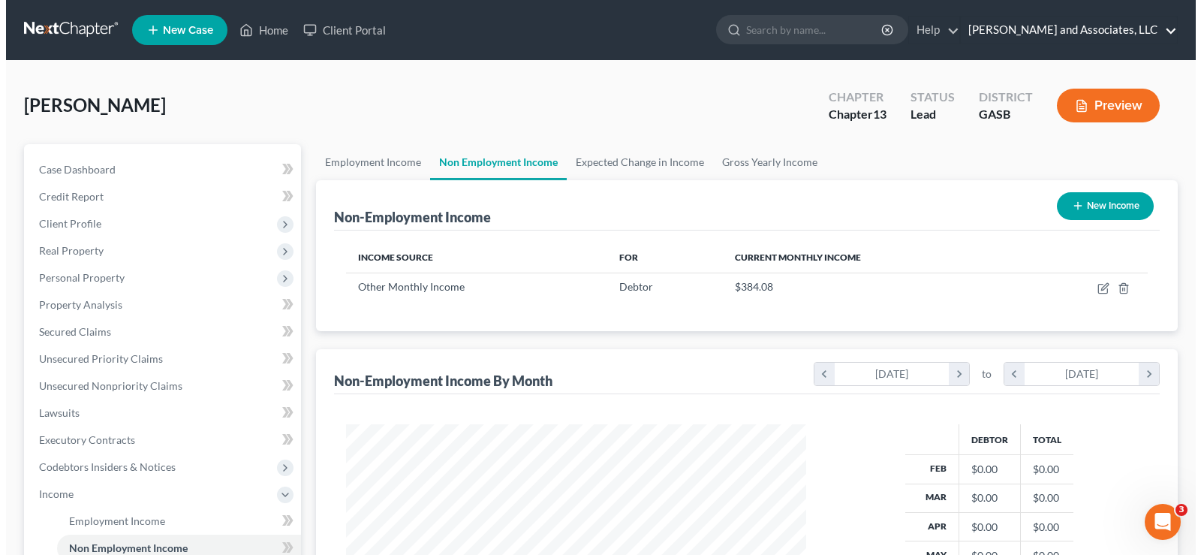
scroll to position [750601, 750385]
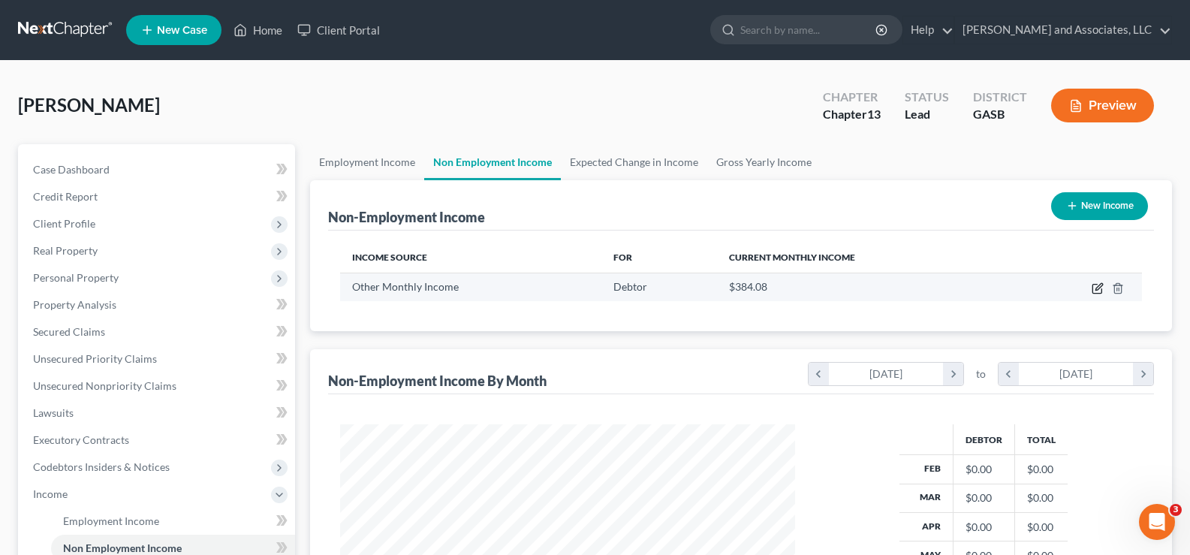
click at [1095, 282] on icon "button" at bounding box center [1098, 288] width 12 height 12
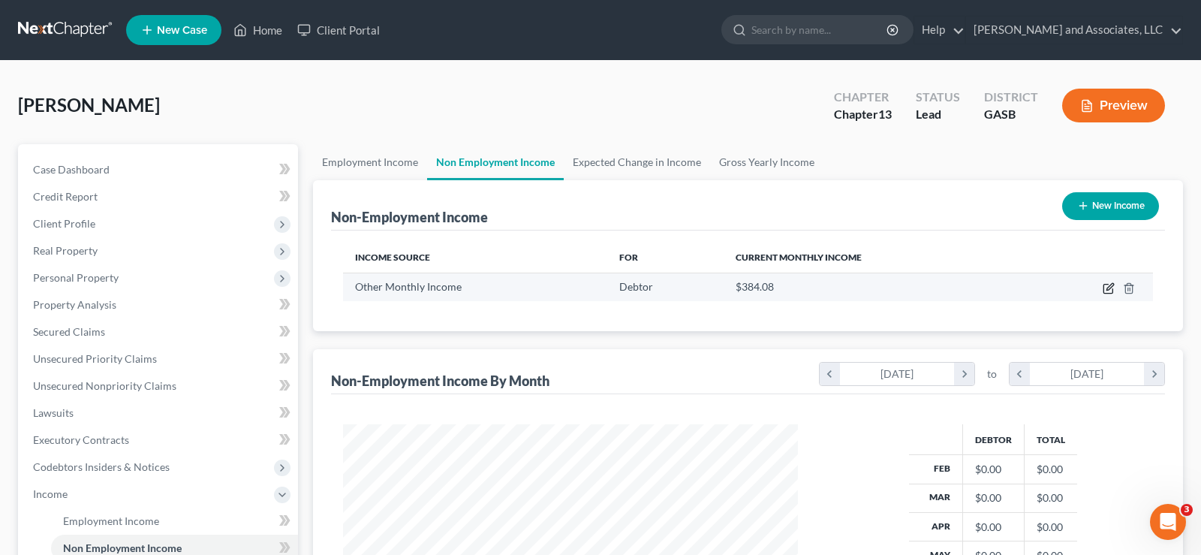
select select "13"
select select "0"
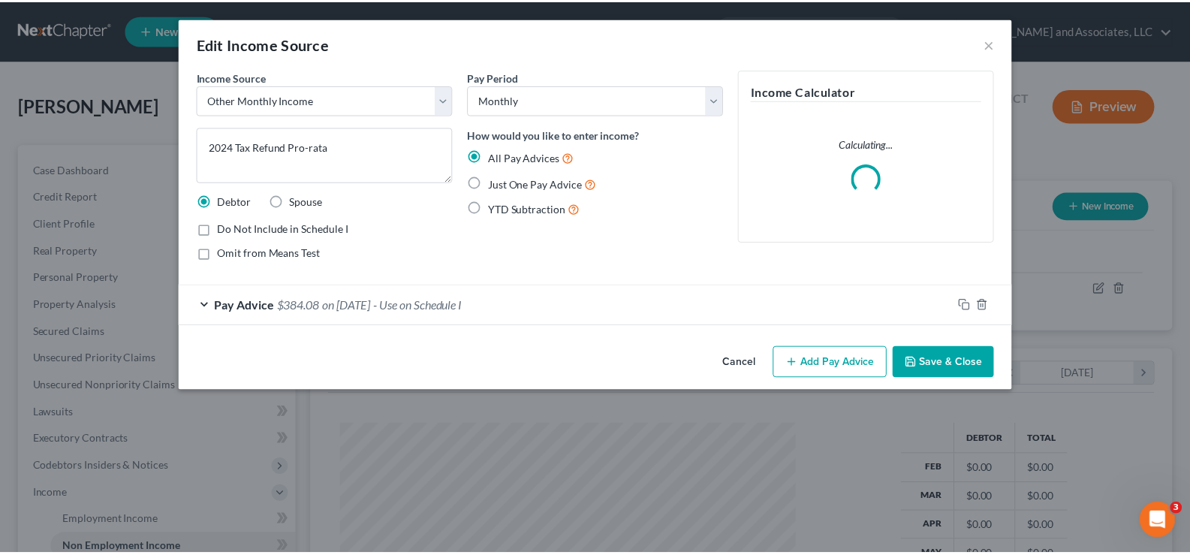
scroll to position [270, 490]
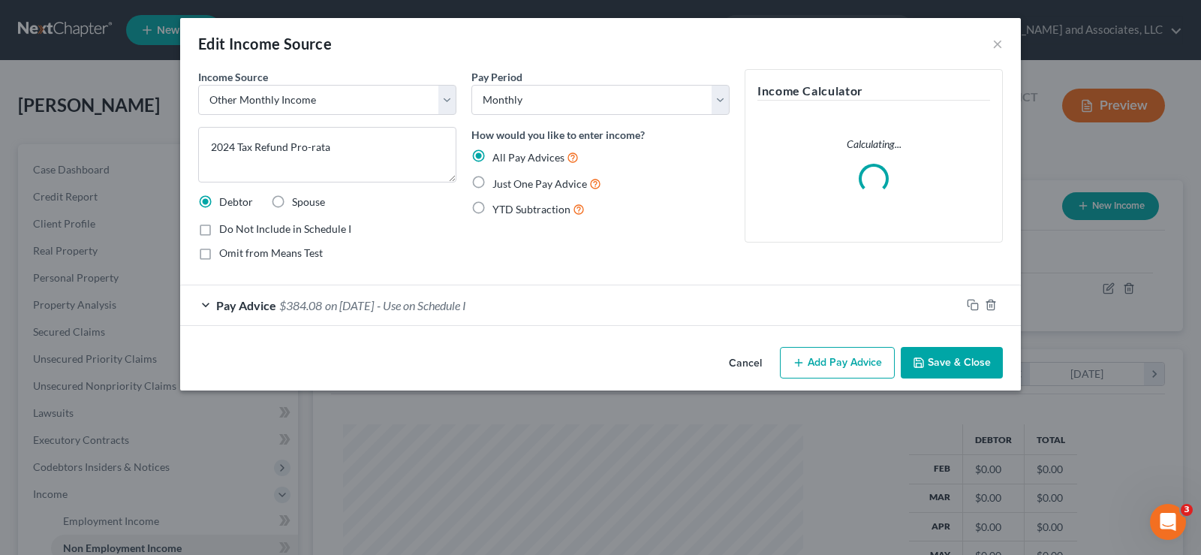
click at [363, 303] on span "on [DATE]" at bounding box center [349, 305] width 49 height 14
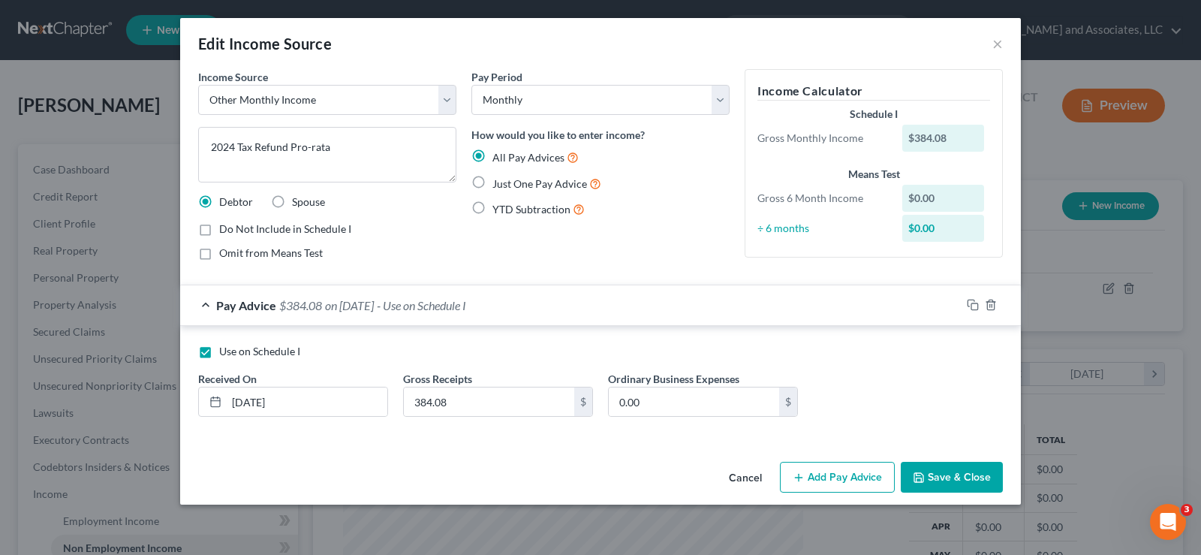
drag, startPoint x: 943, startPoint y: 476, endPoint x: 934, endPoint y: 472, distance: 10.1
click at [943, 475] on button "Save & Close" at bounding box center [952, 478] width 102 height 32
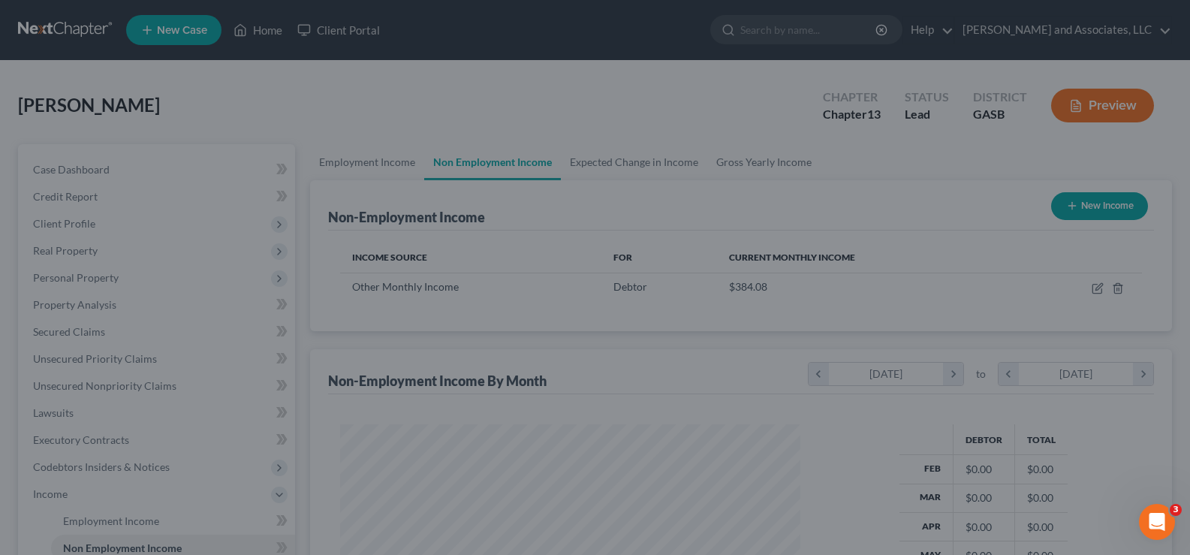
scroll to position [750601, 750385]
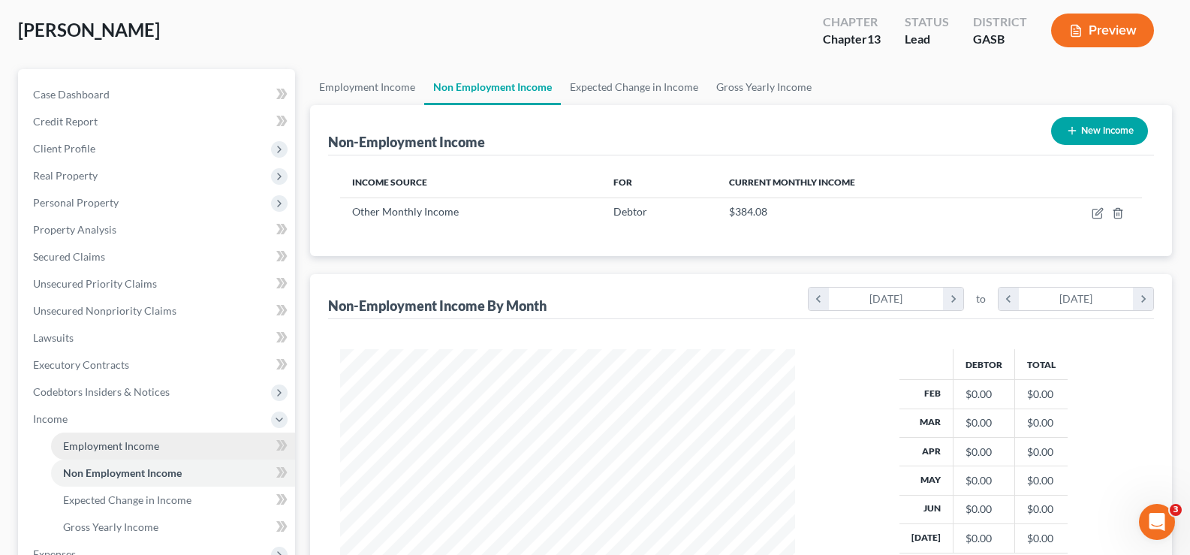
click at [140, 448] on span "Employment Income" at bounding box center [111, 445] width 96 height 13
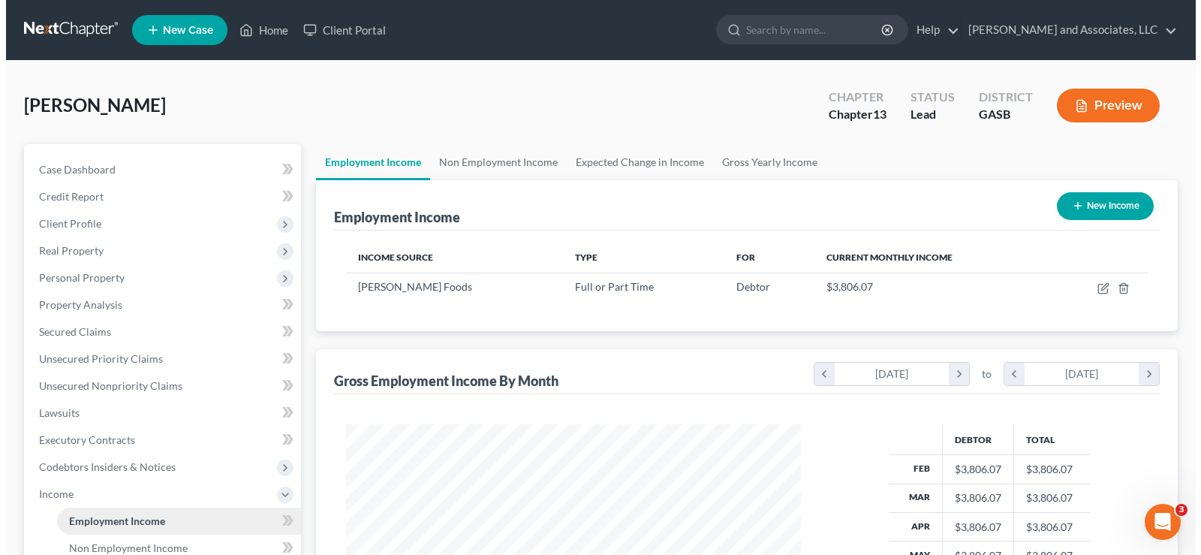
scroll to position [270, 485]
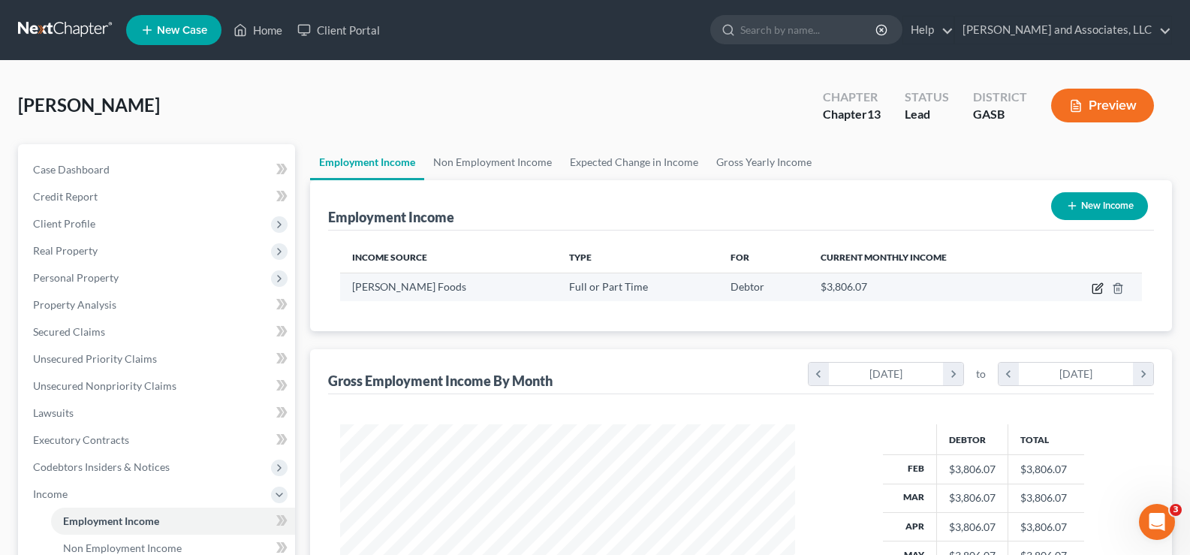
click at [1096, 288] on icon "button" at bounding box center [1098, 288] width 12 height 12
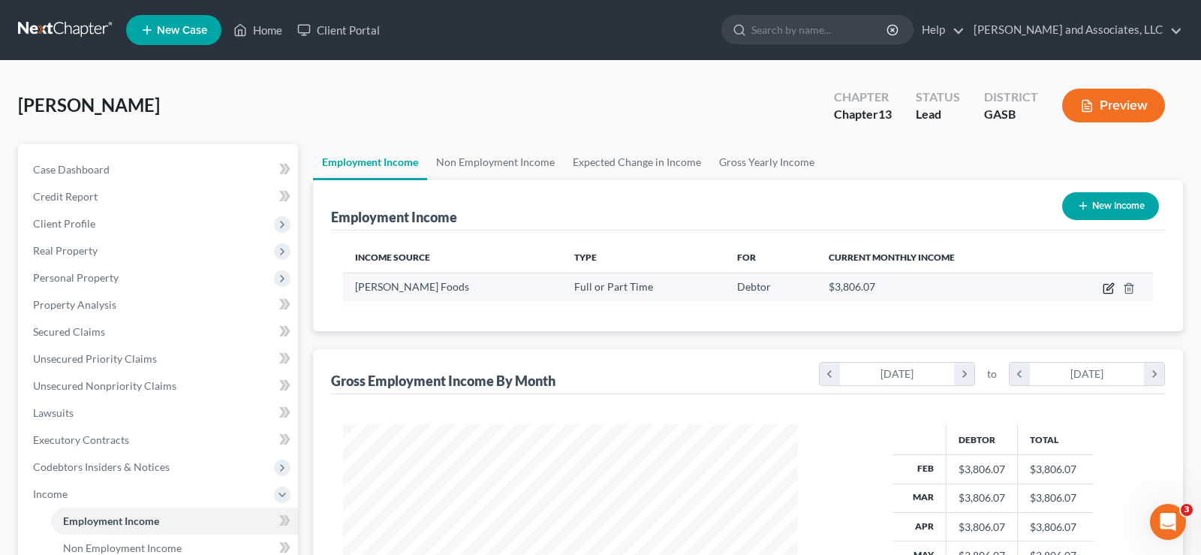
select select "0"
select select "10"
select select "0"
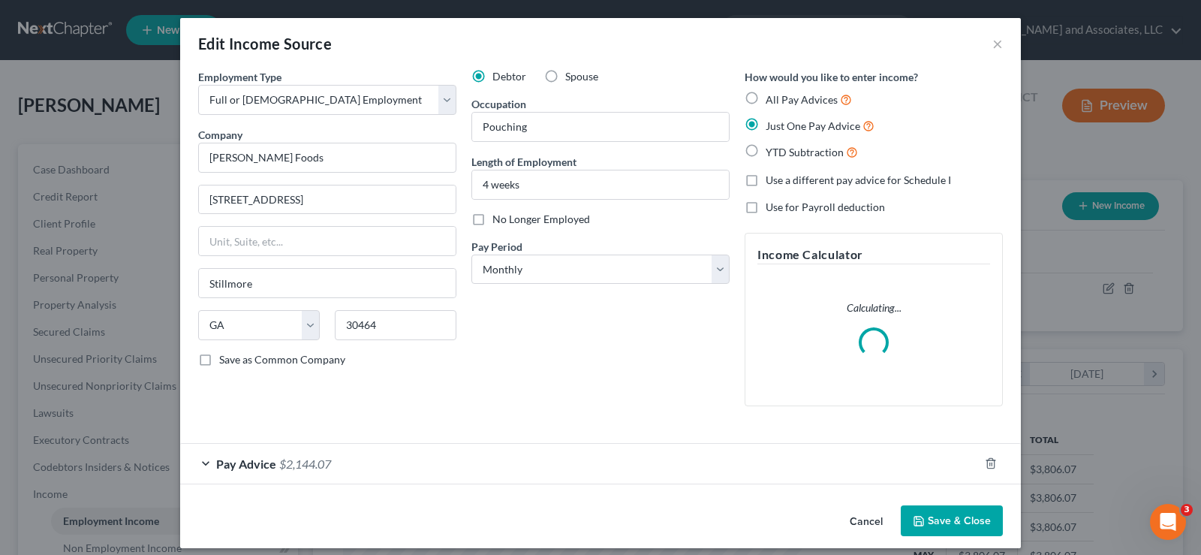
scroll to position [270, 490]
drag, startPoint x: 315, startPoint y: 465, endPoint x: 345, endPoint y: 451, distance: 32.9
click at [315, 464] on span "$2,144.07" at bounding box center [305, 464] width 52 height 14
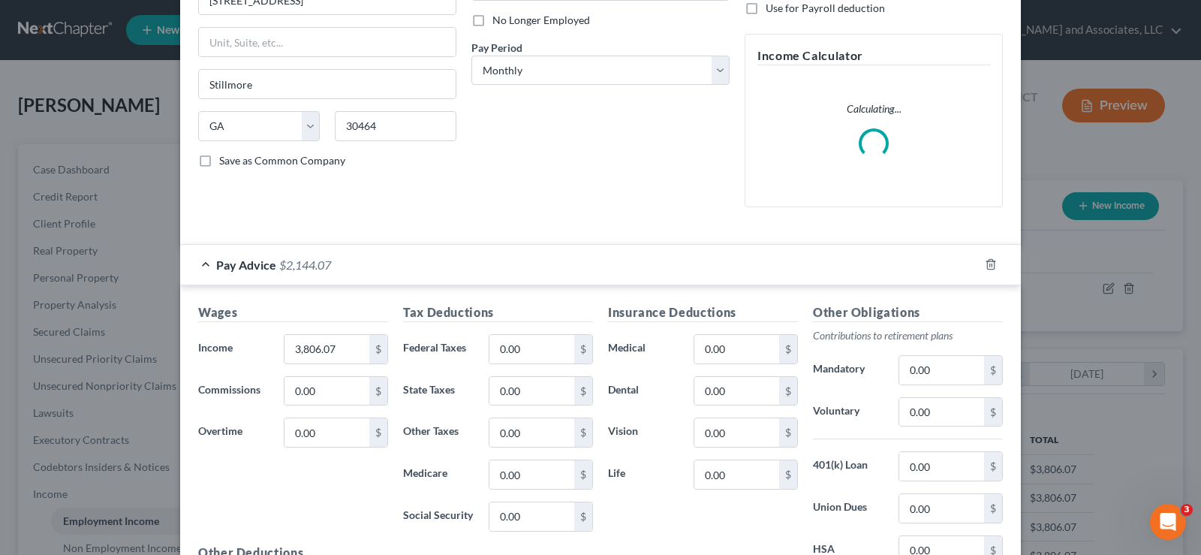
scroll to position [225, 0]
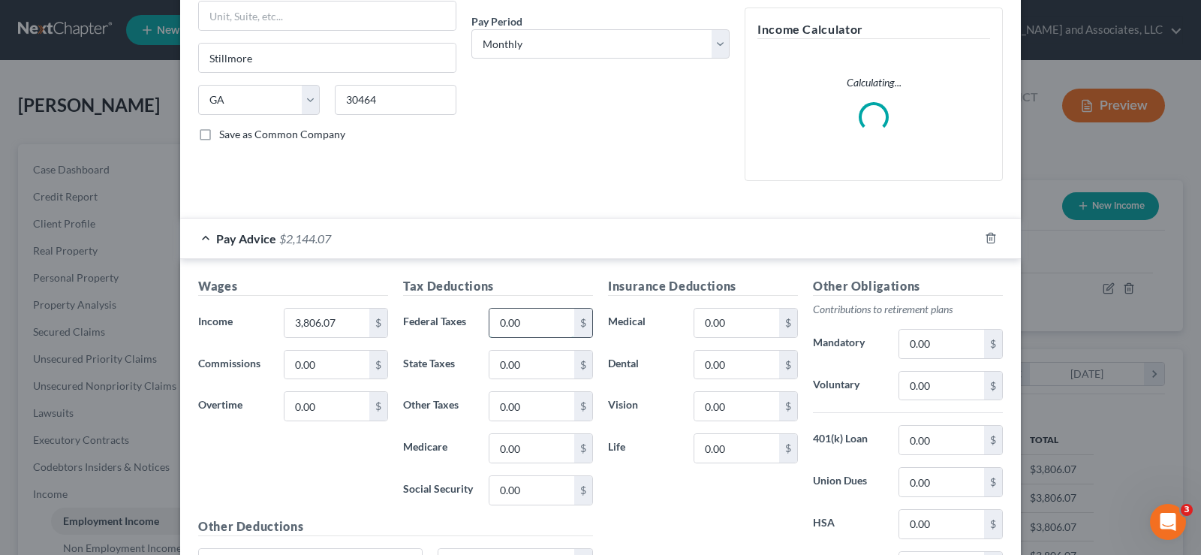
click at [551, 329] on input "0.00" at bounding box center [532, 323] width 85 height 29
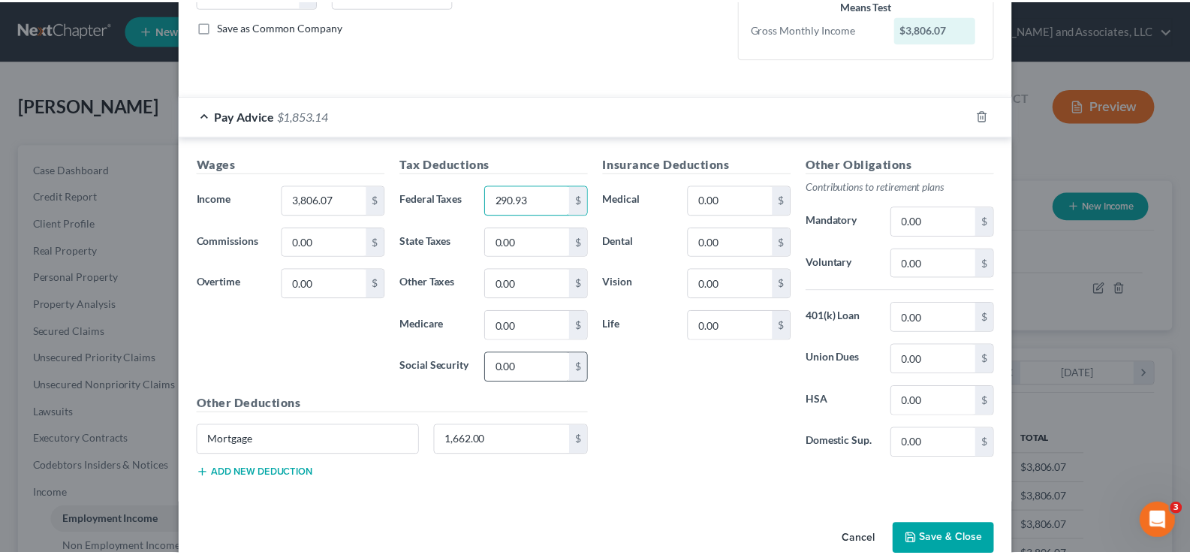
scroll to position [363, 0]
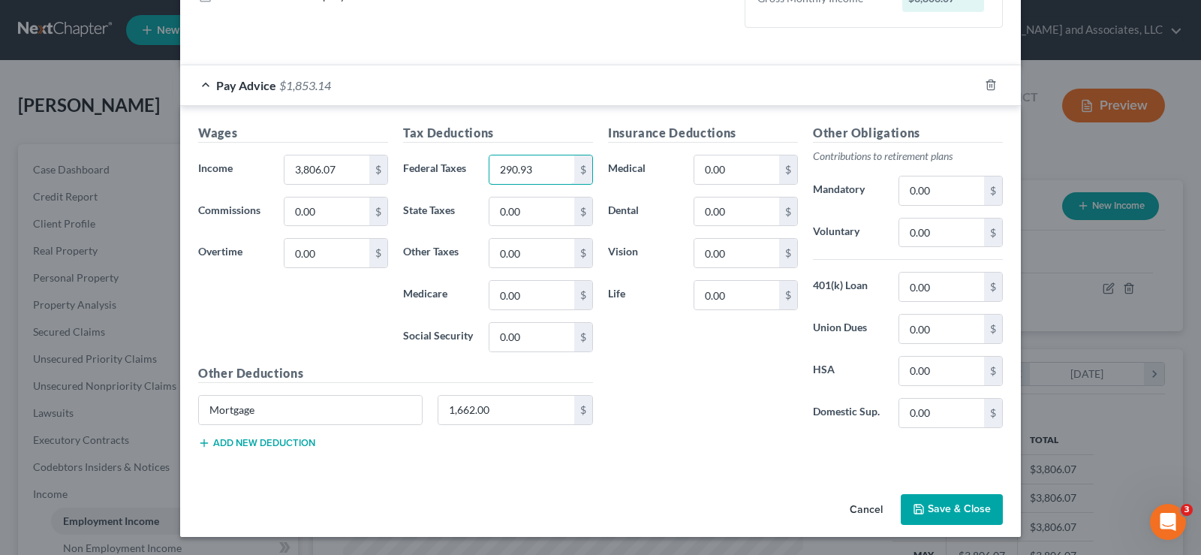
type input "290.93"
click at [957, 512] on button "Save & Close" at bounding box center [952, 510] width 102 height 32
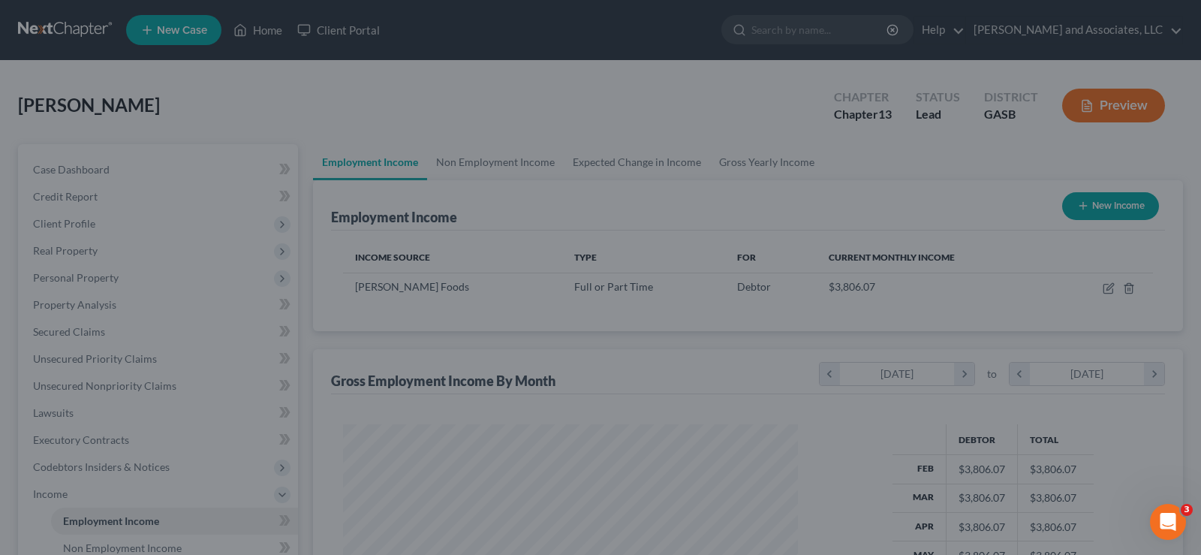
scroll to position [750601, 750385]
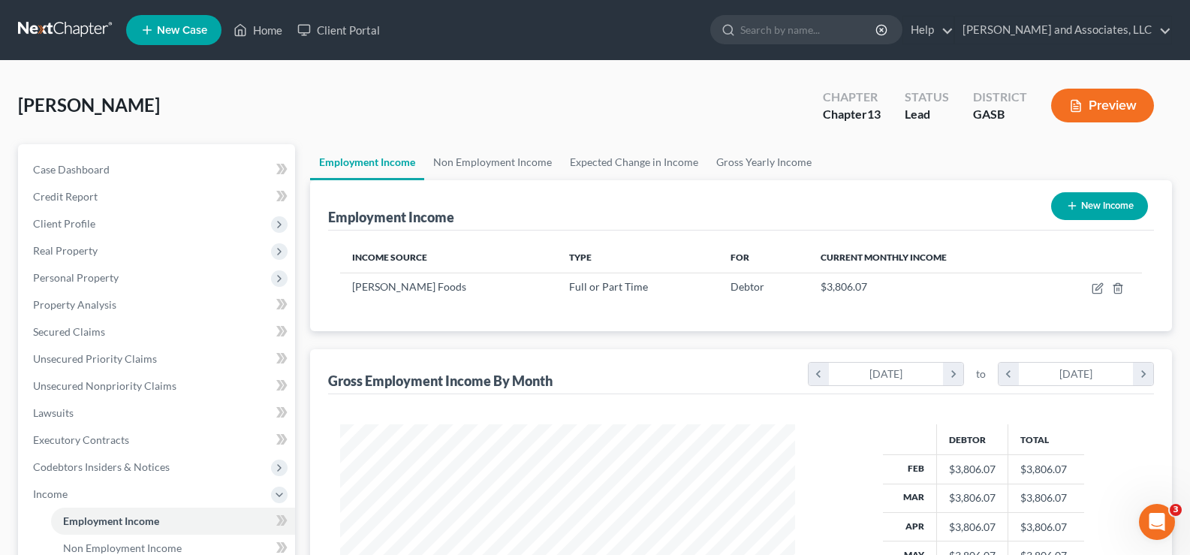
click at [1126, 107] on button "Preview" at bounding box center [1102, 106] width 103 height 34
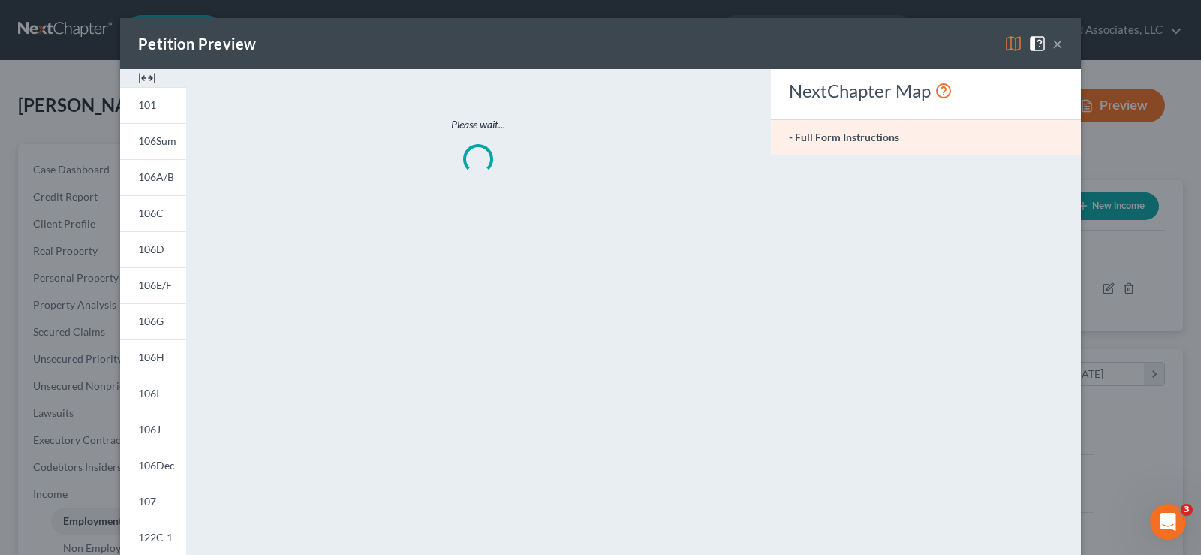
scroll to position [270, 490]
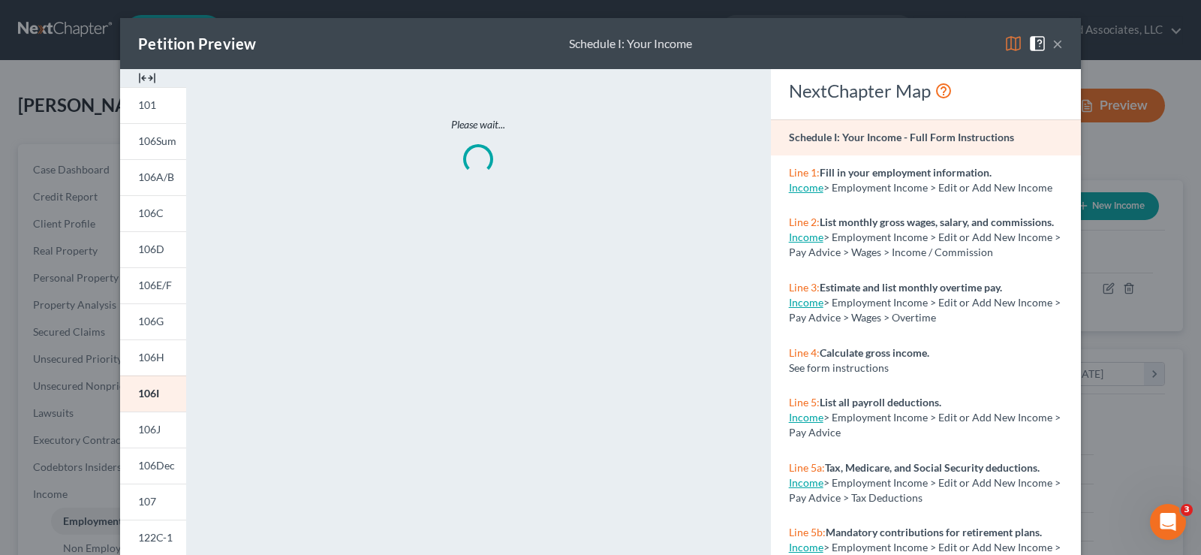
click at [147, 80] on img at bounding box center [147, 78] width 18 height 18
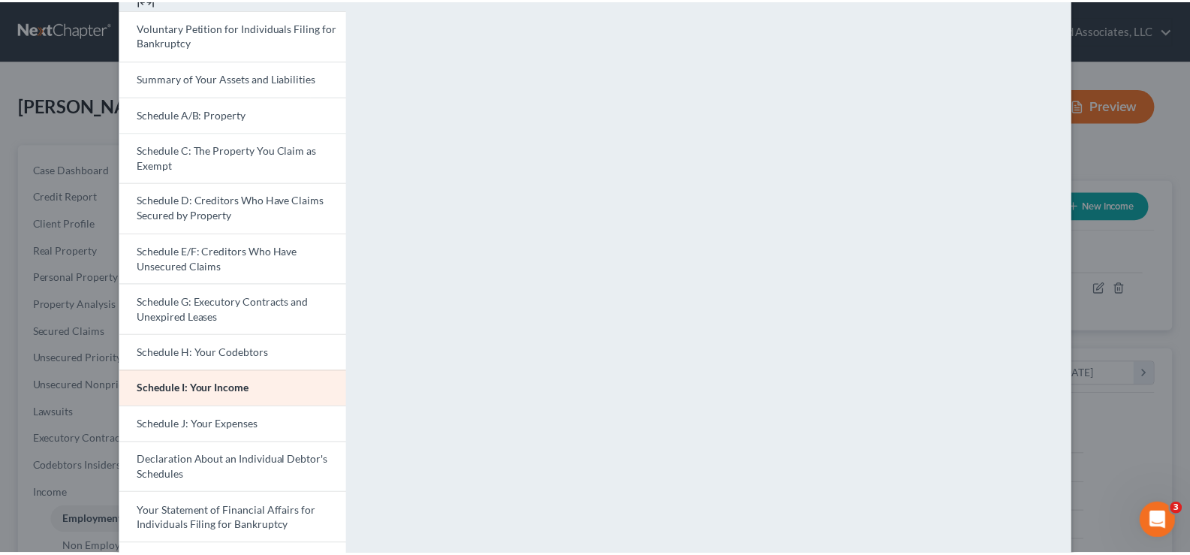
scroll to position [0, 0]
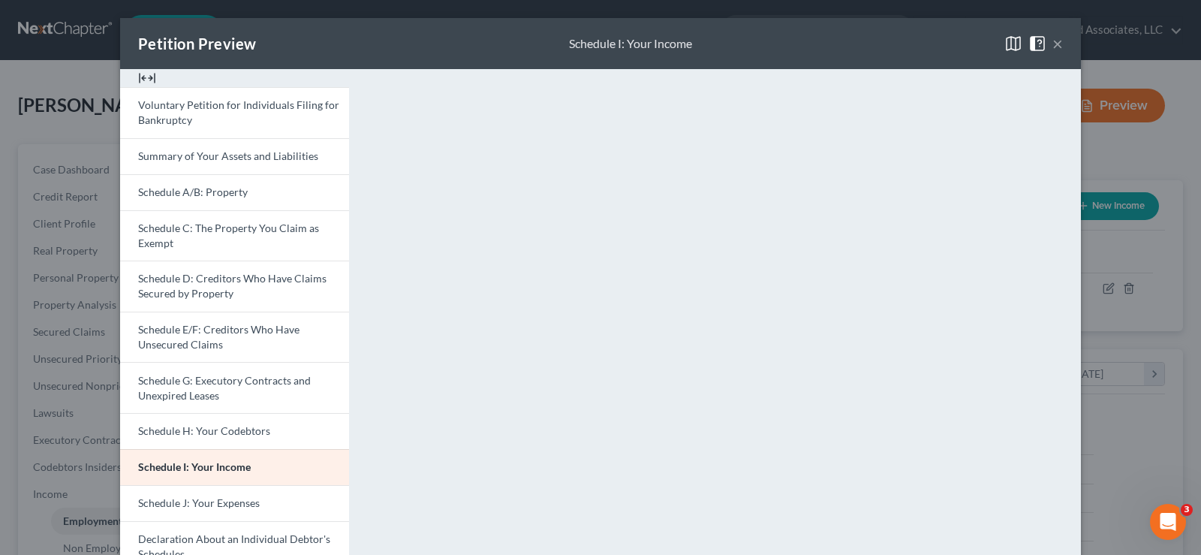
click at [1053, 40] on button "×" at bounding box center [1058, 44] width 11 height 18
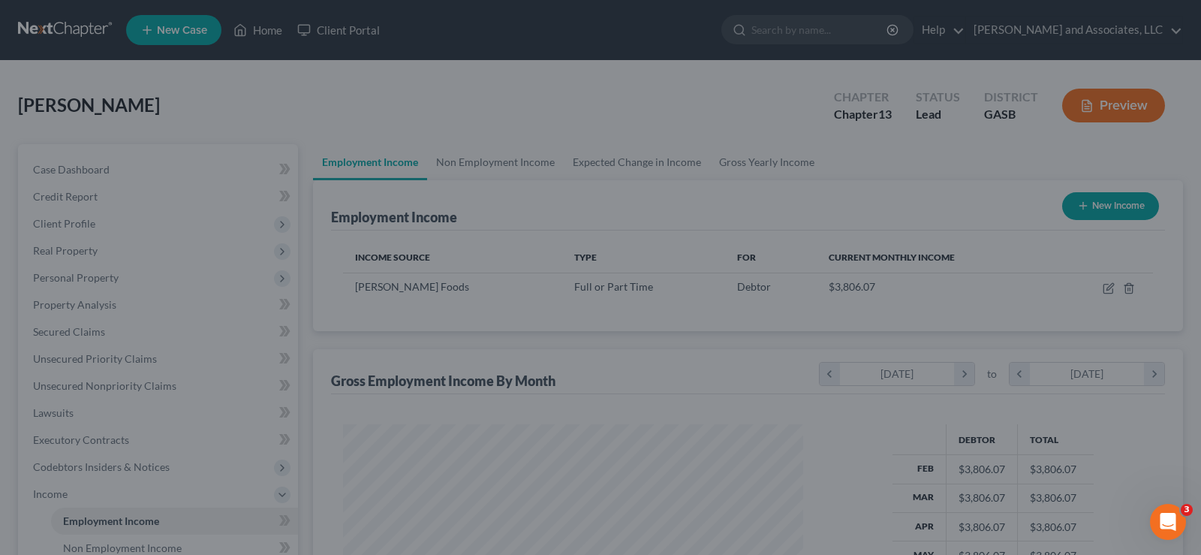
scroll to position [750601, 750385]
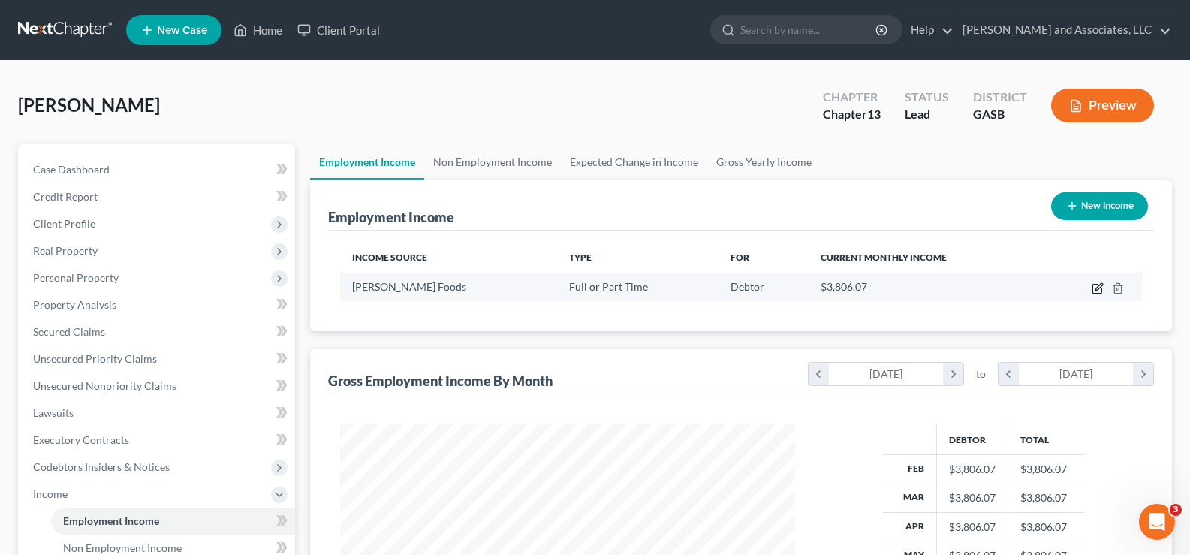
click at [1098, 285] on icon "button" at bounding box center [1098, 288] width 12 height 12
select select "0"
select select "10"
select select "0"
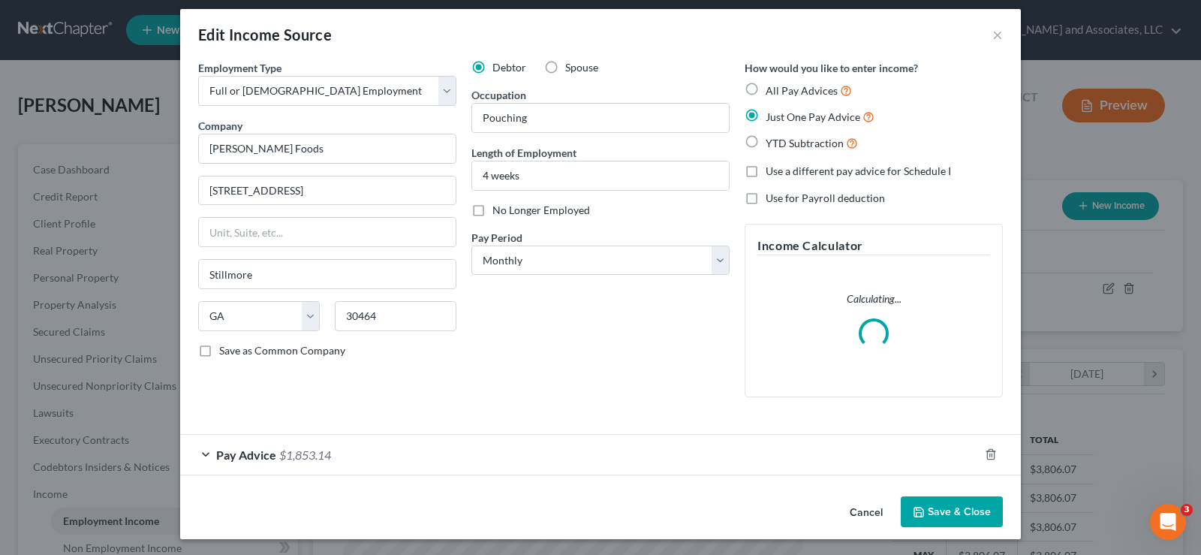
scroll to position [11, 0]
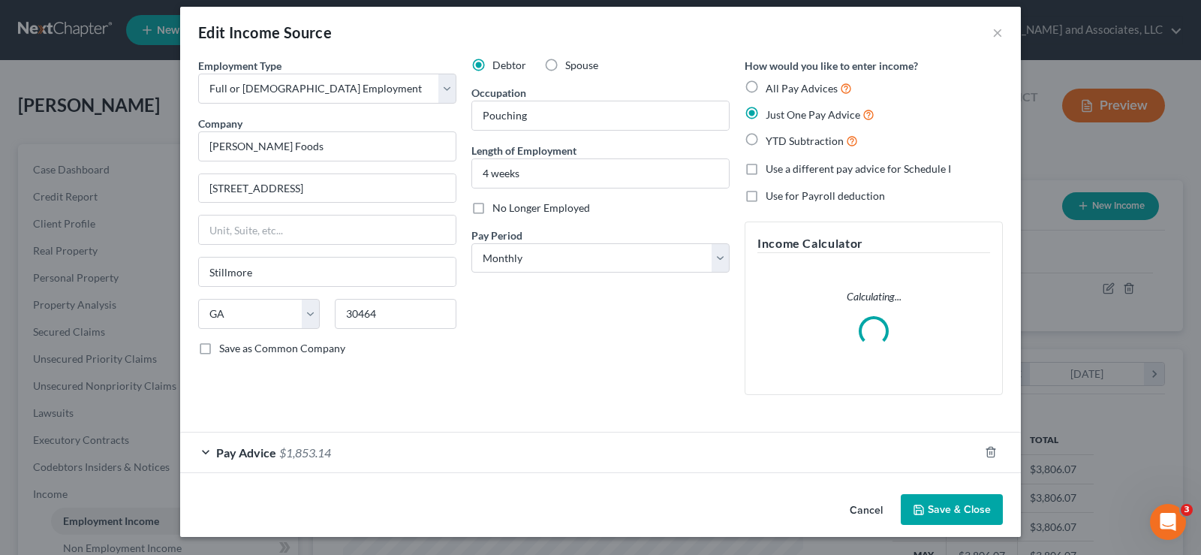
click at [312, 454] on span "$1,853.14" at bounding box center [305, 452] width 52 height 14
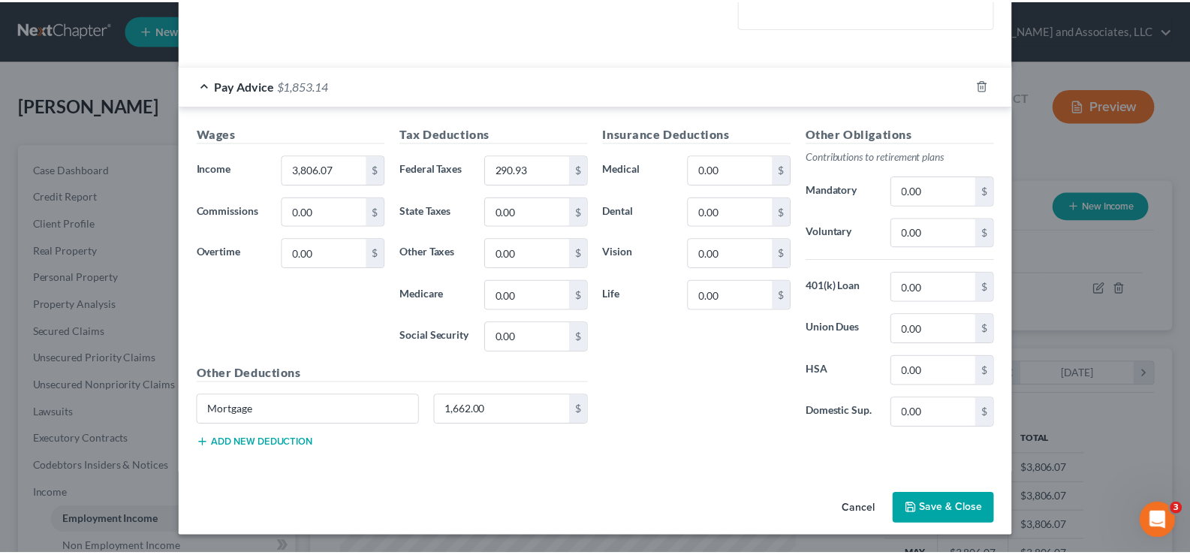
scroll to position [363, 0]
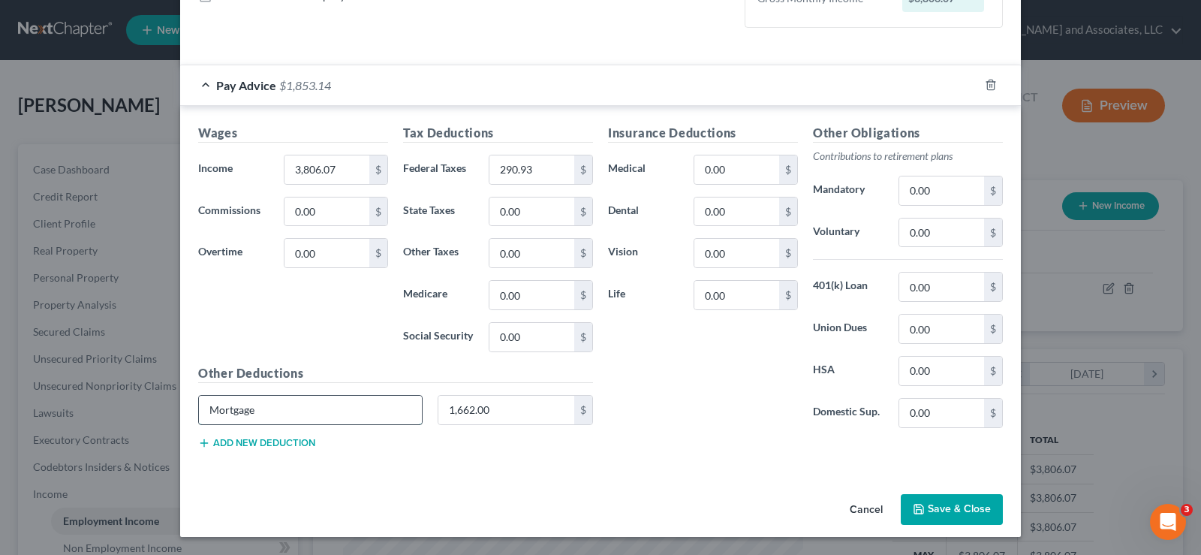
click at [285, 416] on input "Mortgage" at bounding box center [310, 410] width 223 height 29
click at [285, 415] on input "Mortgage" at bounding box center [310, 410] width 223 height 29
click at [510, 414] on input "1,662.00" at bounding box center [507, 410] width 137 height 29
click at [956, 508] on button "Save & Close" at bounding box center [952, 510] width 102 height 32
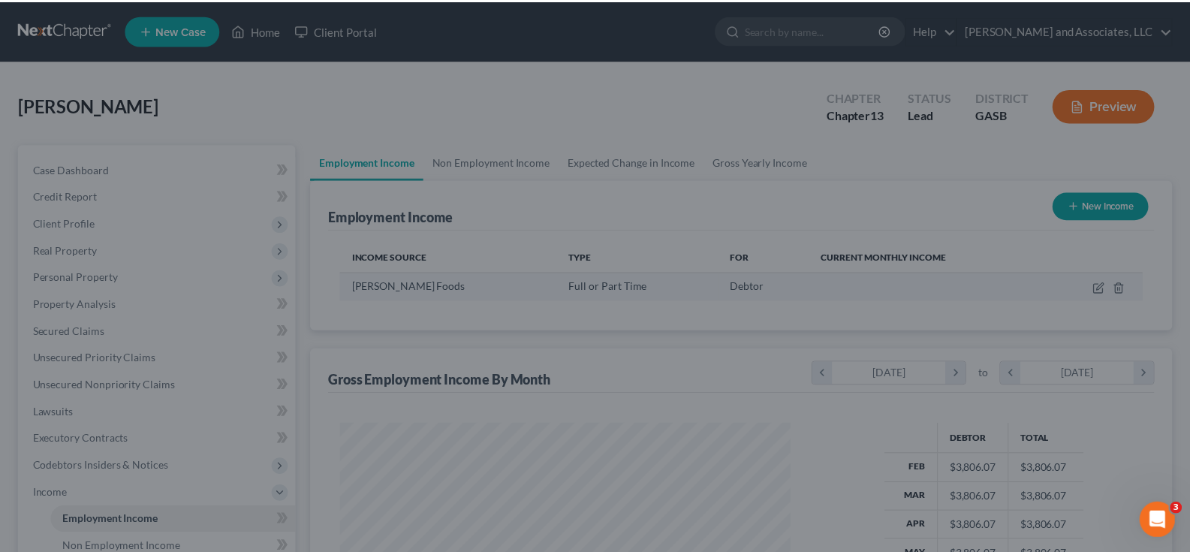
scroll to position [270, 485]
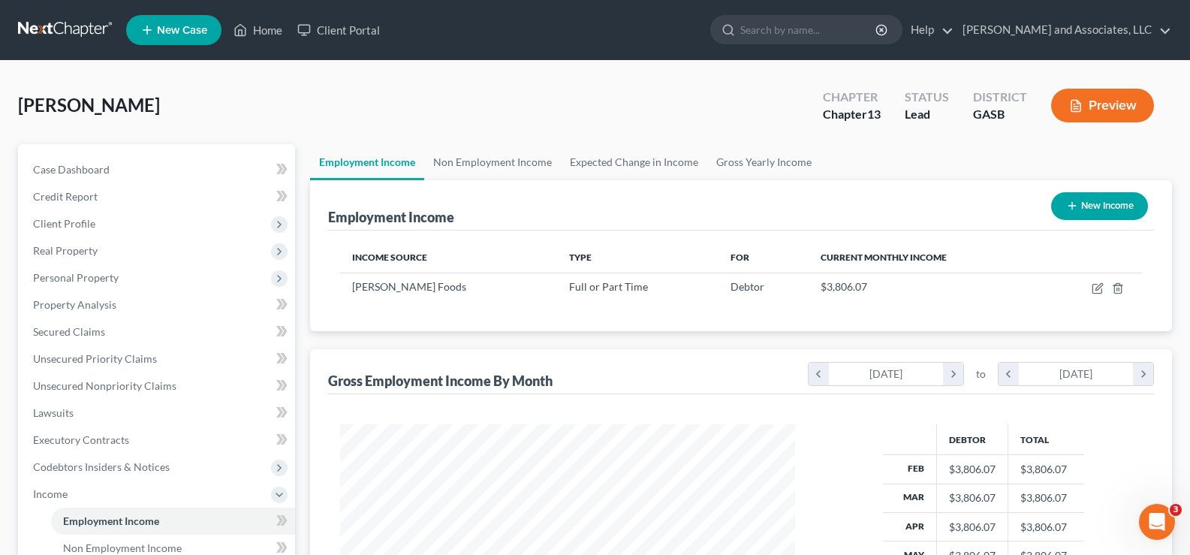
click at [1112, 104] on button "Preview" at bounding box center [1102, 106] width 103 height 34
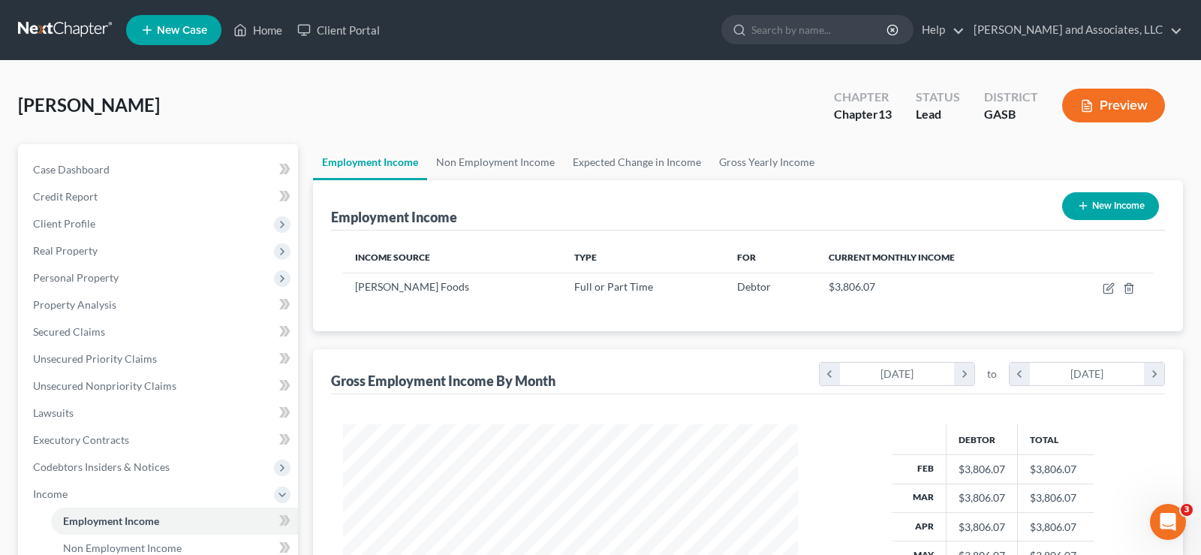
scroll to position [270, 490]
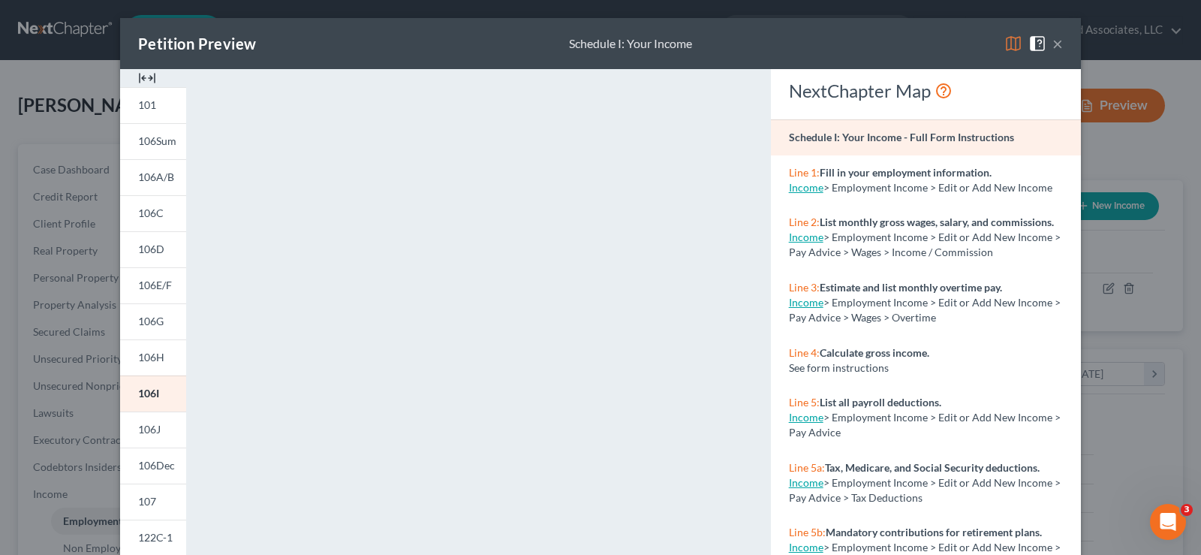
click at [151, 75] on div at bounding box center [153, 78] width 66 height 18
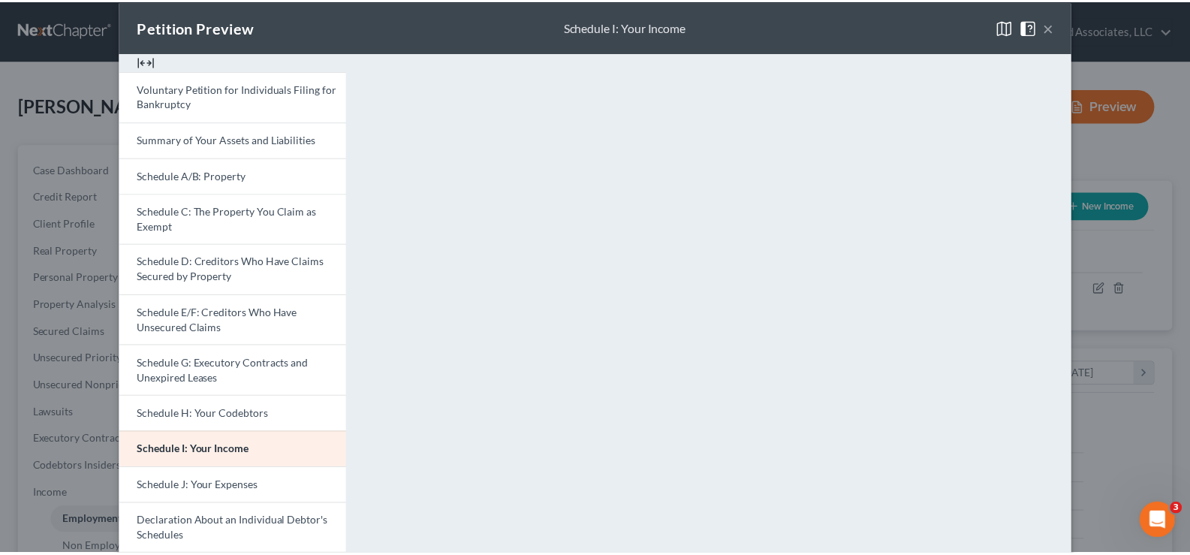
scroll to position [0, 0]
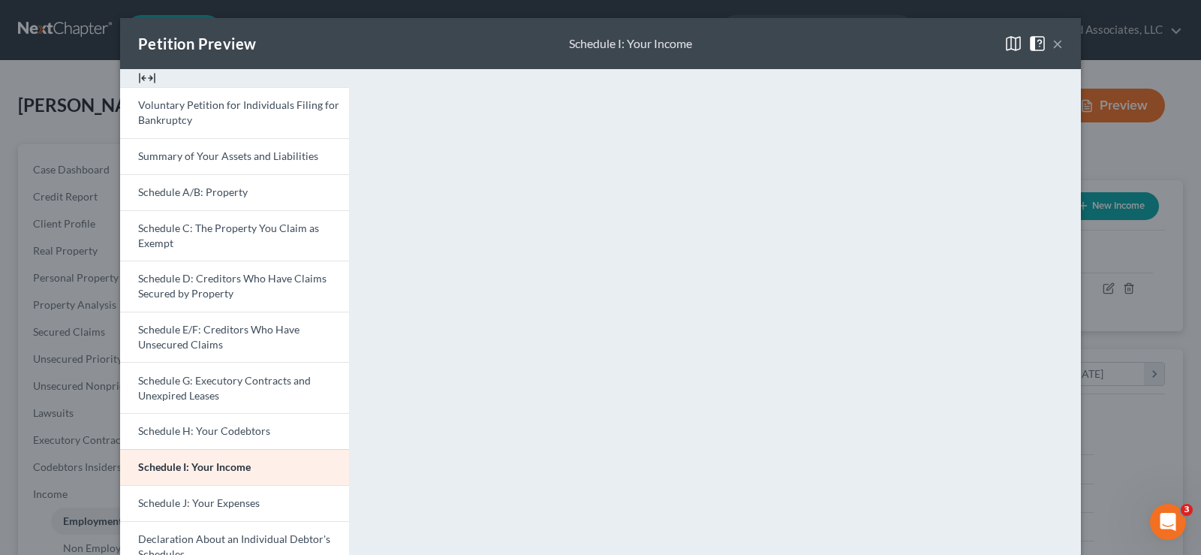
click at [1053, 44] on button "×" at bounding box center [1058, 44] width 11 height 18
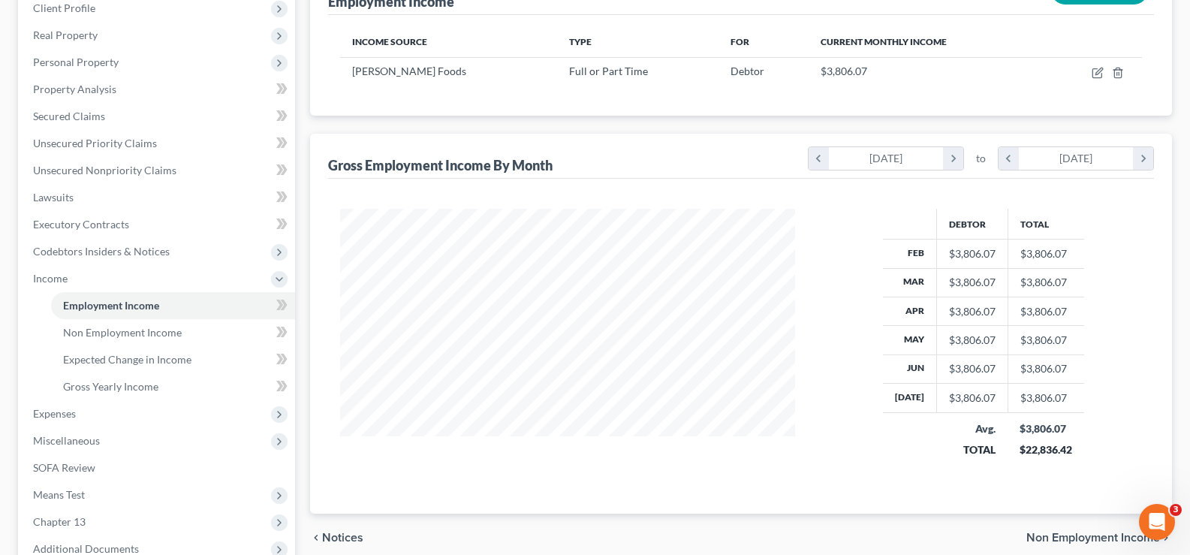
scroll to position [300, 0]
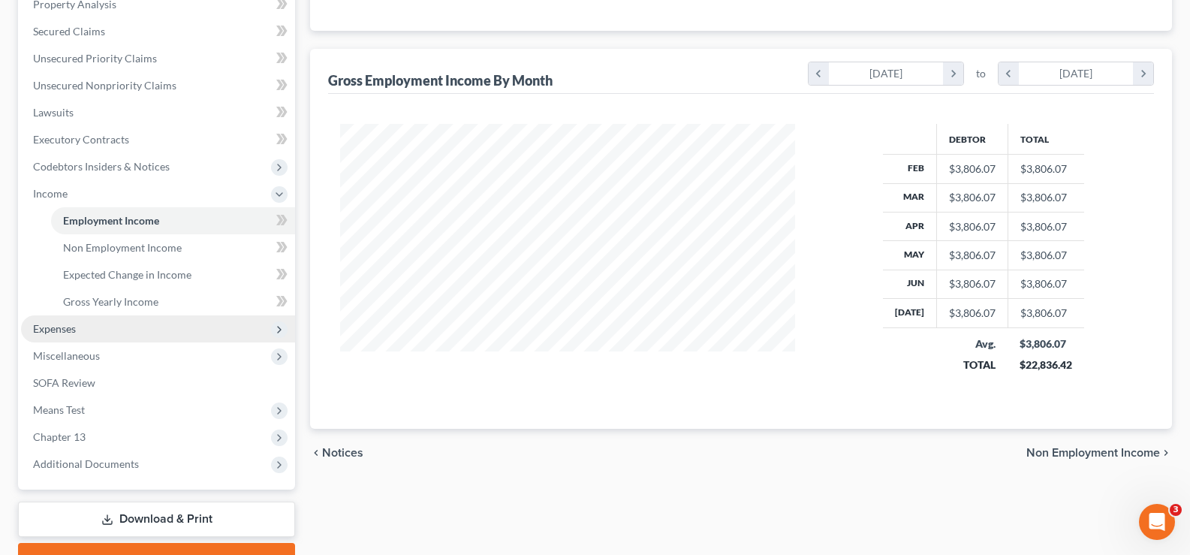
click at [62, 330] on span "Expenses" at bounding box center [54, 328] width 43 height 13
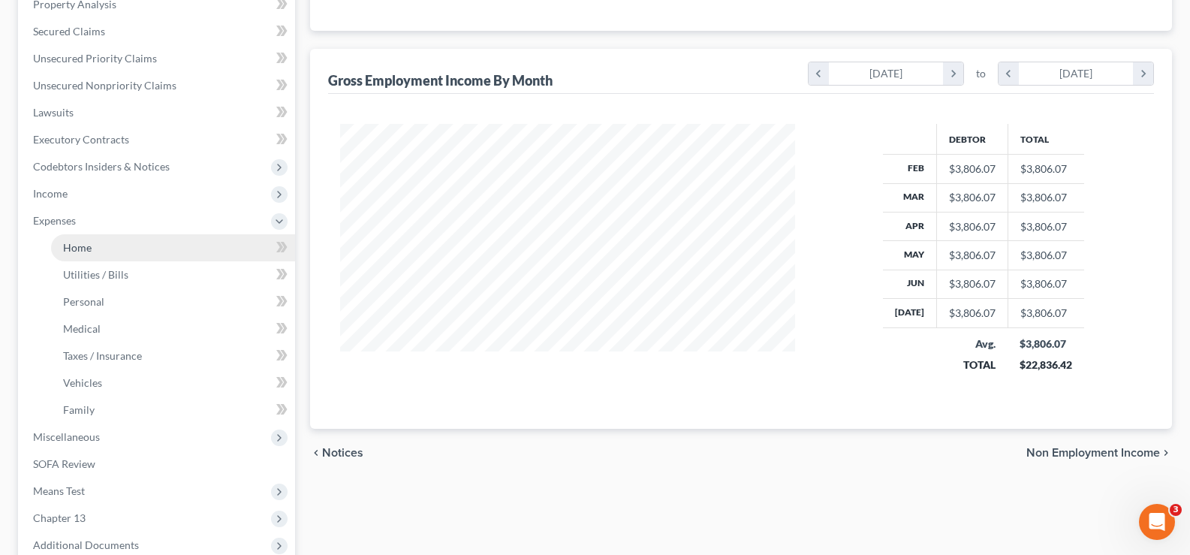
click at [85, 246] on span "Home" at bounding box center [77, 247] width 29 height 13
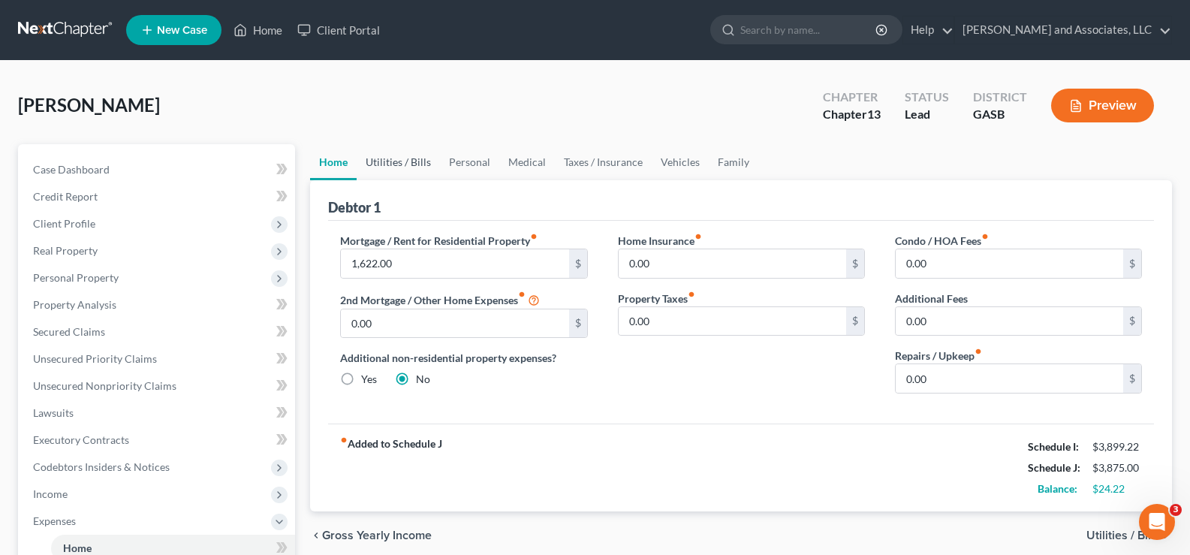
click at [408, 164] on link "Utilities / Bills" at bounding box center [398, 162] width 83 height 36
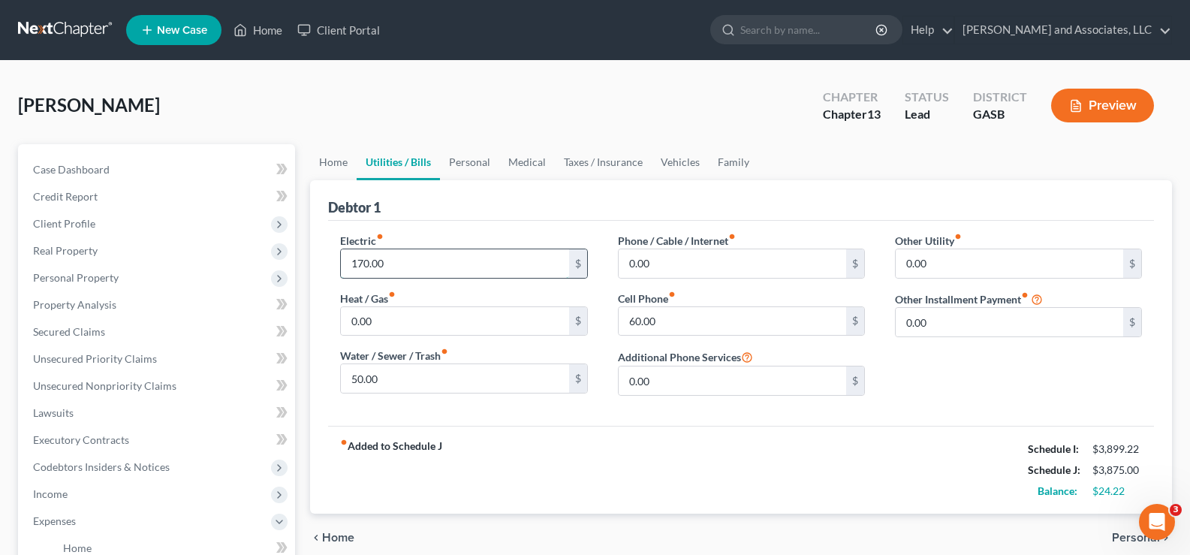
click at [411, 264] on input "170.00" at bounding box center [455, 263] width 228 height 29
type input "178.00"
click at [692, 265] on input "0.00" at bounding box center [733, 263] width 228 height 29
type input "108.00"
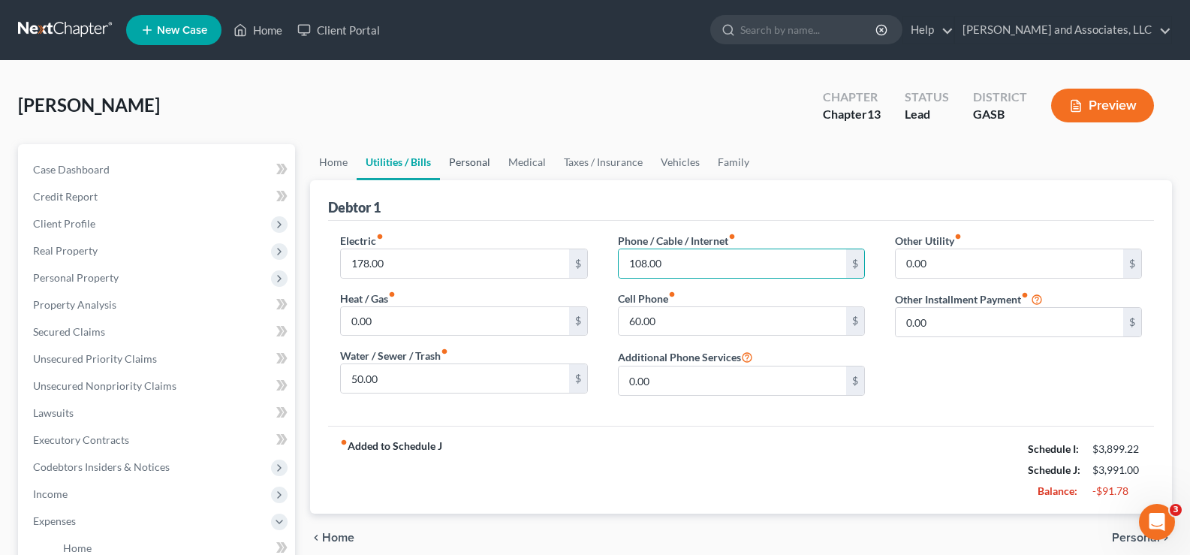
click at [476, 164] on link "Personal" at bounding box center [469, 162] width 59 height 36
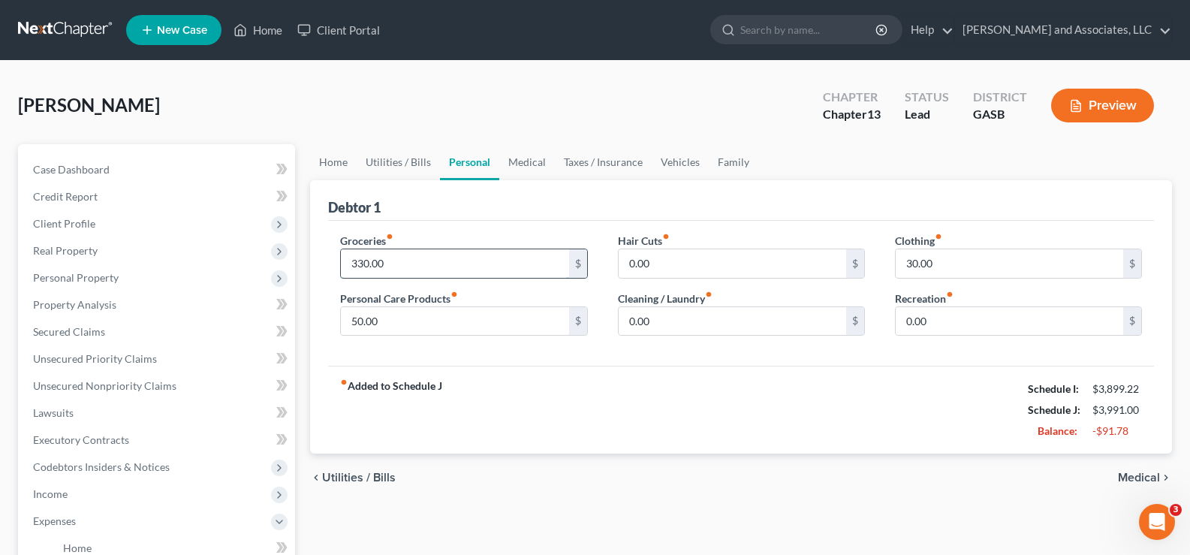
click at [456, 268] on input "330.00" at bounding box center [455, 263] width 228 height 29
type input "350.00"
click at [396, 327] on input "50.00" at bounding box center [455, 321] width 228 height 29
type input "70.00"
click at [535, 165] on link "Medical" at bounding box center [527, 162] width 56 height 36
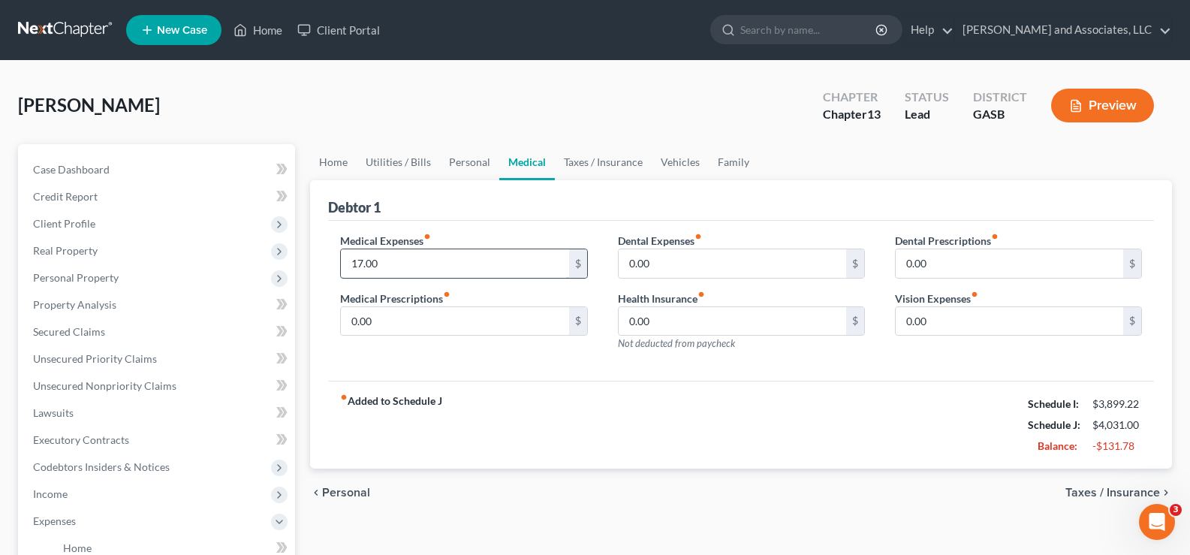
click at [435, 267] on input "17.00" at bounding box center [455, 263] width 228 height 29
type input "18.00"
click at [689, 161] on link "Vehicles" at bounding box center [680, 162] width 57 height 36
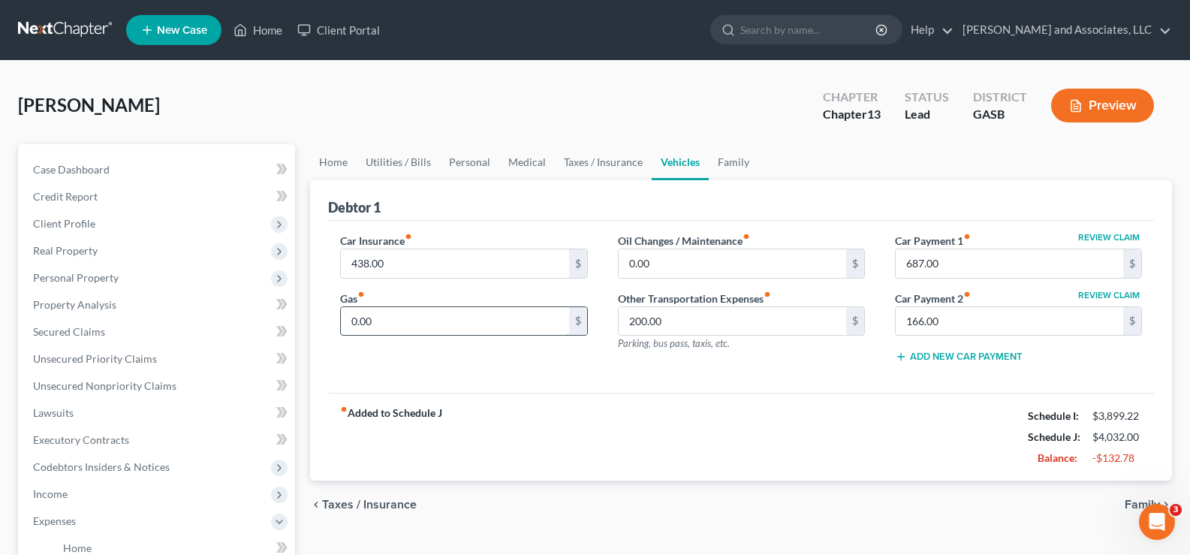
click at [418, 321] on input "0.00" at bounding box center [455, 321] width 228 height 29
type input "200.00"
click at [1001, 270] on input "687.00" at bounding box center [1010, 263] width 228 height 29
click at [959, 318] on input "166.00" at bounding box center [1010, 321] width 228 height 29
click at [455, 159] on link "Personal" at bounding box center [469, 162] width 59 height 36
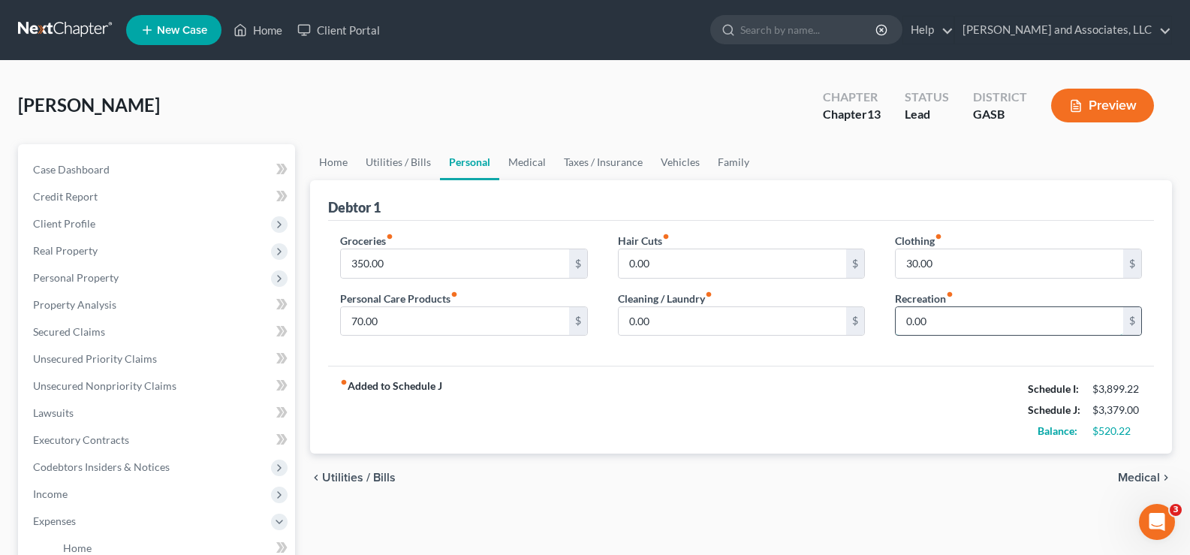
click at [979, 327] on input "0.00" at bounding box center [1010, 321] width 228 height 29
type input "40.00"
click at [613, 161] on link "Taxes / Insurance" at bounding box center [603, 162] width 97 height 36
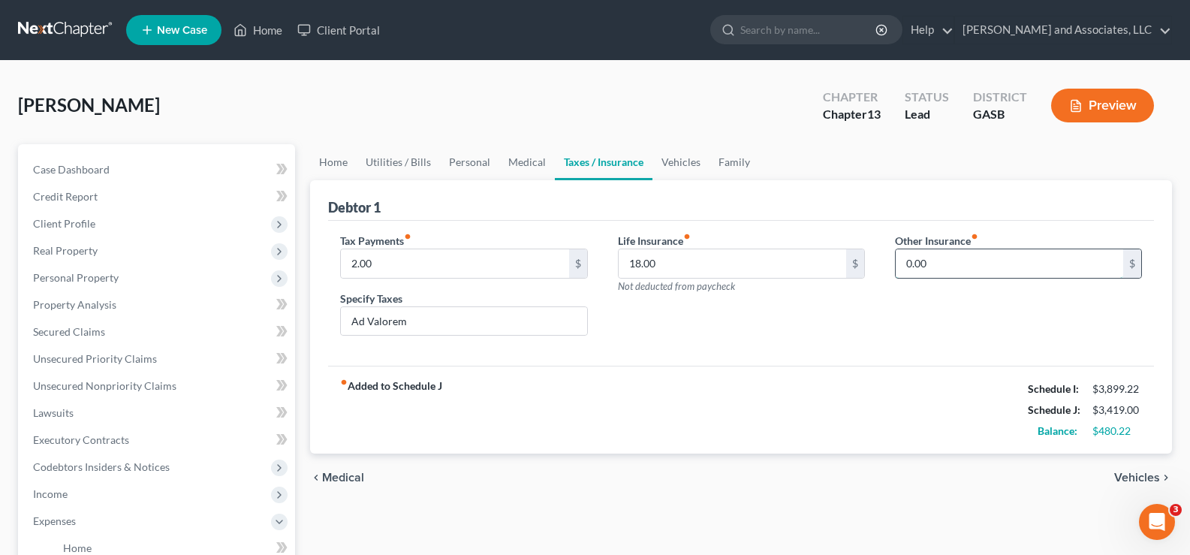
click at [937, 260] on input "0.00" at bounding box center [1010, 263] width 228 height 29
type input "438.00"
click at [963, 306] on input "text" at bounding box center [1019, 305] width 246 height 29
type input "Health Insurance"
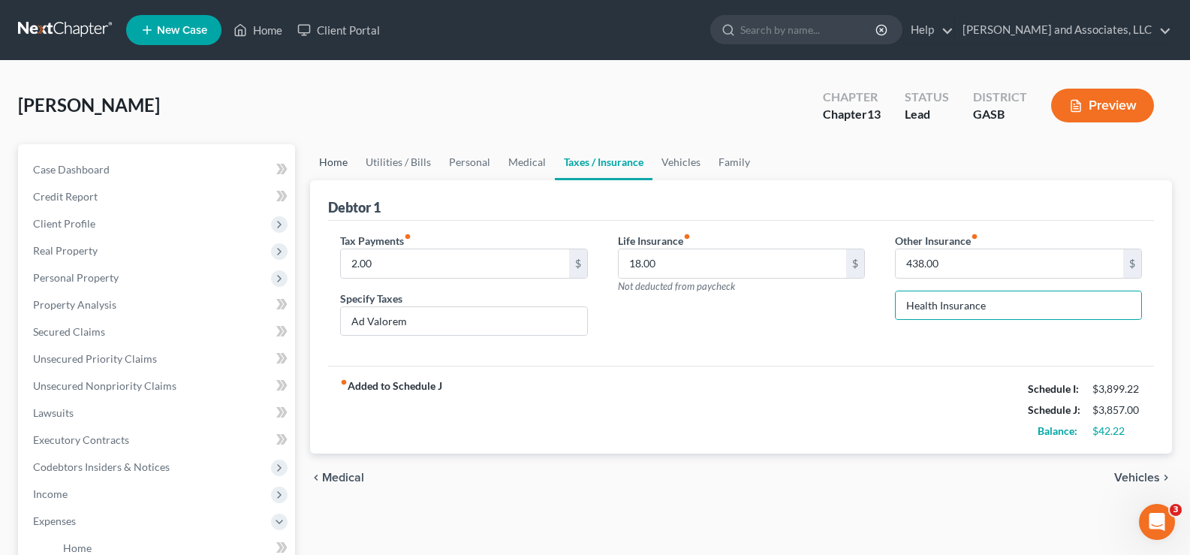
click at [331, 158] on link "Home" at bounding box center [333, 162] width 47 height 36
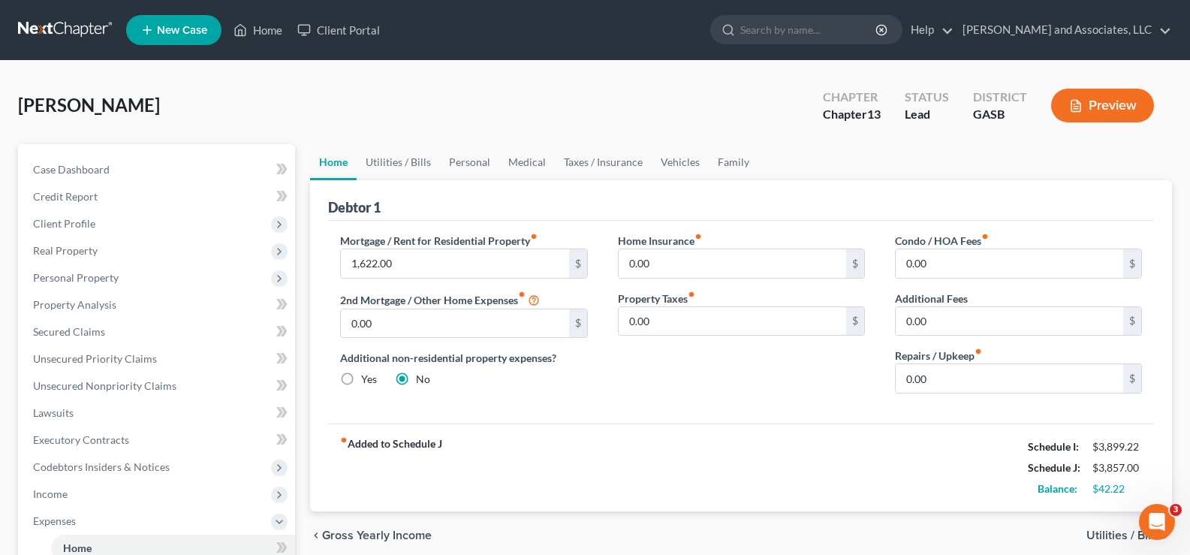
click at [978, 363] on label "Repairs / Upkeep fiber_manual_record" at bounding box center [938, 356] width 87 height 16
click at [966, 387] on input "0.00" at bounding box center [1010, 378] width 228 height 29
type input "35.00"
click at [731, 165] on link "Family" at bounding box center [734, 162] width 50 height 36
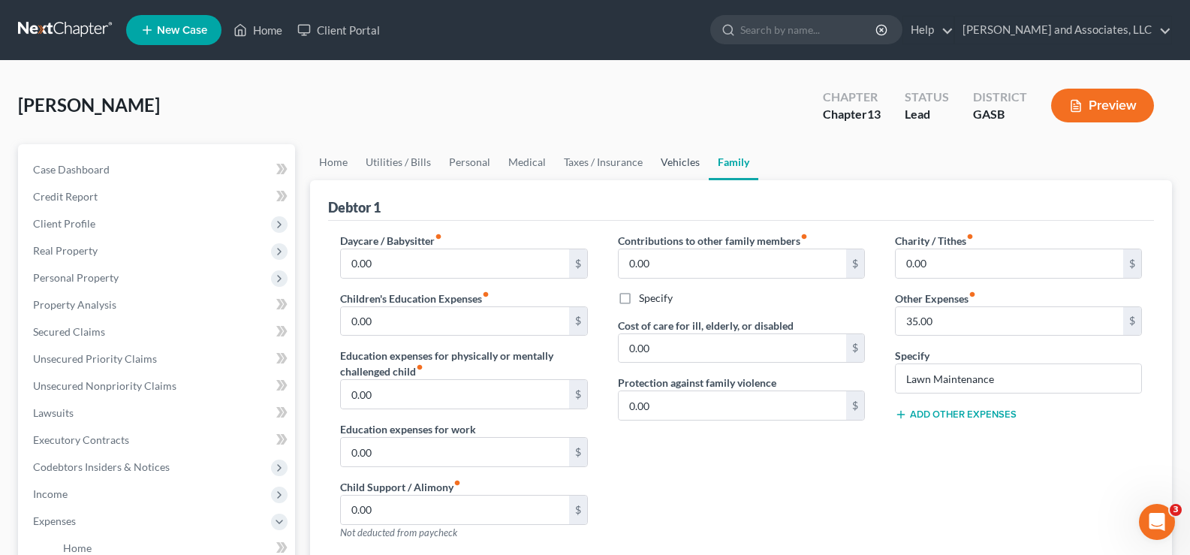
click at [671, 160] on link "Vehicles" at bounding box center [680, 162] width 57 height 36
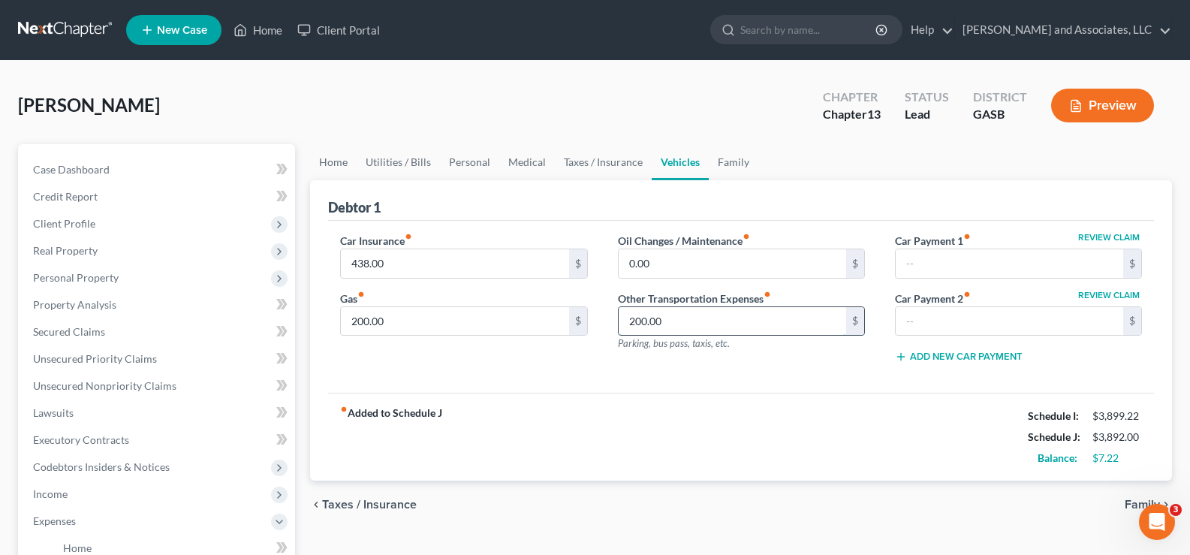
click at [695, 323] on input "200.00" at bounding box center [733, 321] width 228 height 29
click at [410, 256] on input "438.00" at bounding box center [455, 263] width 228 height 29
click at [583, 158] on link "Taxes / Insurance" at bounding box center [603, 162] width 97 height 36
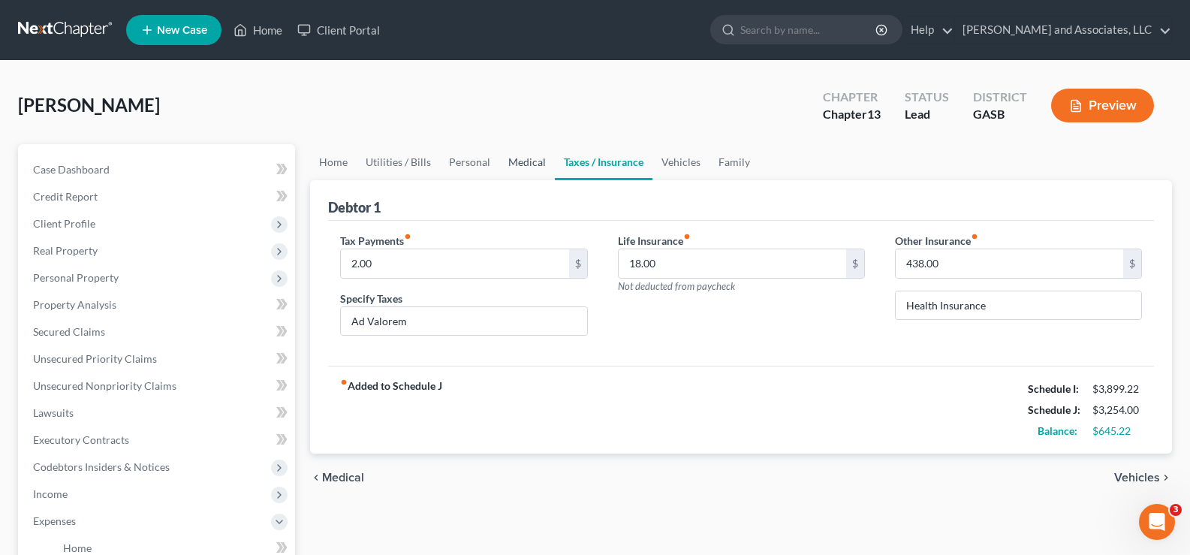
click at [513, 157] on link "Medical" at bounding box center [527, 162] width 56 height 36
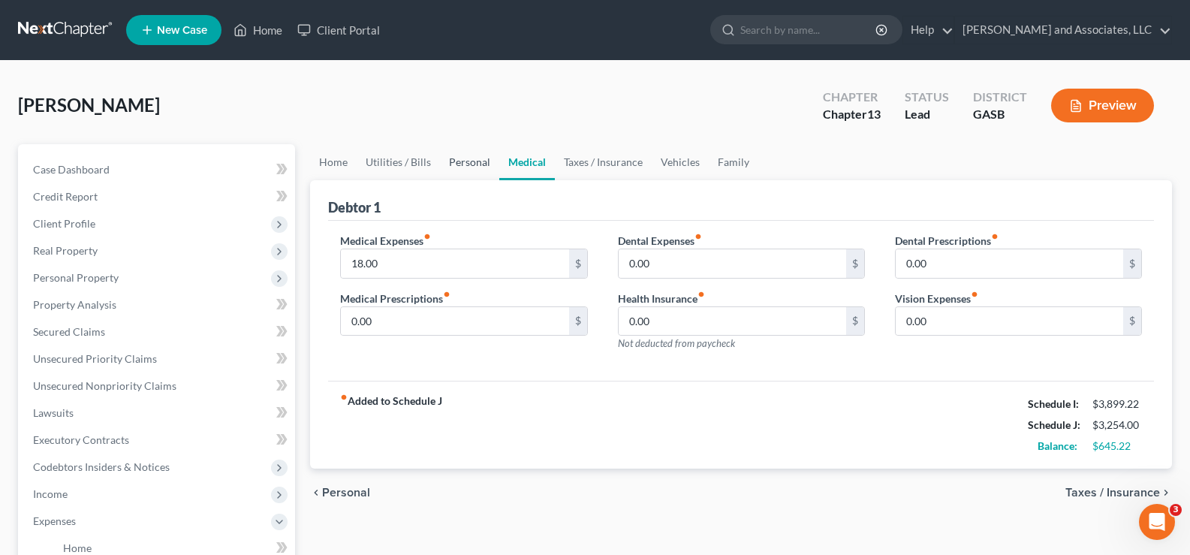
click at [460, 162] on link "Personal" at bounding box center [469, 162] width 59 height 36
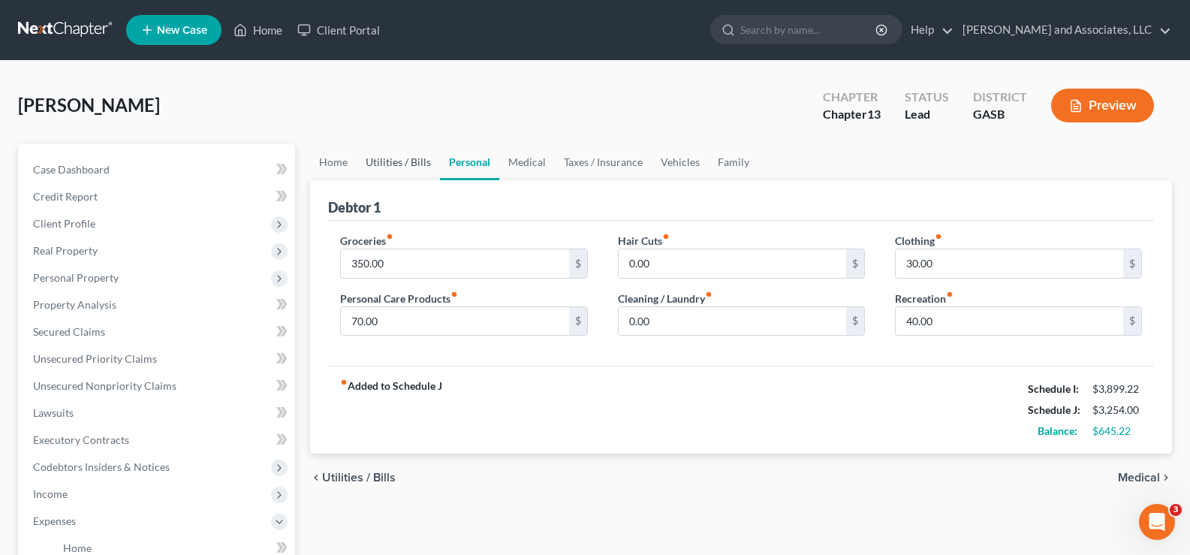
click at [385, 164] on link "Utilities / Bills" at bounding box center [398, 162] width 83 height 36
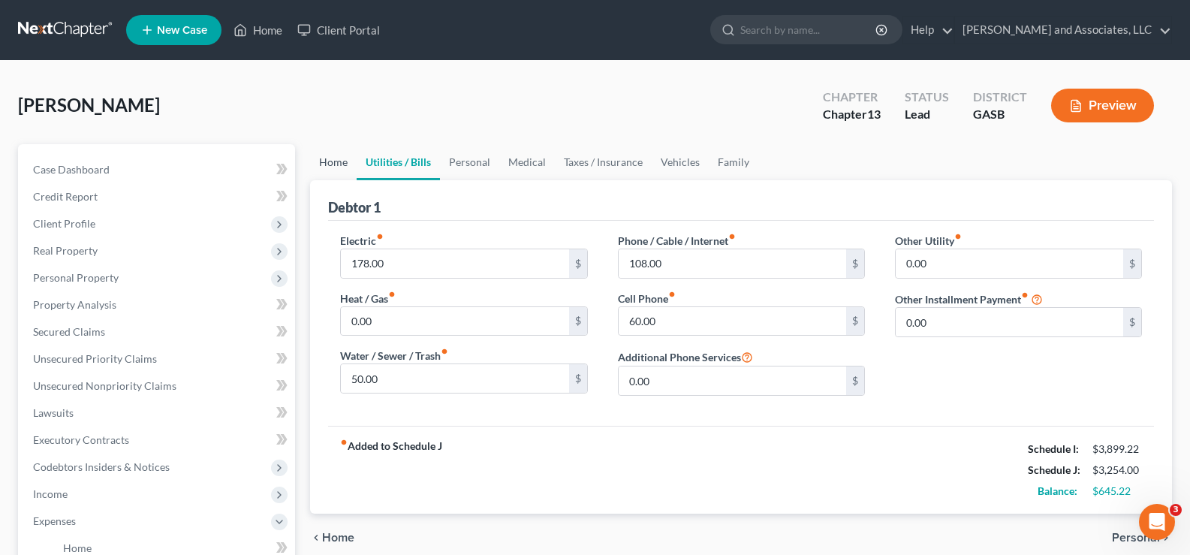
click at [318, 164] on link "Home" at bounding box center [333, 162] width 47 height 36
